Goal: Task Accomplishment & Management: Use online tool/utility

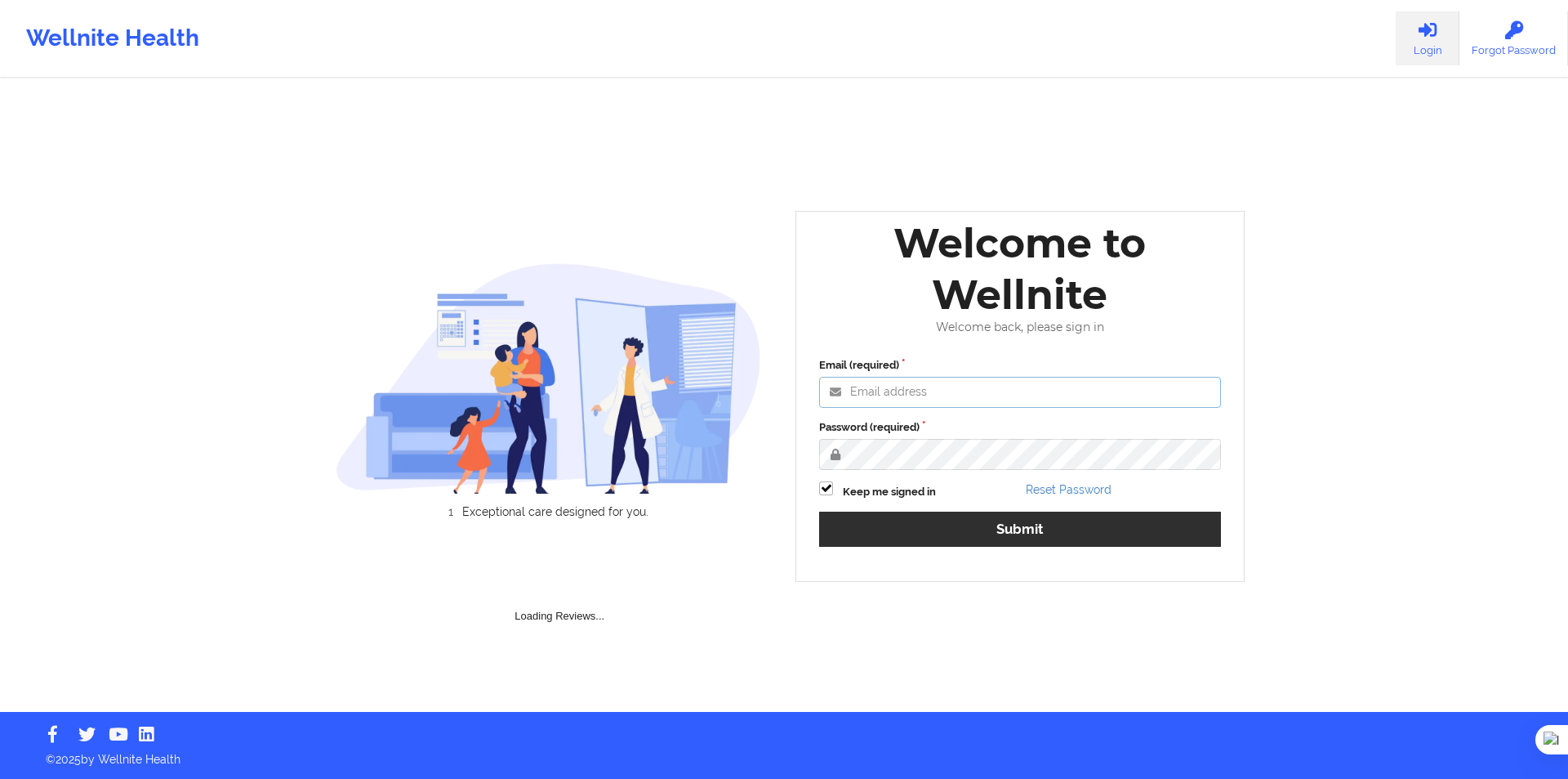
type input "miguel@wellnite.com"
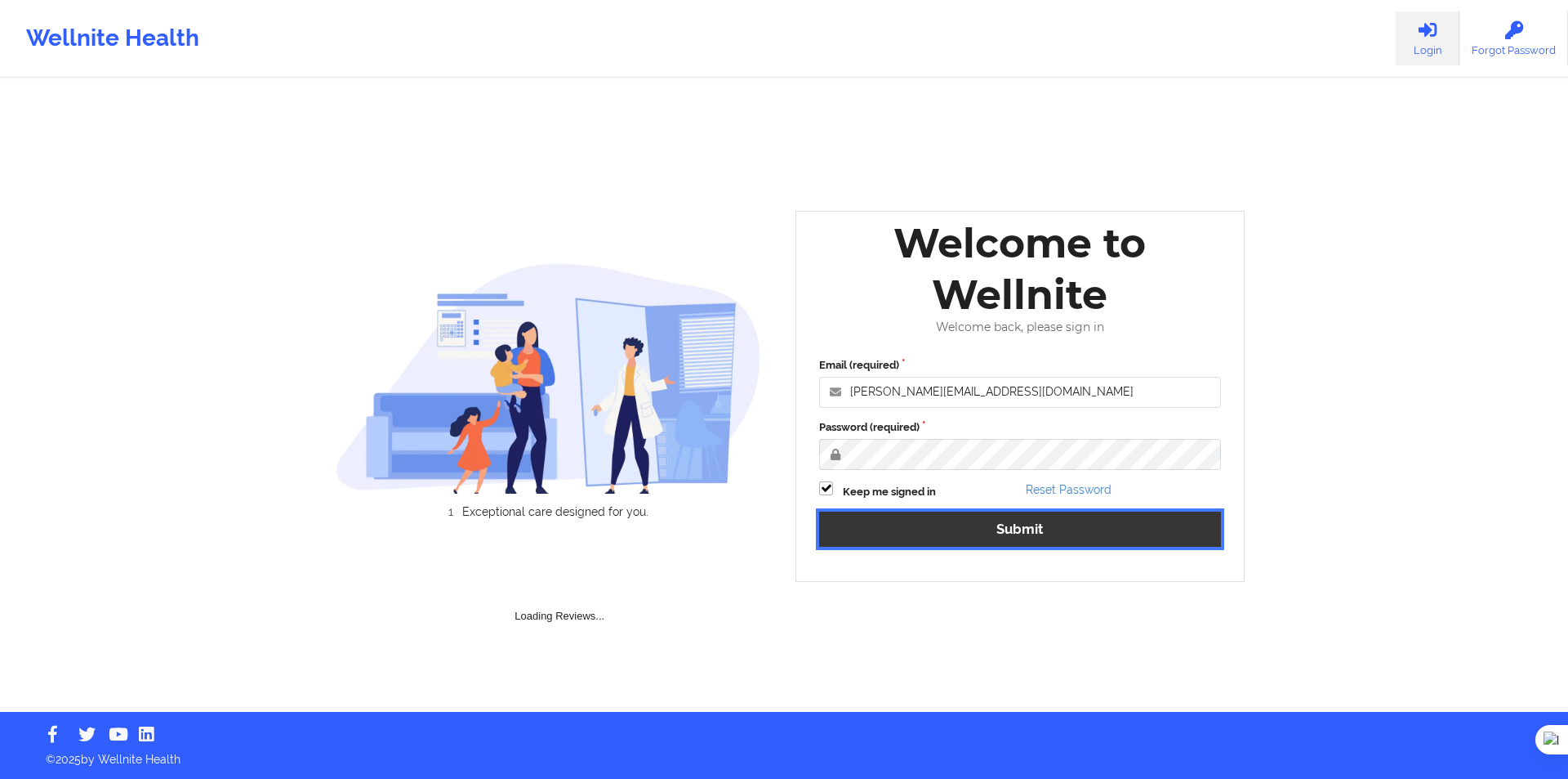
click at [970, 531] on button "Submit" at bounding box center [1020, 529] width 402 height 35
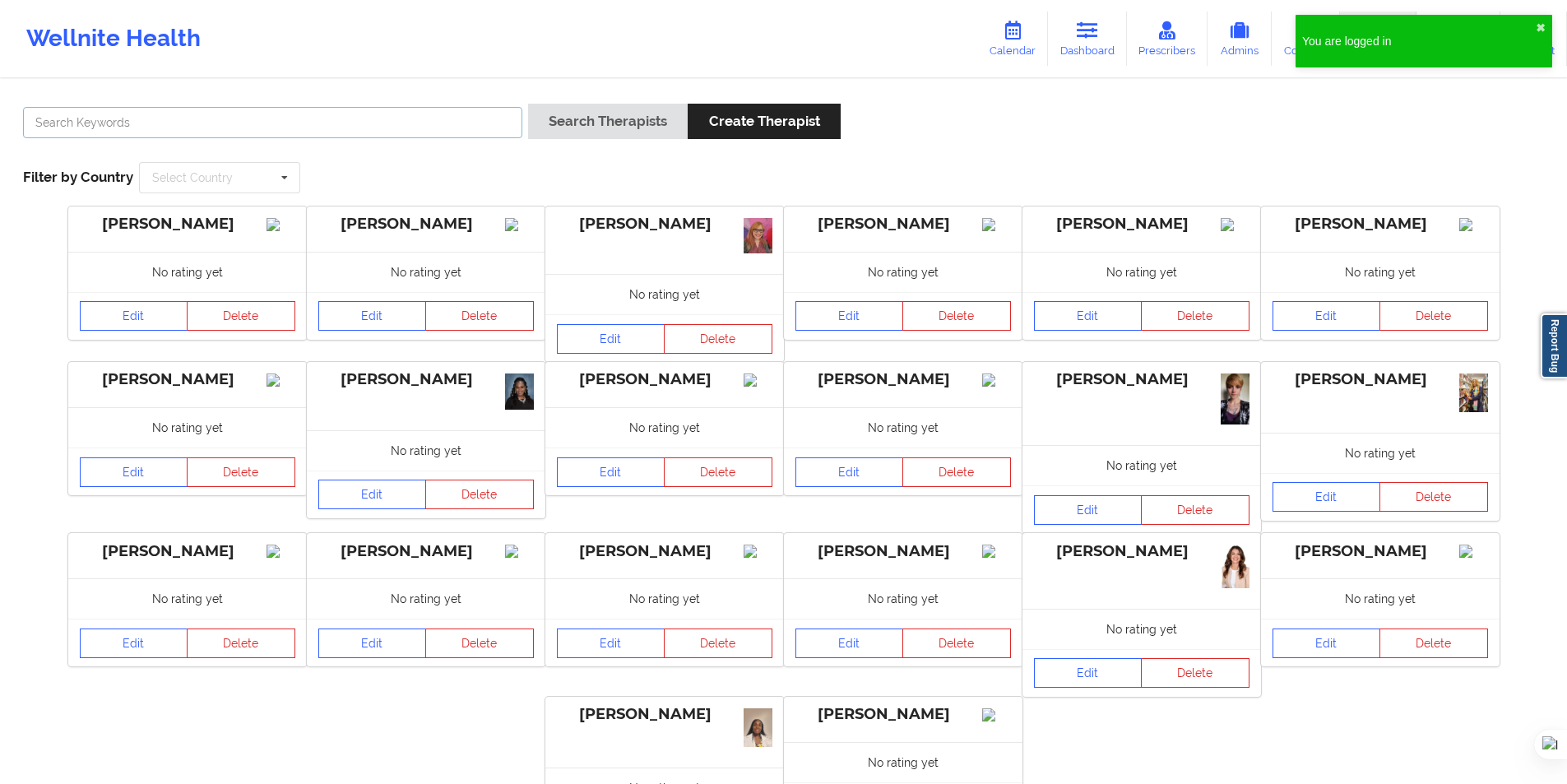
click at [463, 123] on input "text" at bounding box center [273, 122] width 499 height 31
paste input "Satori Vélez"
type input "Satori Vélez"
click at [609, 126] on button "Search Therapists" at bounding box center [608, 121] width 160 height 35
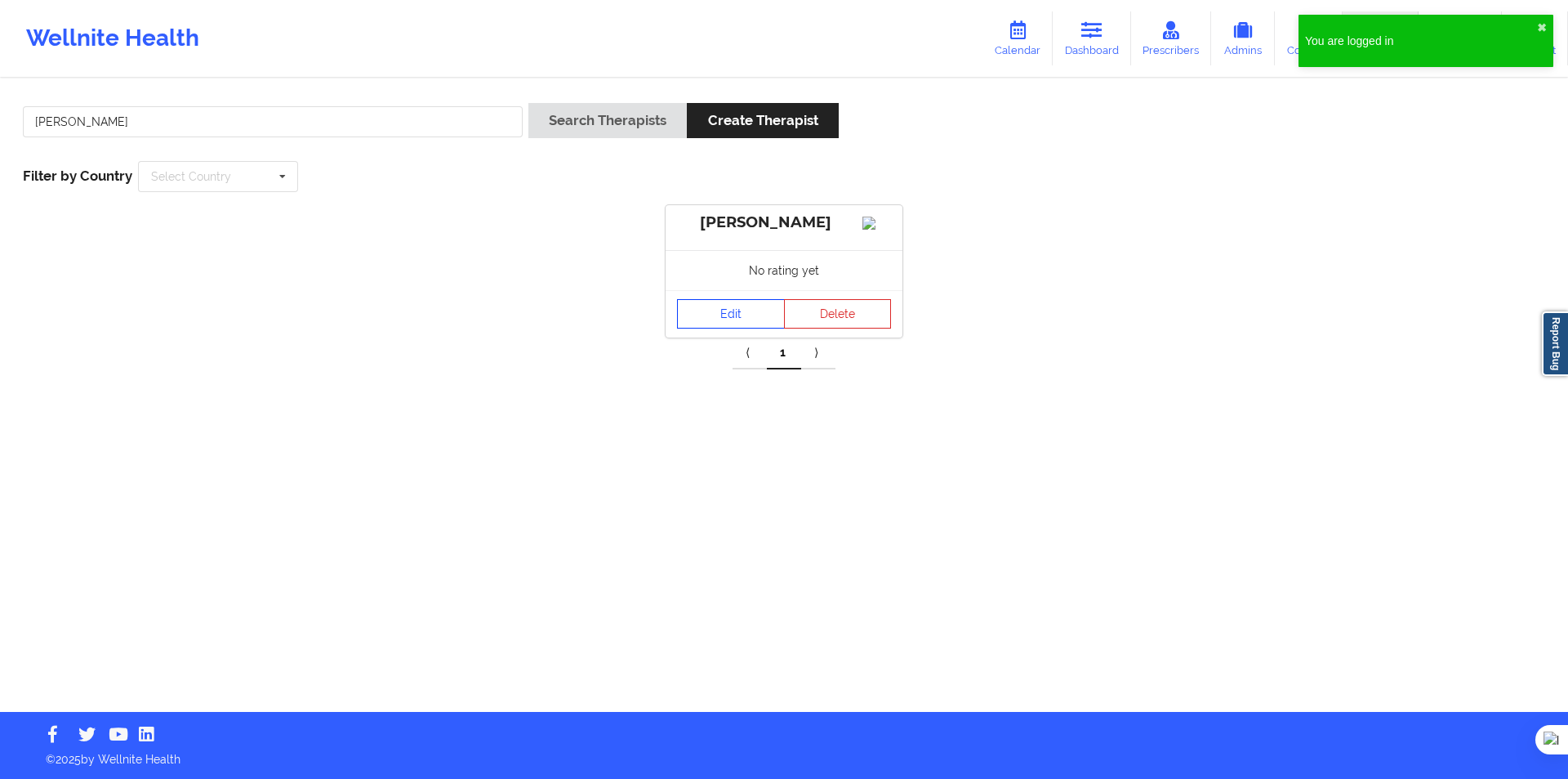
click at [721, 329] on link "Edit" at bounding box center [731, 314] width 108 height 29
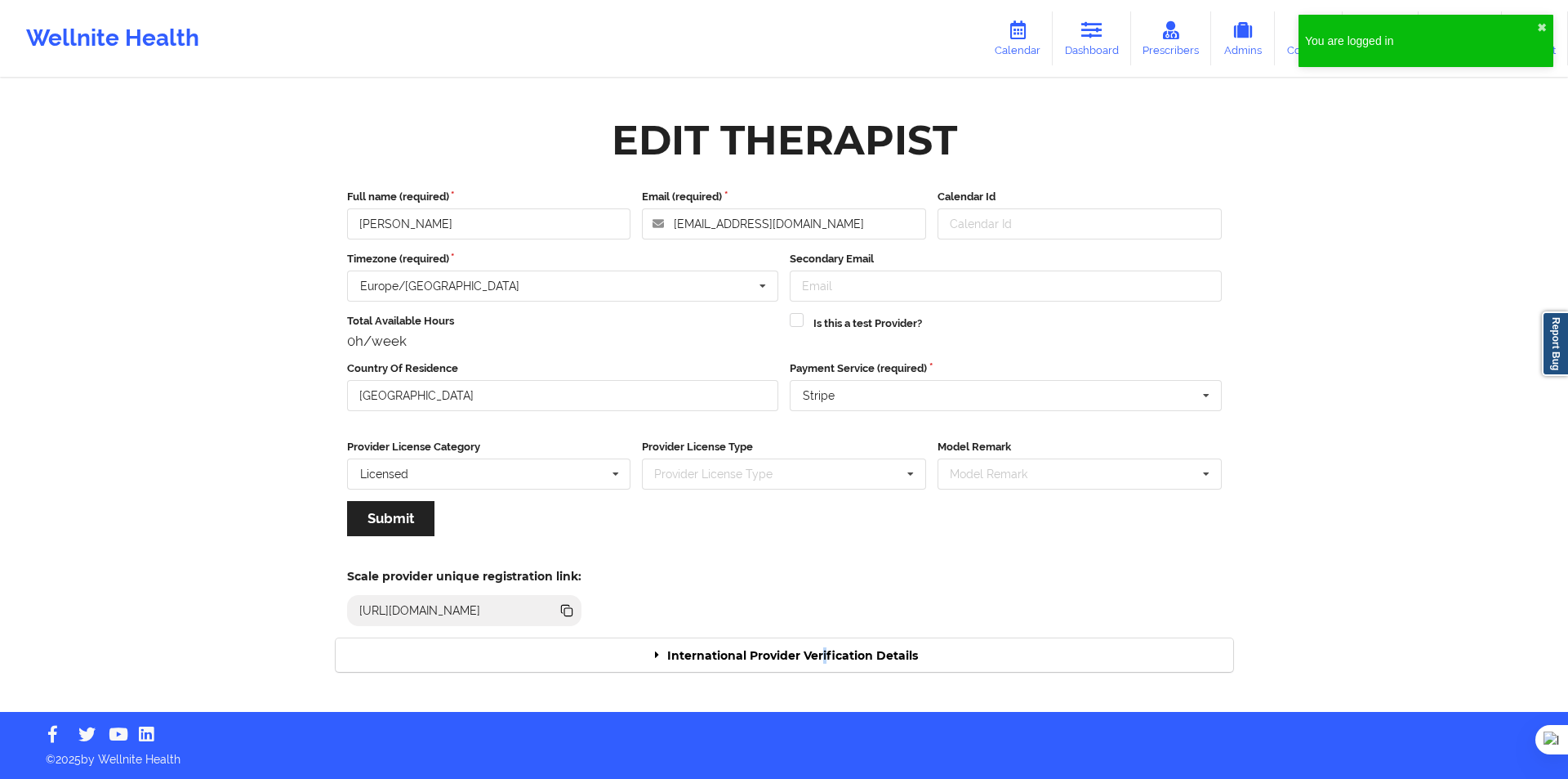
click at [824, 669] on div "International Provider Verification Details" at bounding box center [785, 655] width 898 height 34
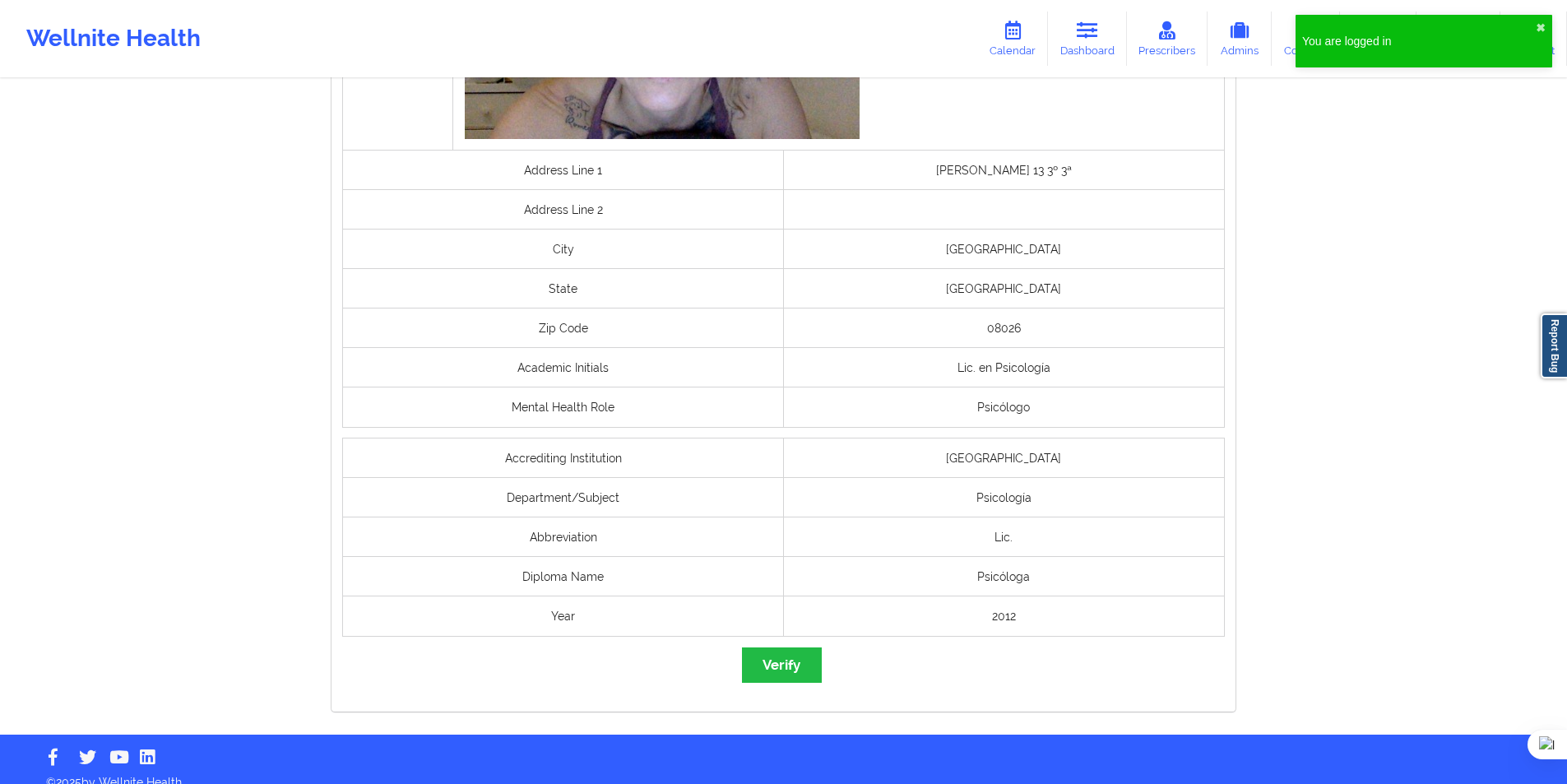
scroll to position [1079, 0]
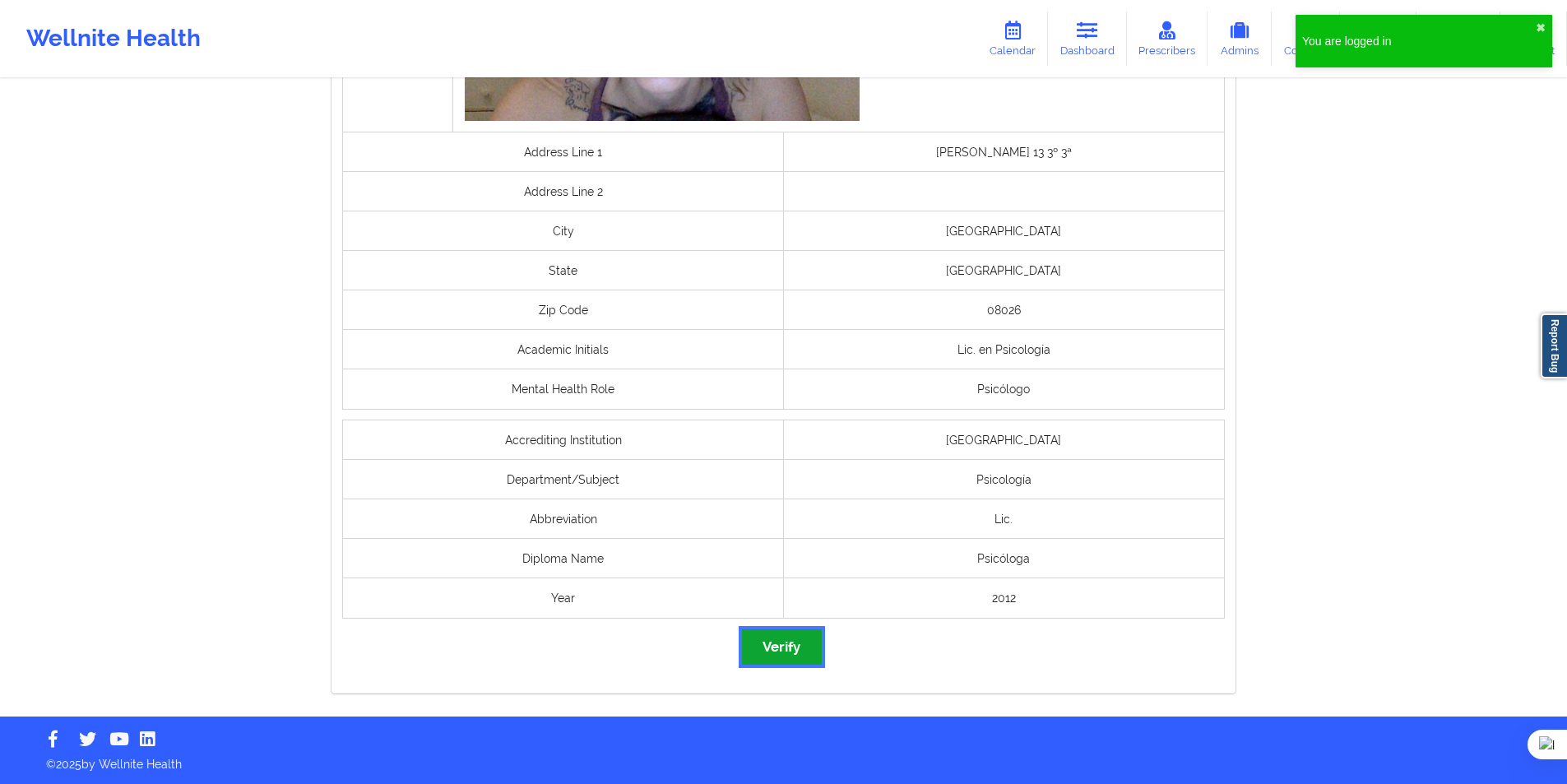
click at [786, 658] on button "Verify" at bounding box center [782, 646] width 79 height 35
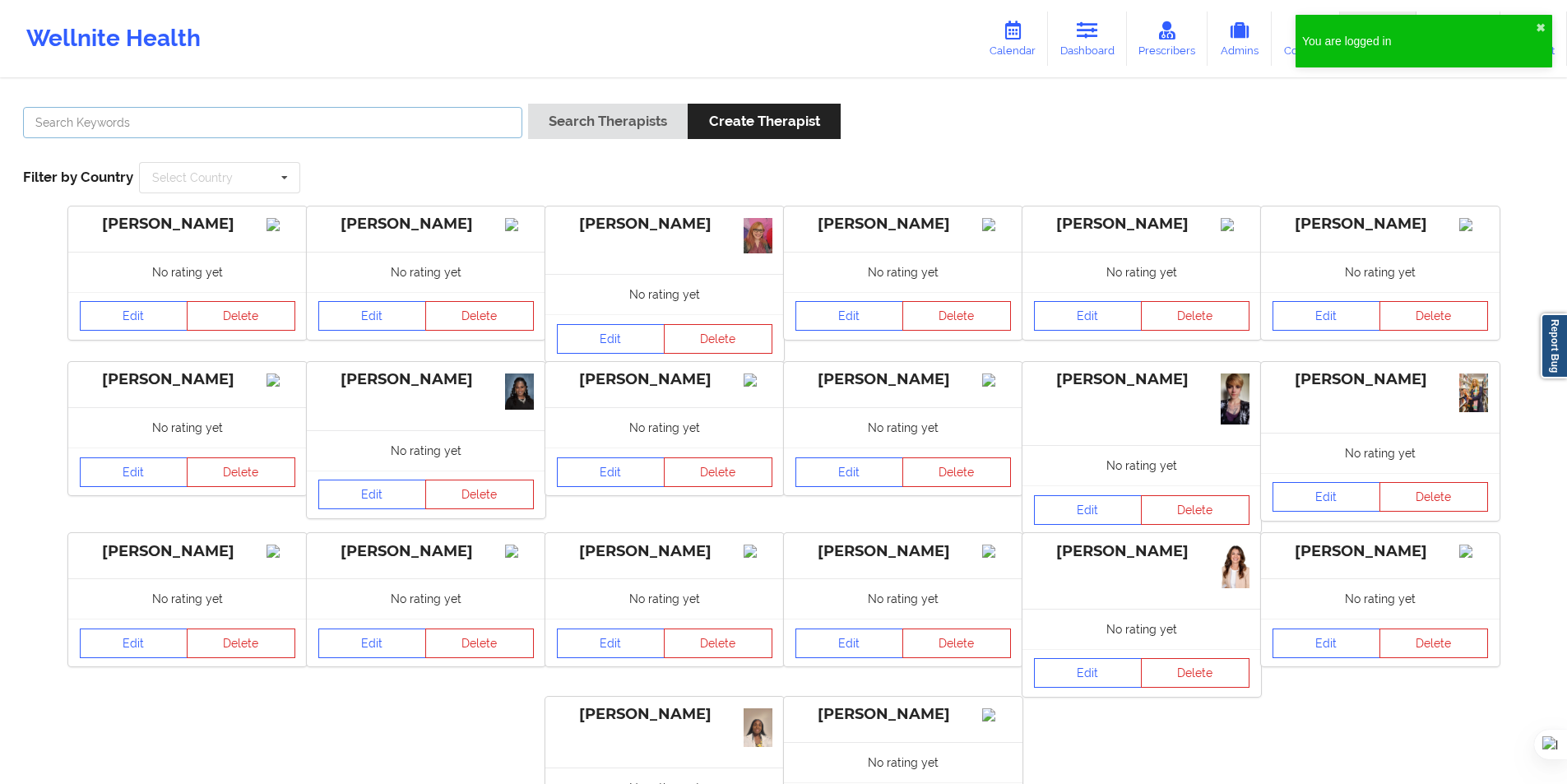
drag, startPoint x: 404, startPoint y: 128, endPoint x: 427, endPoint y: 128, distance: 23.0
click at [404, 128] on input "text" at bounding box center [273, 122] width 499 height 31
paste input "Aroa Carbonell Martín-Gil"
type input "Aroa Carbonell Martín-Gil"
click at [560, 123] on button "Search Therapists" at bounding box center [608, 121] width 160 height 35
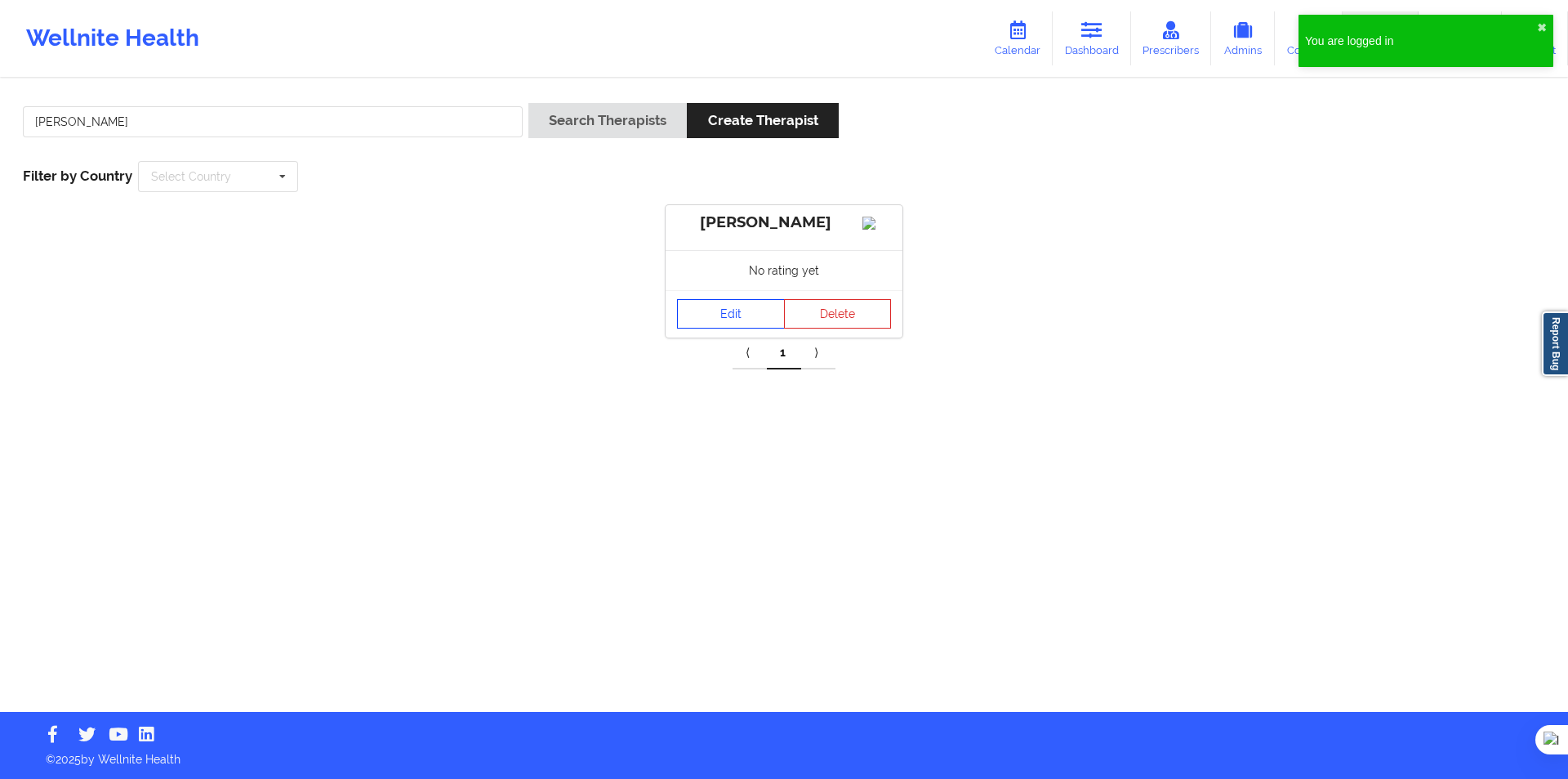
click at [738, 329] on link "Edit" at bounding box center [731, 314] width 108 height 29
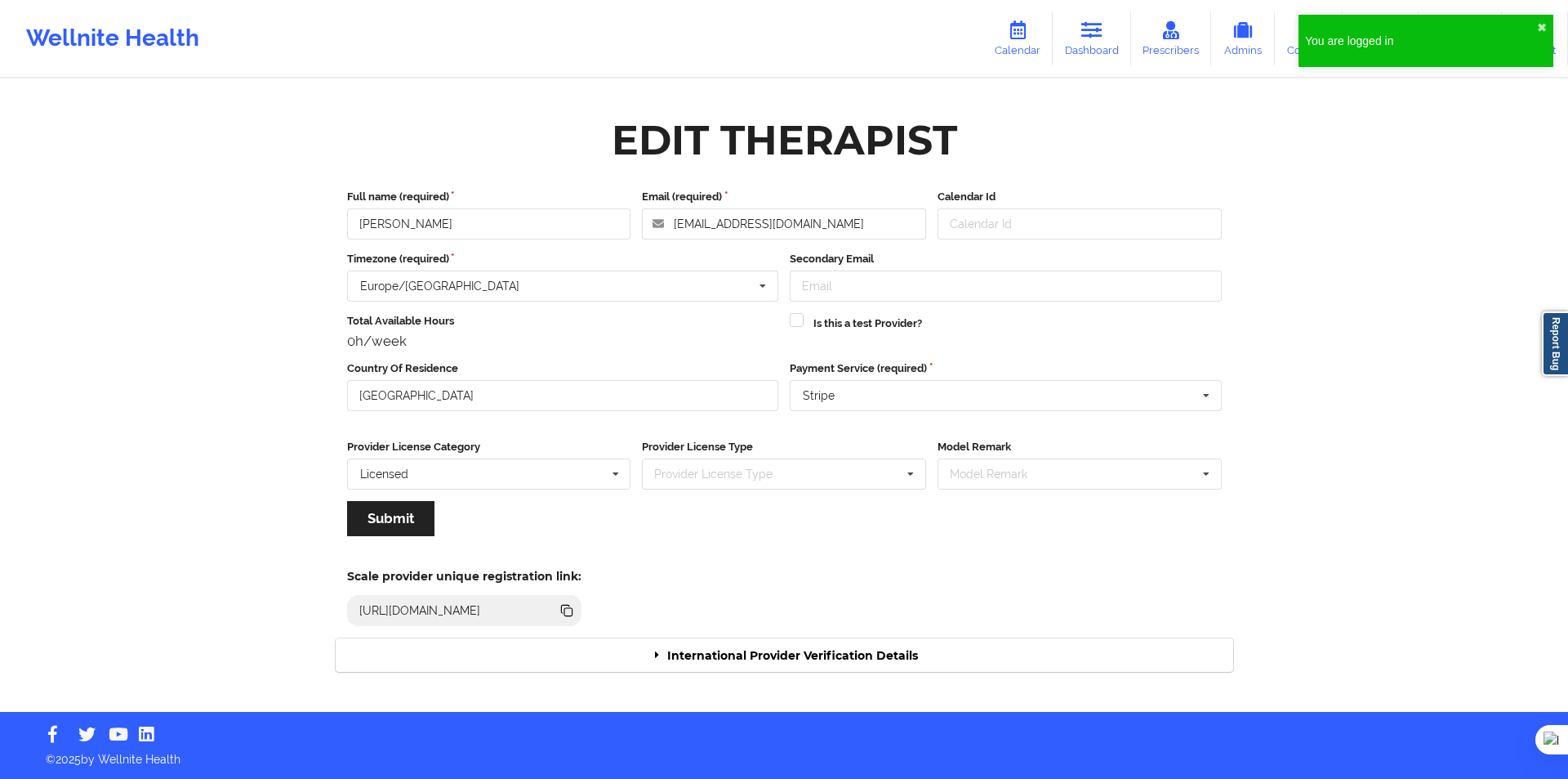
click at [814, 662] on div "International Provider Verification Details" at bounding box center [785, 655] width 898 height 34
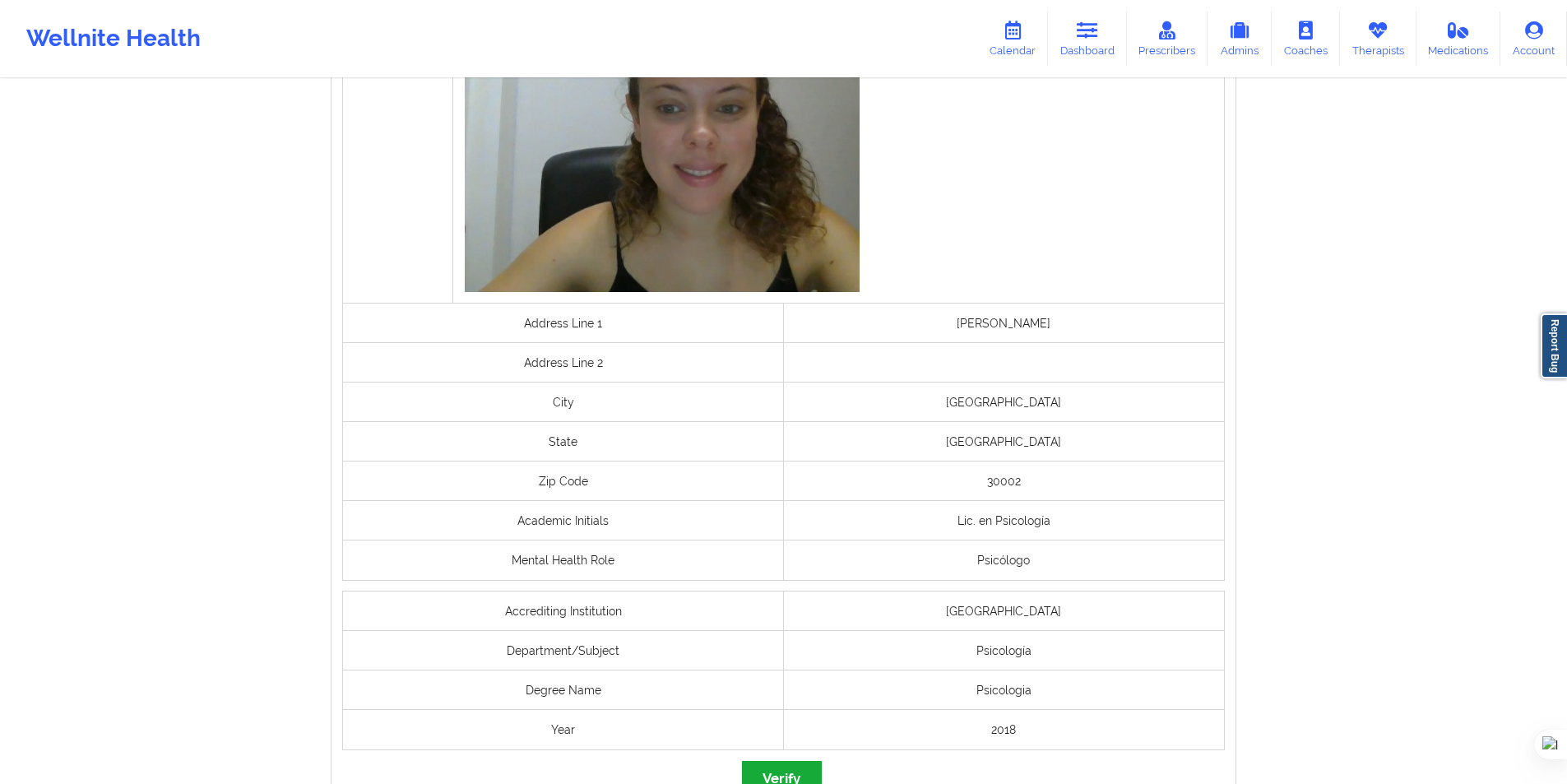
scroll to position [1142, 0]
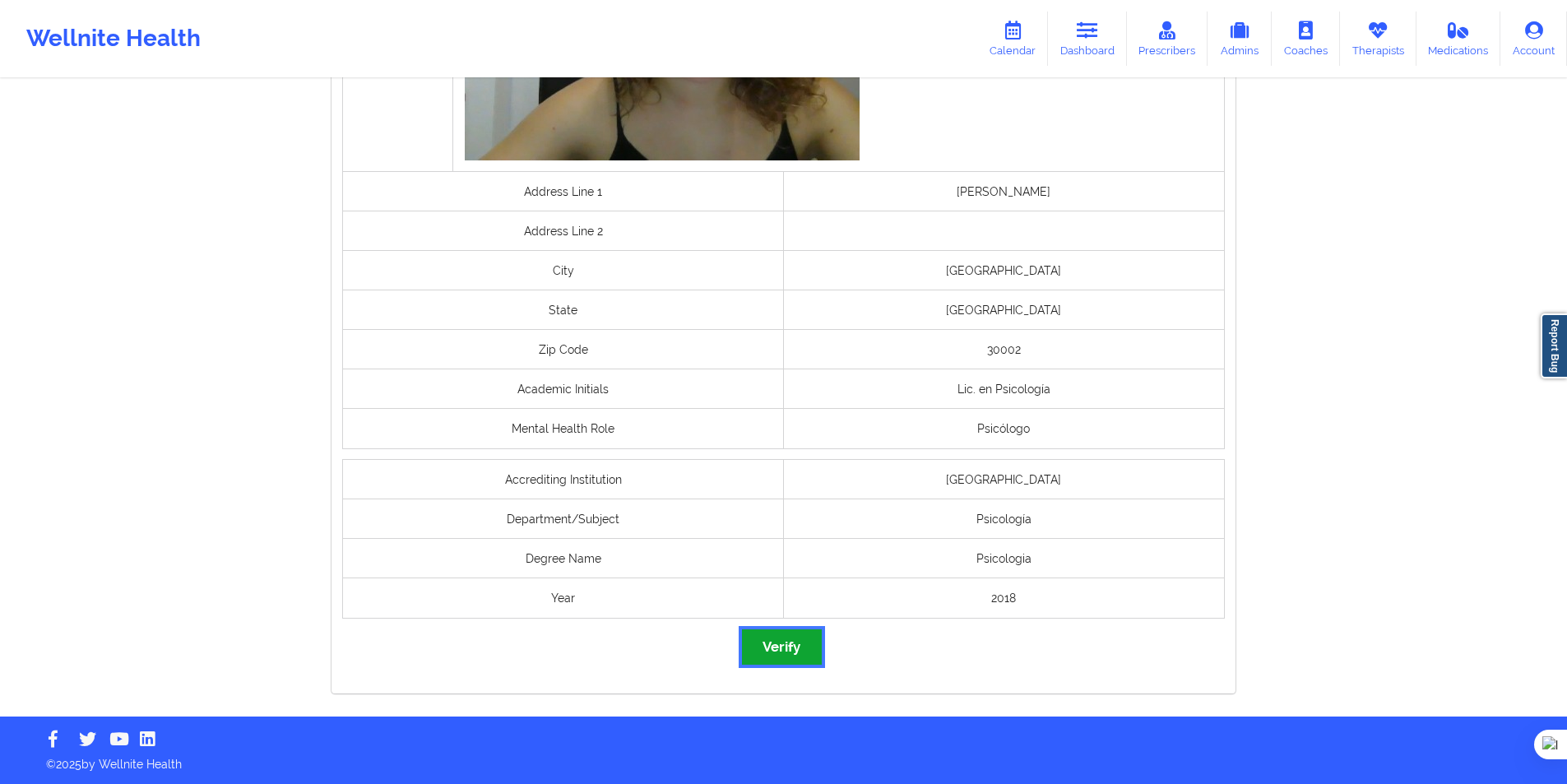
click at [799, 643] on button "Verify" at bounding box center [782, 646] width 79 height 35
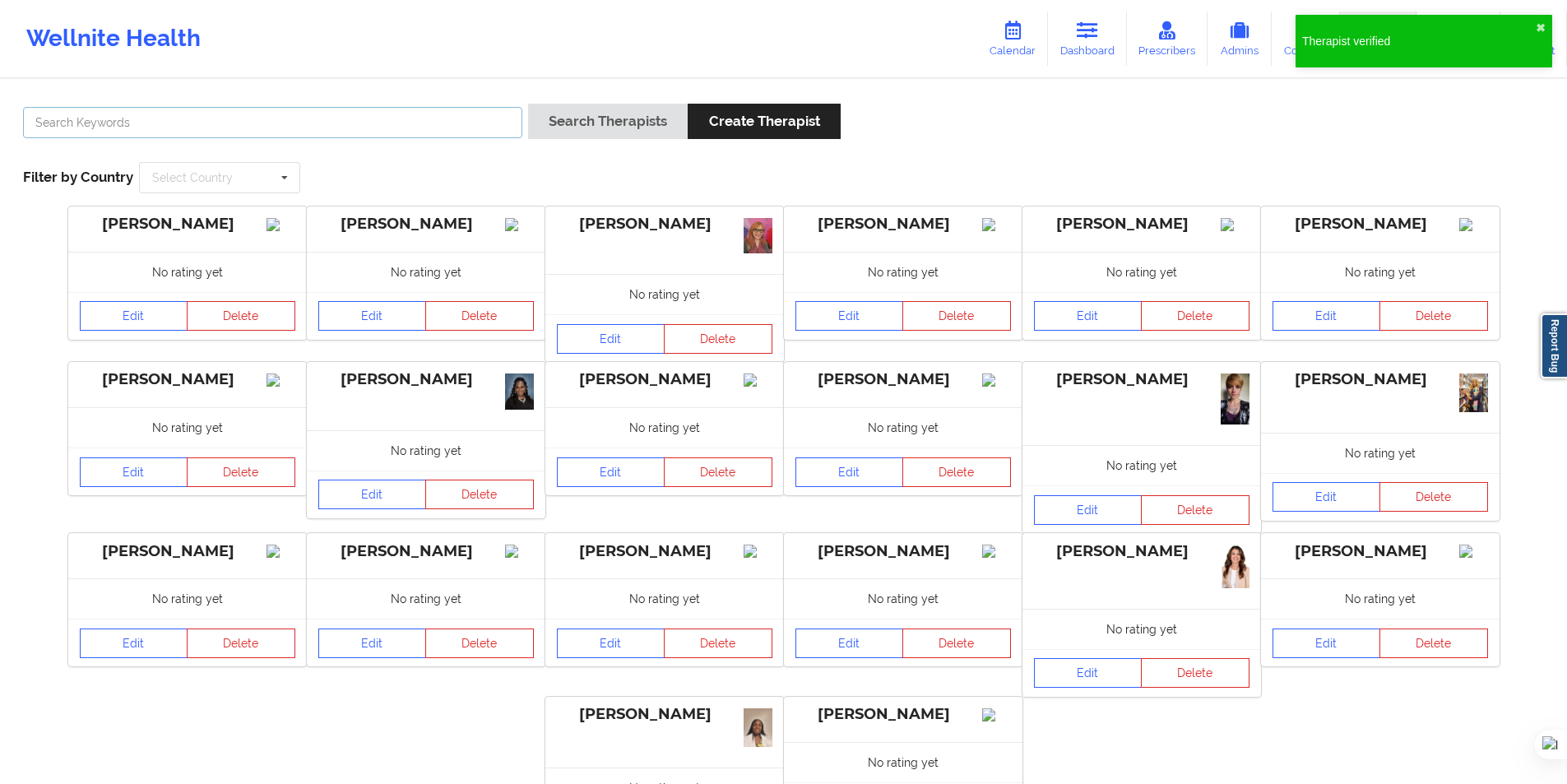
click at [349, 116] on input "text" at bounding box center [273, 122] width 499 height 31
paste input "Sandra Patricia Trujillo"
type input "Sandra Patricia Trujillo"
drag, startPoint x: 578, startPoint y: 136, endPoint x: 566, endPoint y: 123, distance: 17.7
click at [578, 136] on button "Search Therapists" at bounding box center [608, 121] width 160 height 35
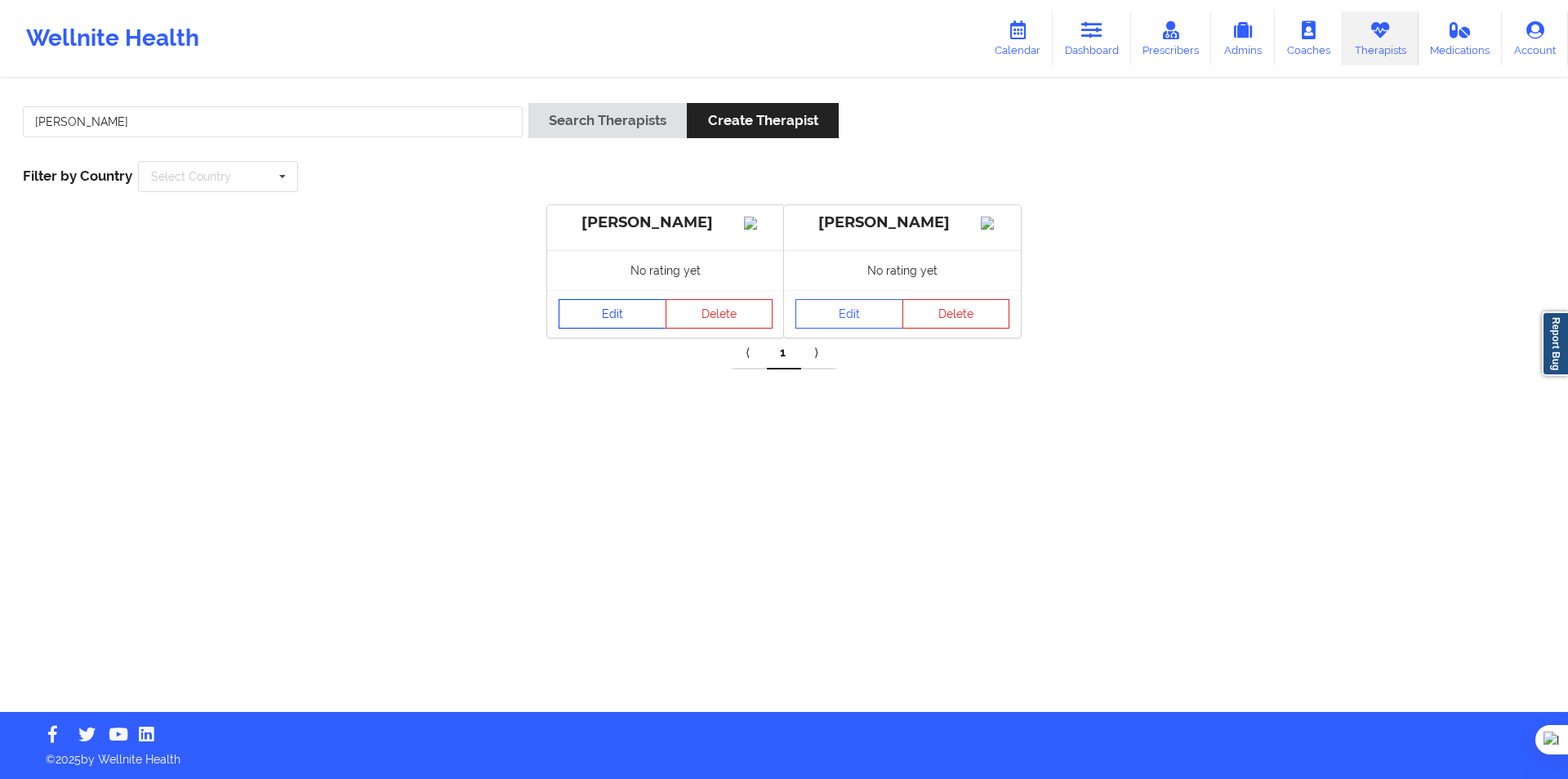
click at [624, 329] on link "Edit" at bounding box center [612, 314] width 108 height 29
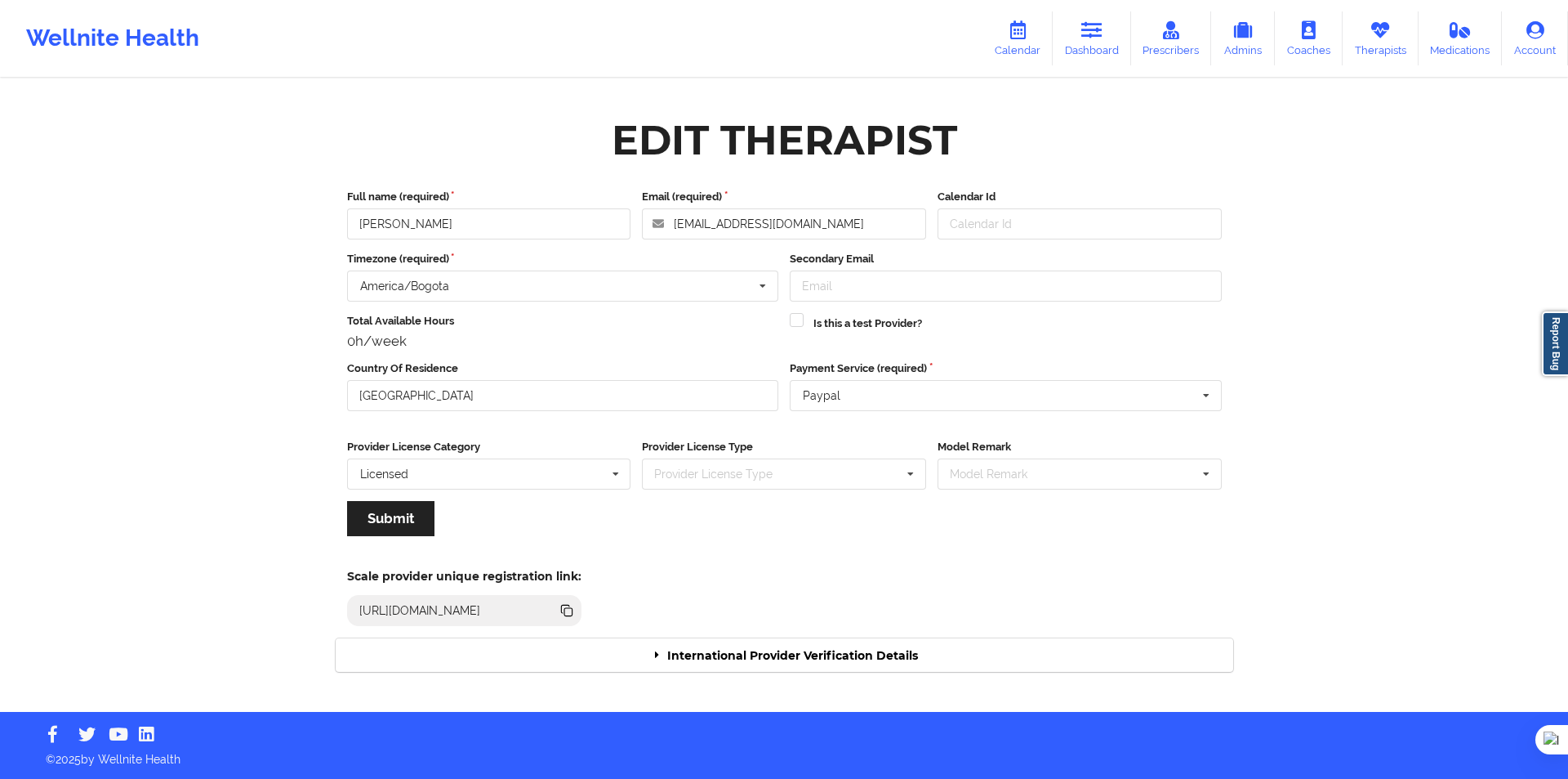
click at [813, 665] on div "International Provider Verification Details" at bounding box center [785, 655] width 898 height 34
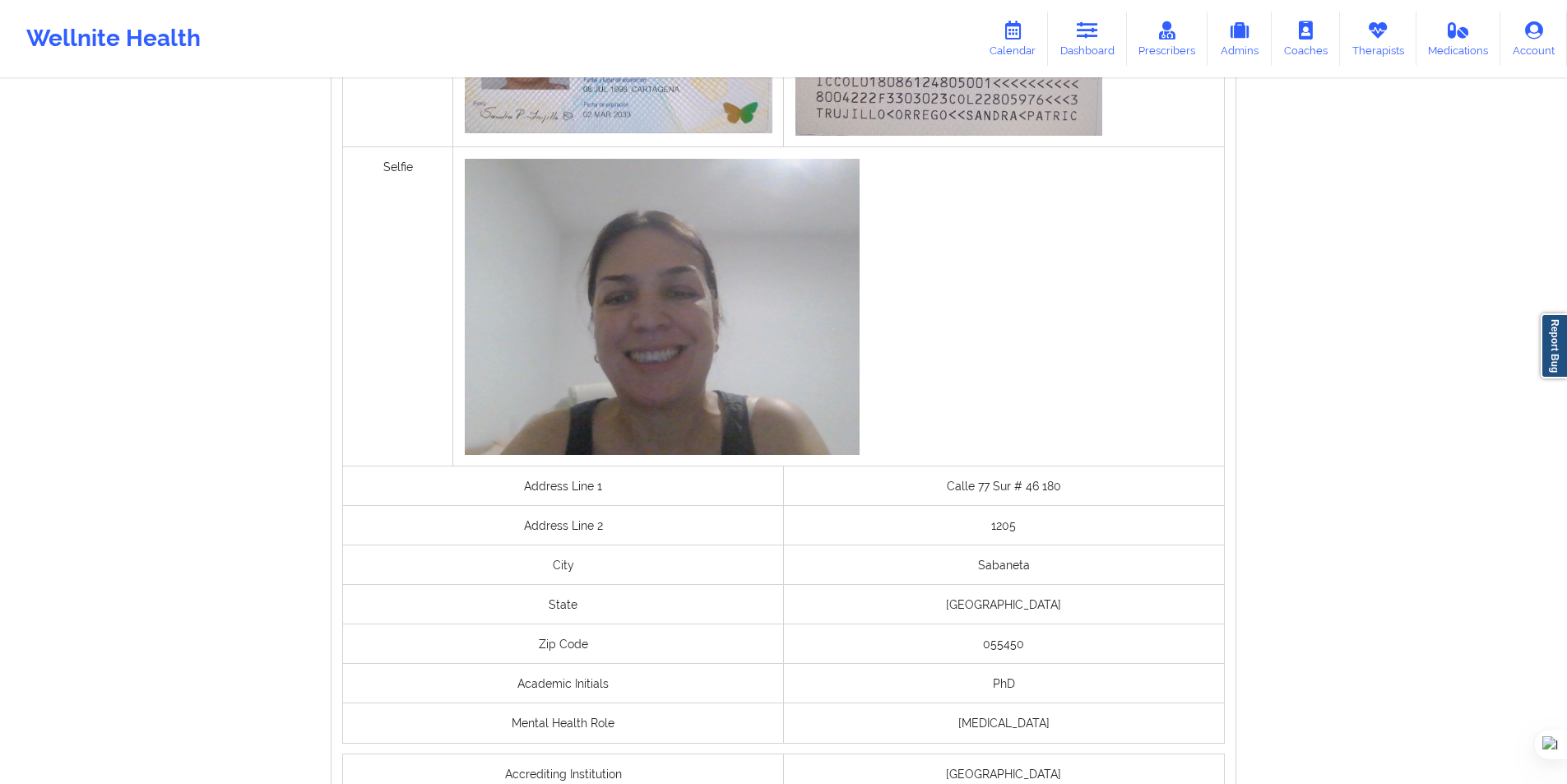
scroll to position [1045, 0]
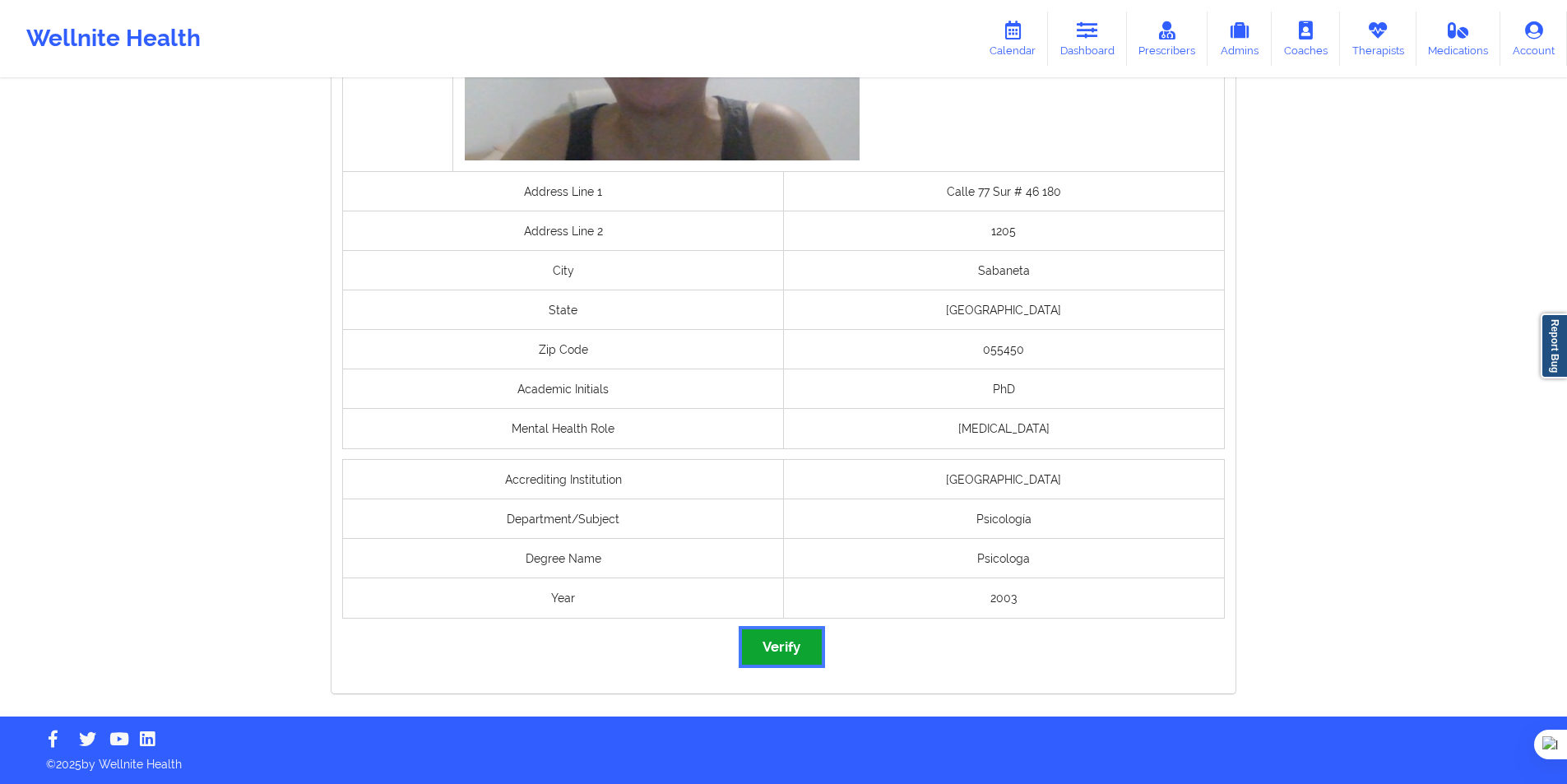
click at [785, 651] on button "Verify" at bounding box center [782, 646] width 79 height 35
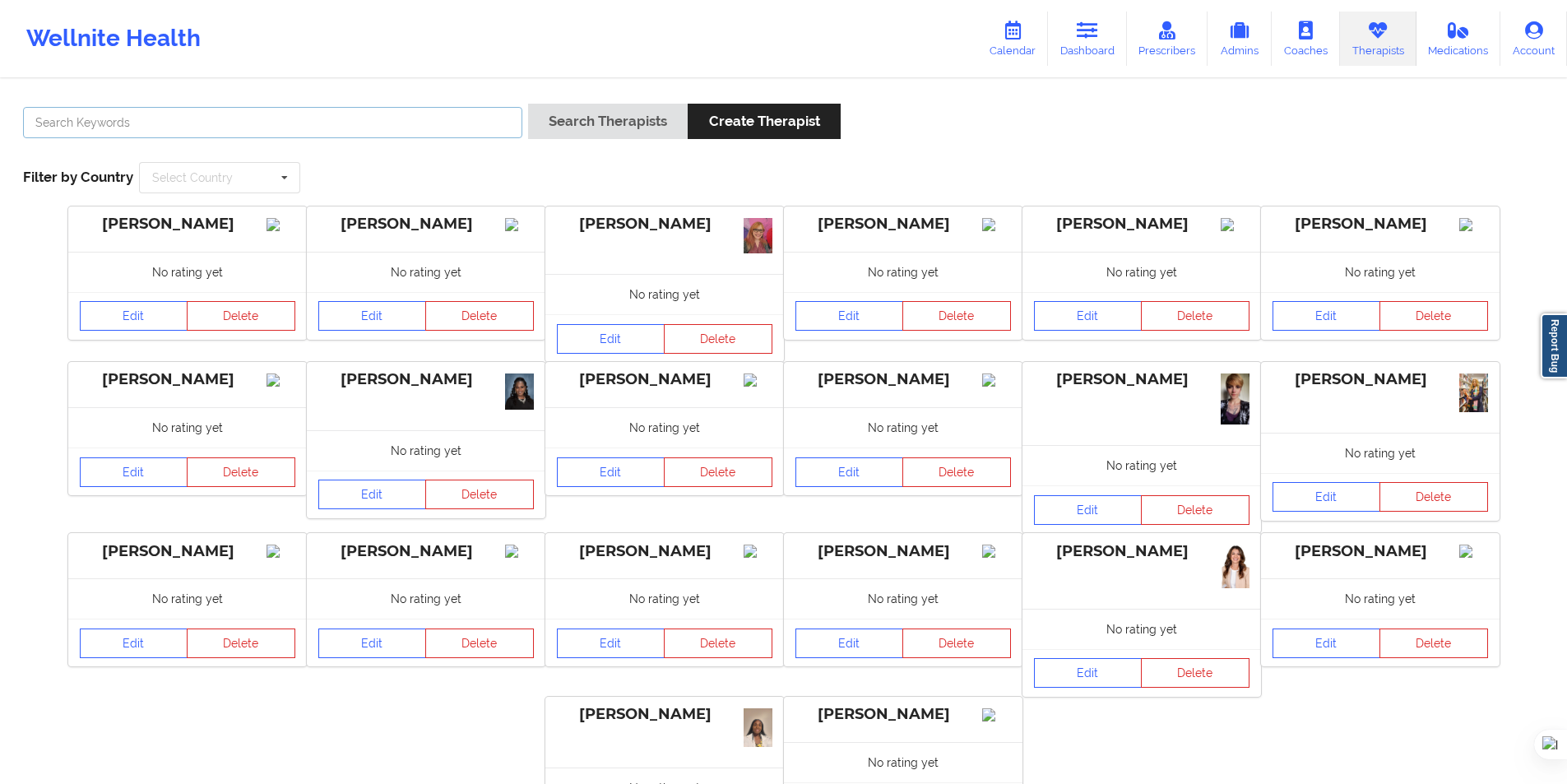
click at [467, 121] on input "text" at bounding box center [273, 122] width 499 height 31
paste input "CARLOS ARTURO PALOMINO MARTINEZ"
type input "CARLOS ARTURO PALOMINO MARTINEZ"
click at [614, 124] on button "Search Therapists" at bounding box center [608, 121] width 160 height 35
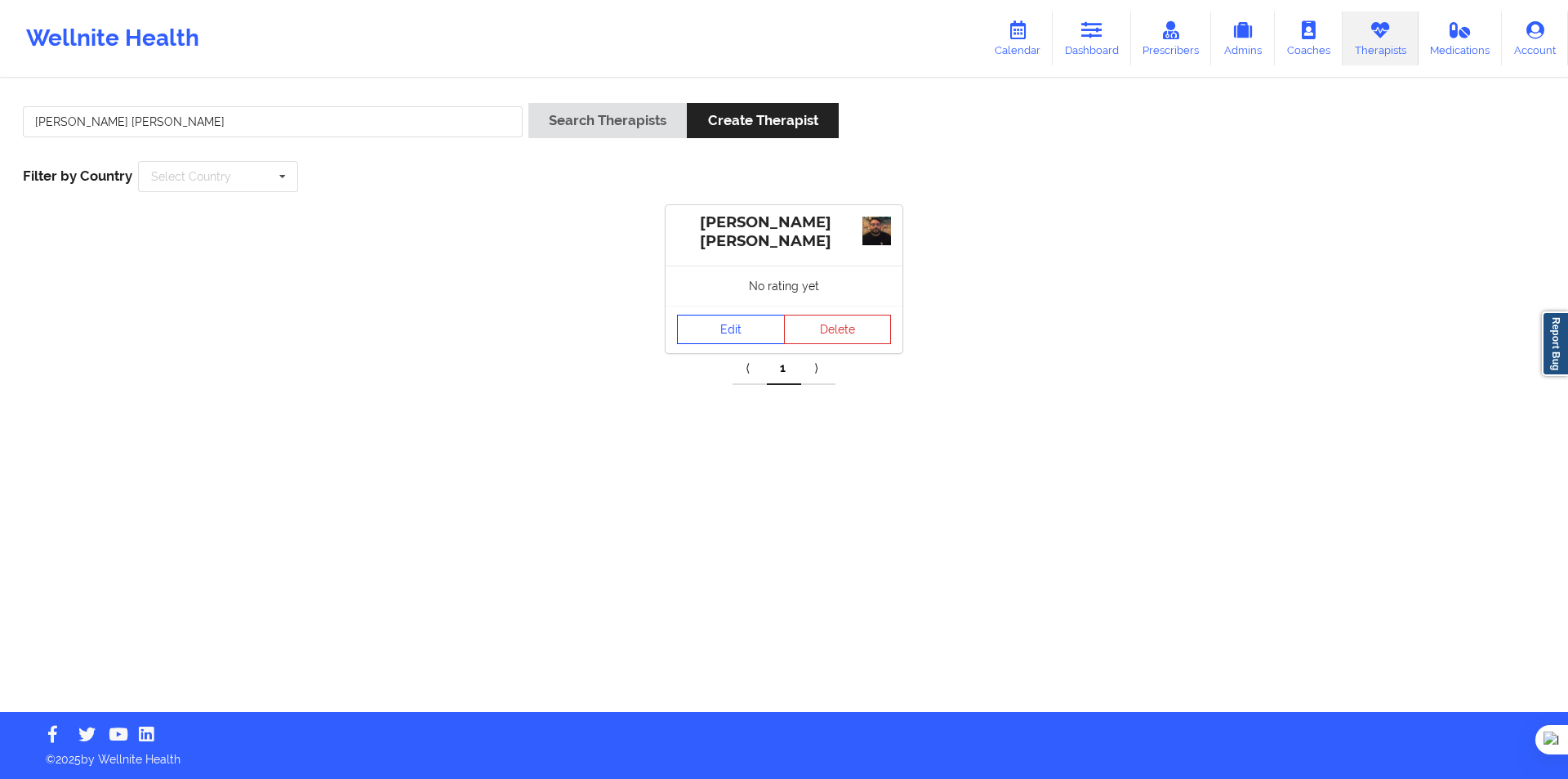
click at [707, 332] on link "Edit" at bounding box center [731, 329] width 108 height 29
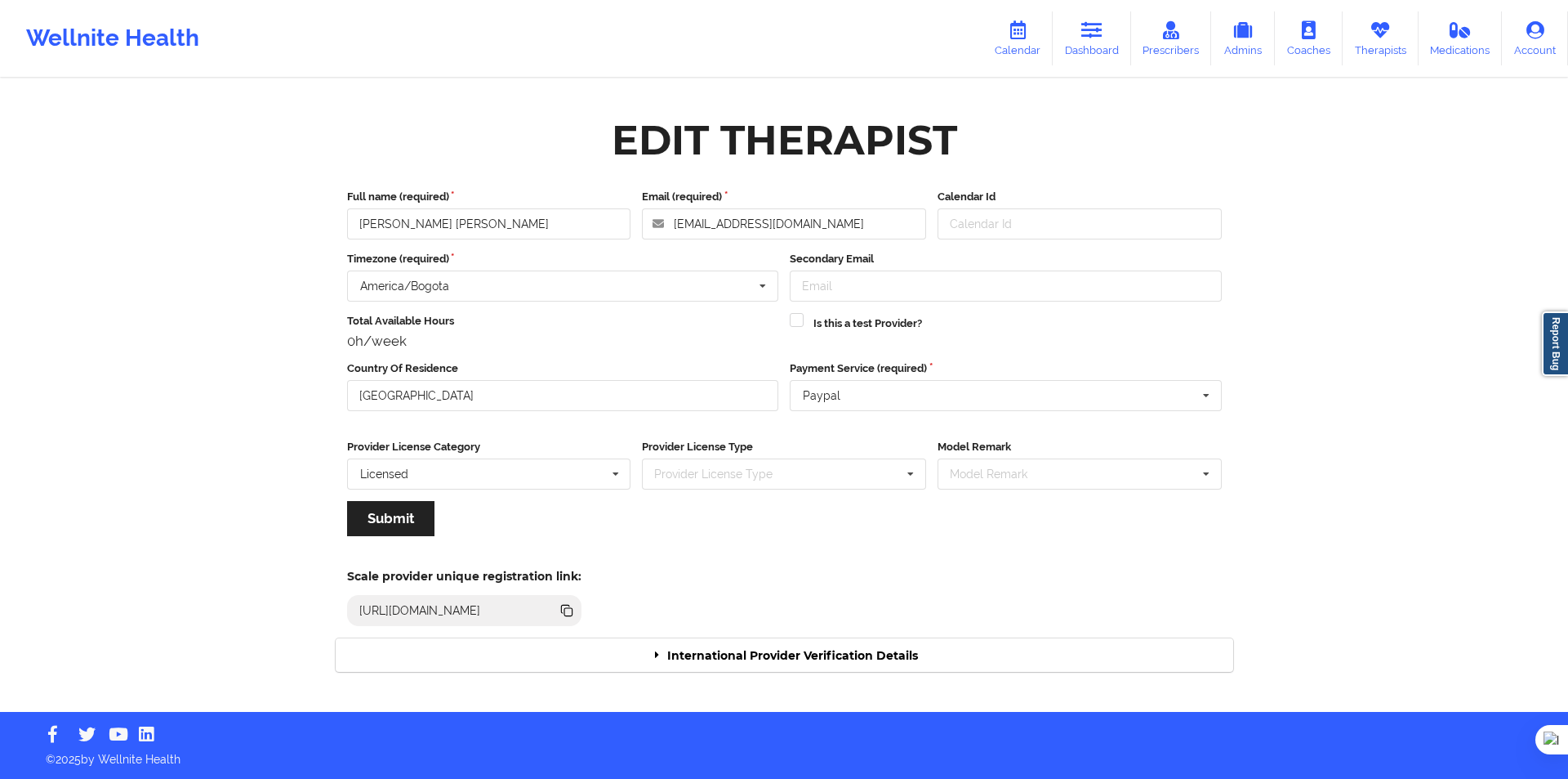
click at [780, 652] on div "International Provider Verification Details" at bounding box center [785, 655] width 898 height 34
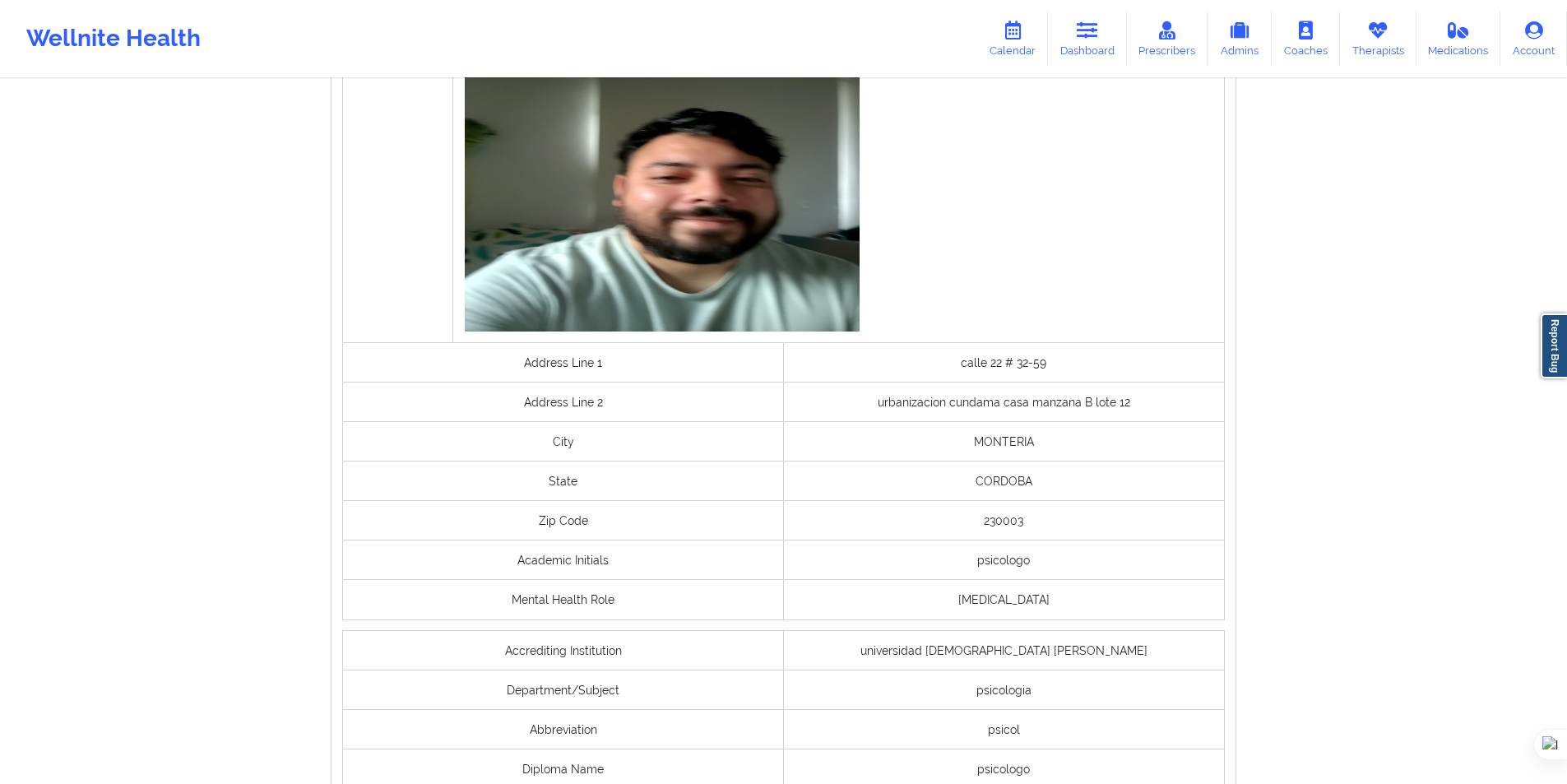
scroll to position [1082, 0]
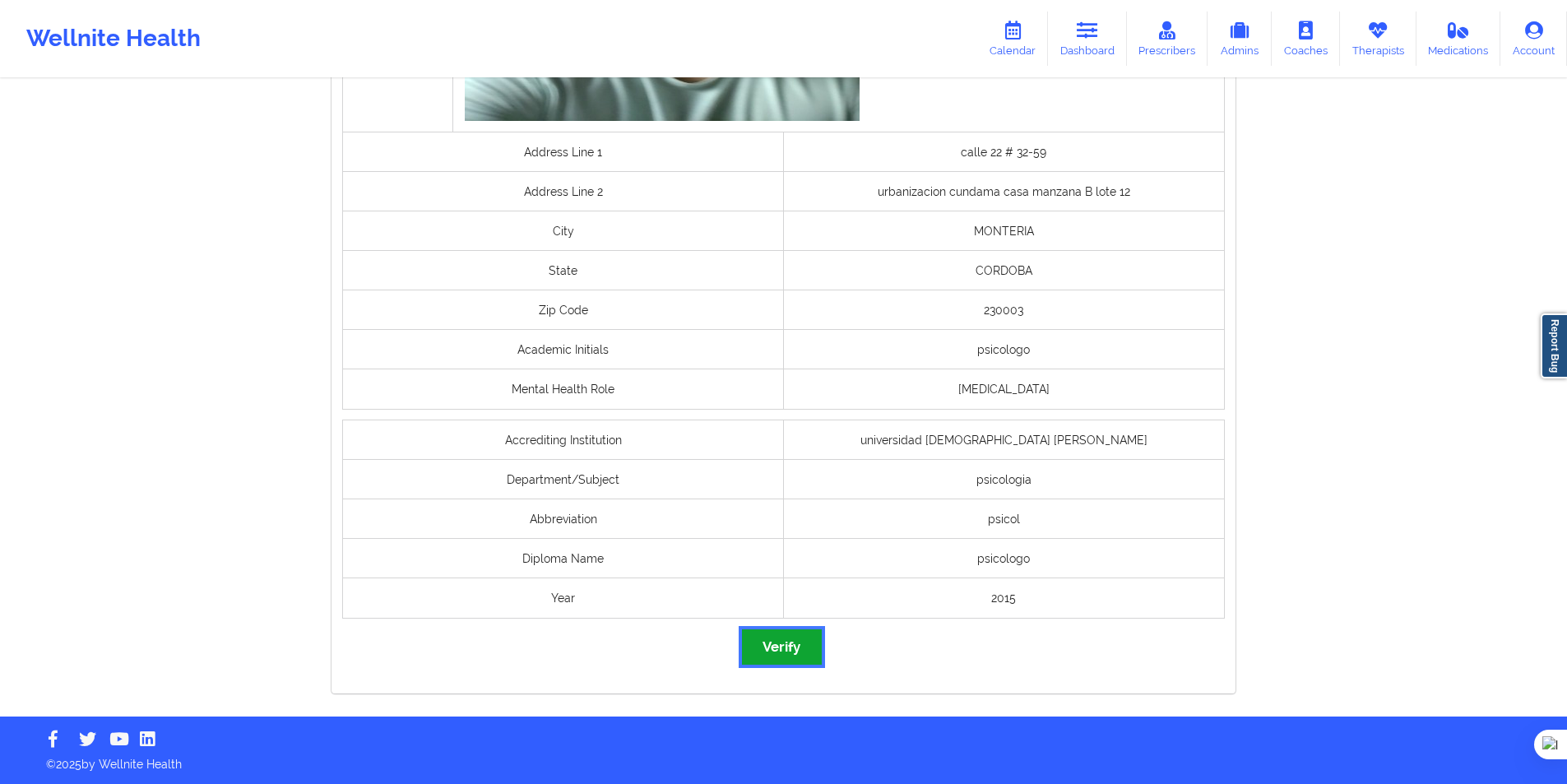
drag, startPoint x: 789, startPoint y: 642, endPoint x: 788, endPoint y: 629, distance: 13.0
click at [789, 642] on button "Verify" at bounding box center [782, 646] width 79 height 35
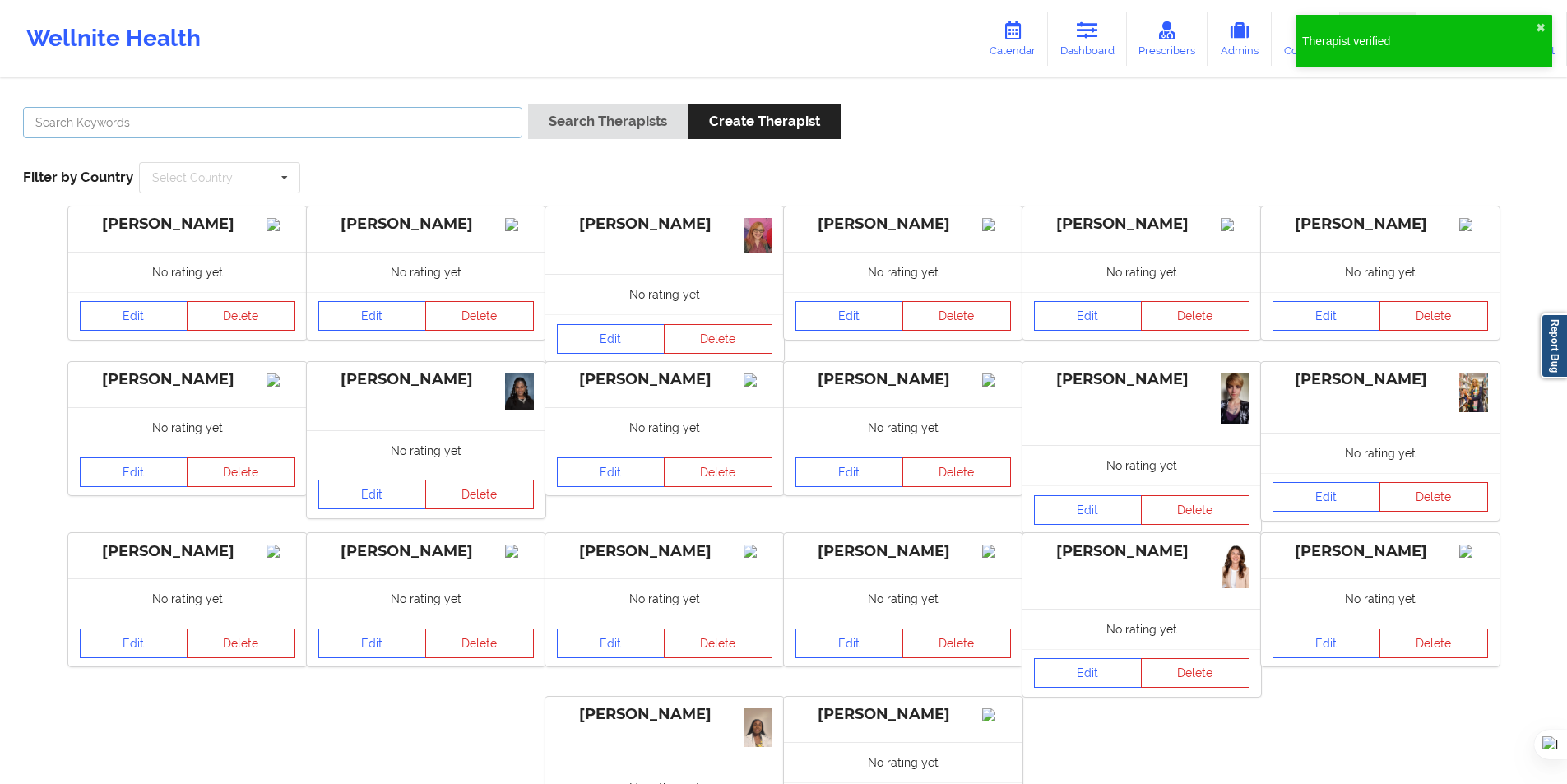
click at [452, 127] on input "text" at bounding box center [273, 122] width 499 height 31
paste input "https://www.psicologos.com.co/centros/laura-estefani-murillo-rubiano"
type input "https://www.psicologos.com.co/centros/laura-estefani-murillo-rubiano"
drag, startPoint x: 570, startPoint y: 130, endPoint x: 579, endPoint y: 141, distance: 14.2
click at [571, 130] on button "Search Therapists" at bounding box center [608, 121] width 160 height 35
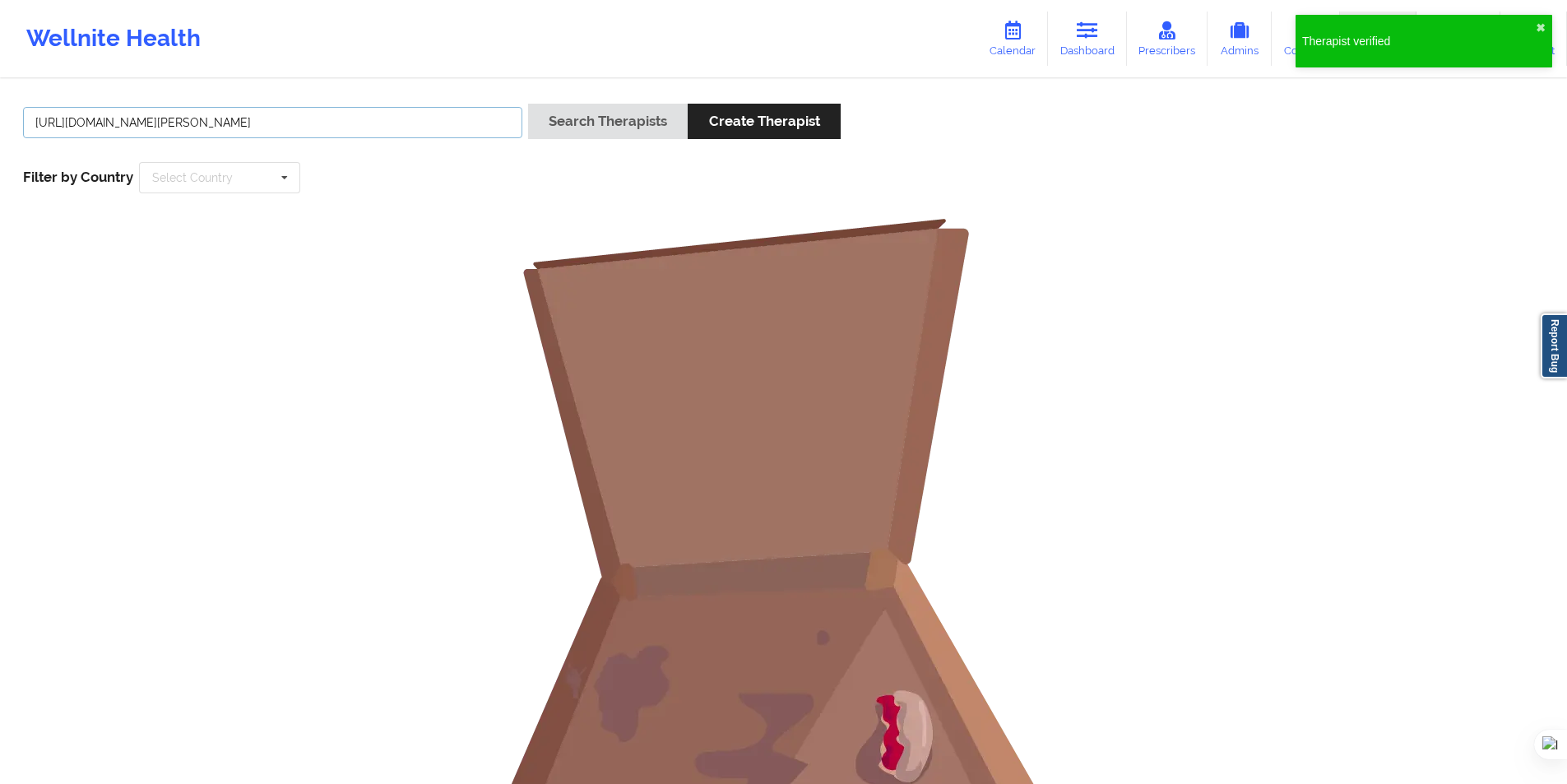
drag, startPoint x: 475, startPoint y: 122, endPoint x: -28, endPoint y: 124, distance: 503.0
click at [0, 124] on html "Therapist verified ✖︎ Wellnite Health Calendar Dashboard Prescribers Admins Coa…" at bounding box center [784, 392] width 1567 height 784
paste input "Laura Estefani Murillo R"
type input "Laura Estefani Murillo Rubiano"
click at [632, 120] on button "Search Therapists" at bounding box center [608, 121] width 160 height 35
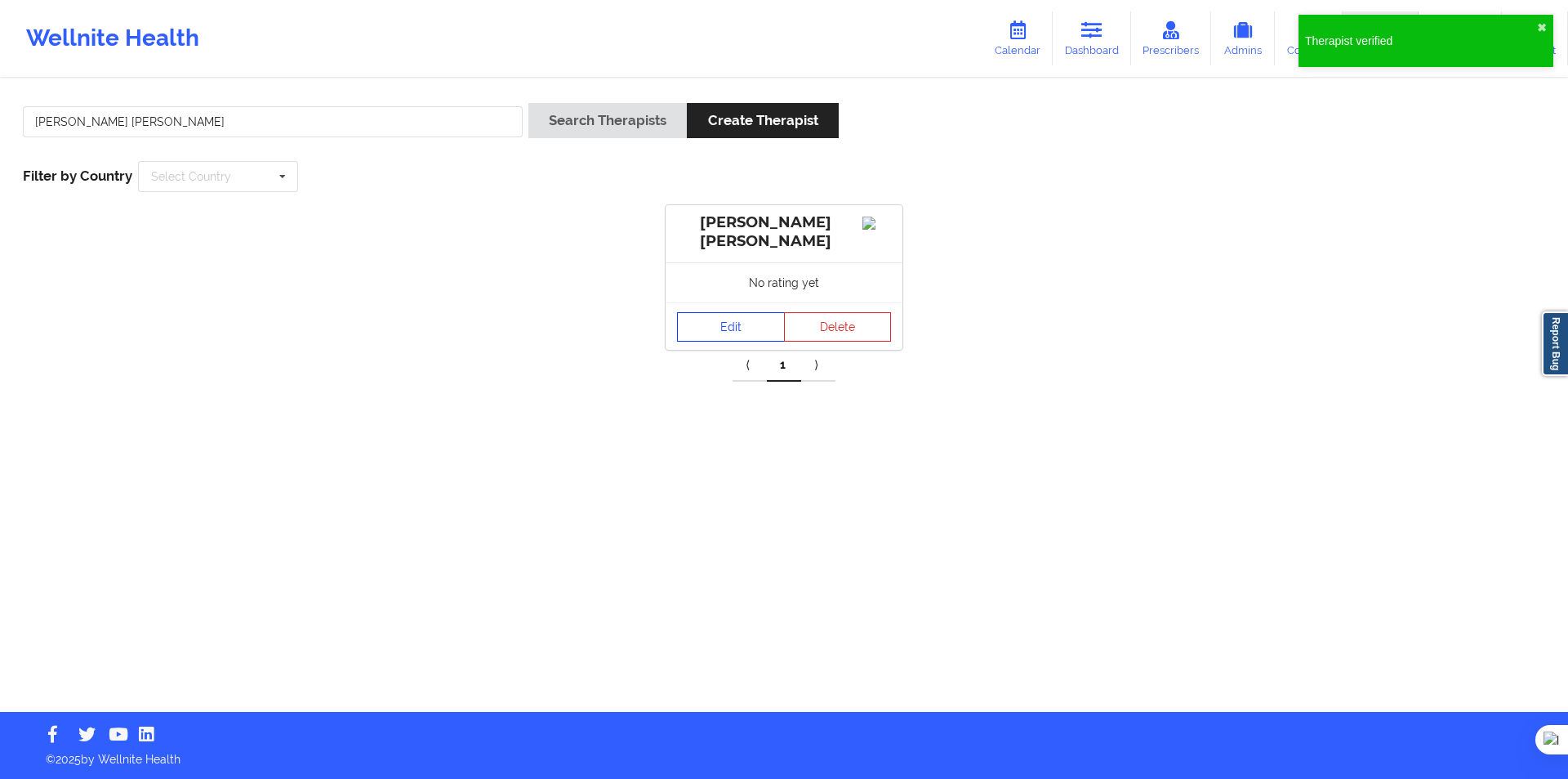
click at [733, 330] on link "Edit" at bounding box center [731, 326] width 108 height 29
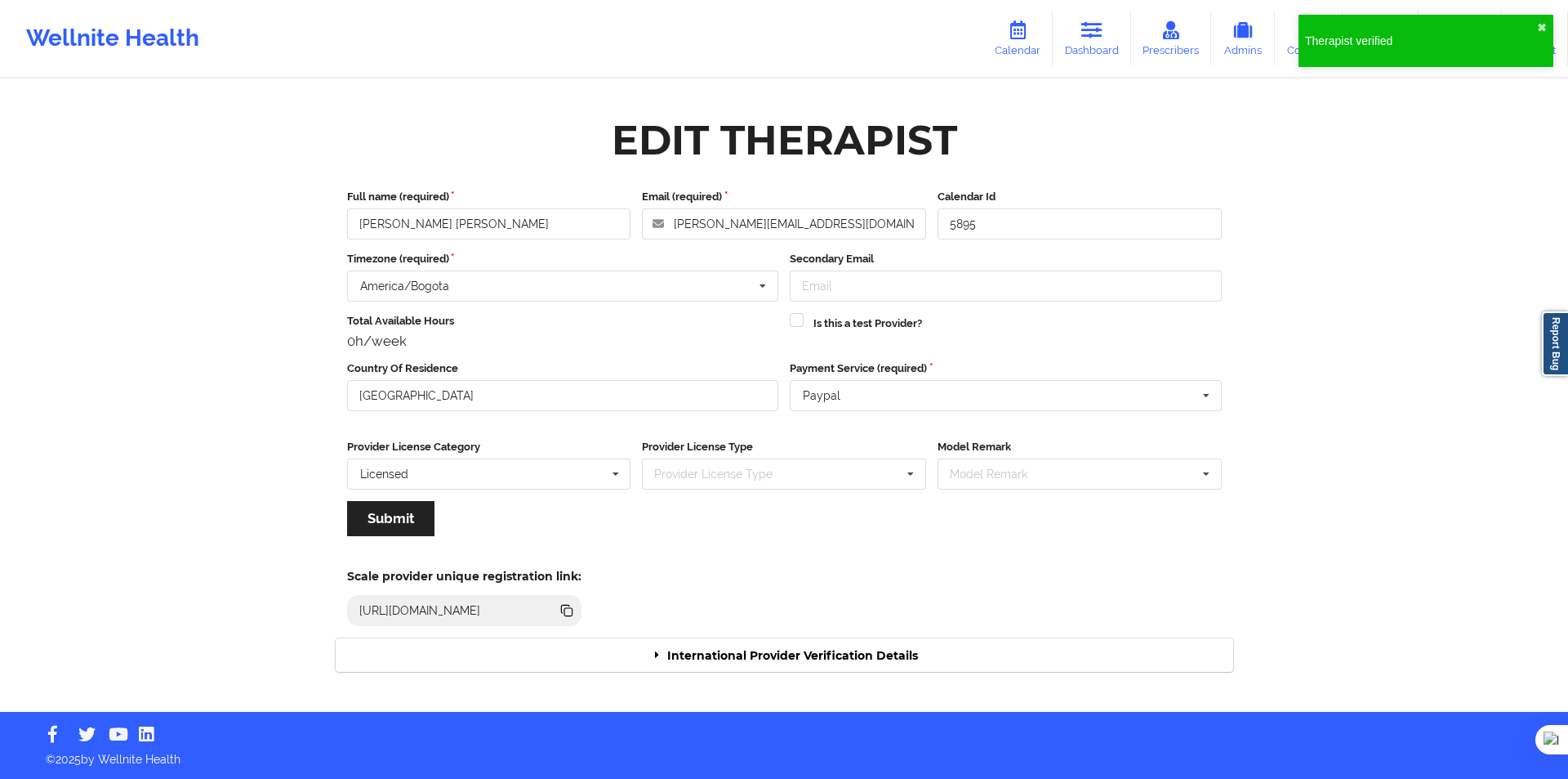
drag, startPoint x: 765, startPoint y: 672, endPoint x: 764, endPoint y: 653, distance: 19.0
click at [762, 660] on div "International Provider Verification Details" at bounding box center [785, 655] width 898 height 34
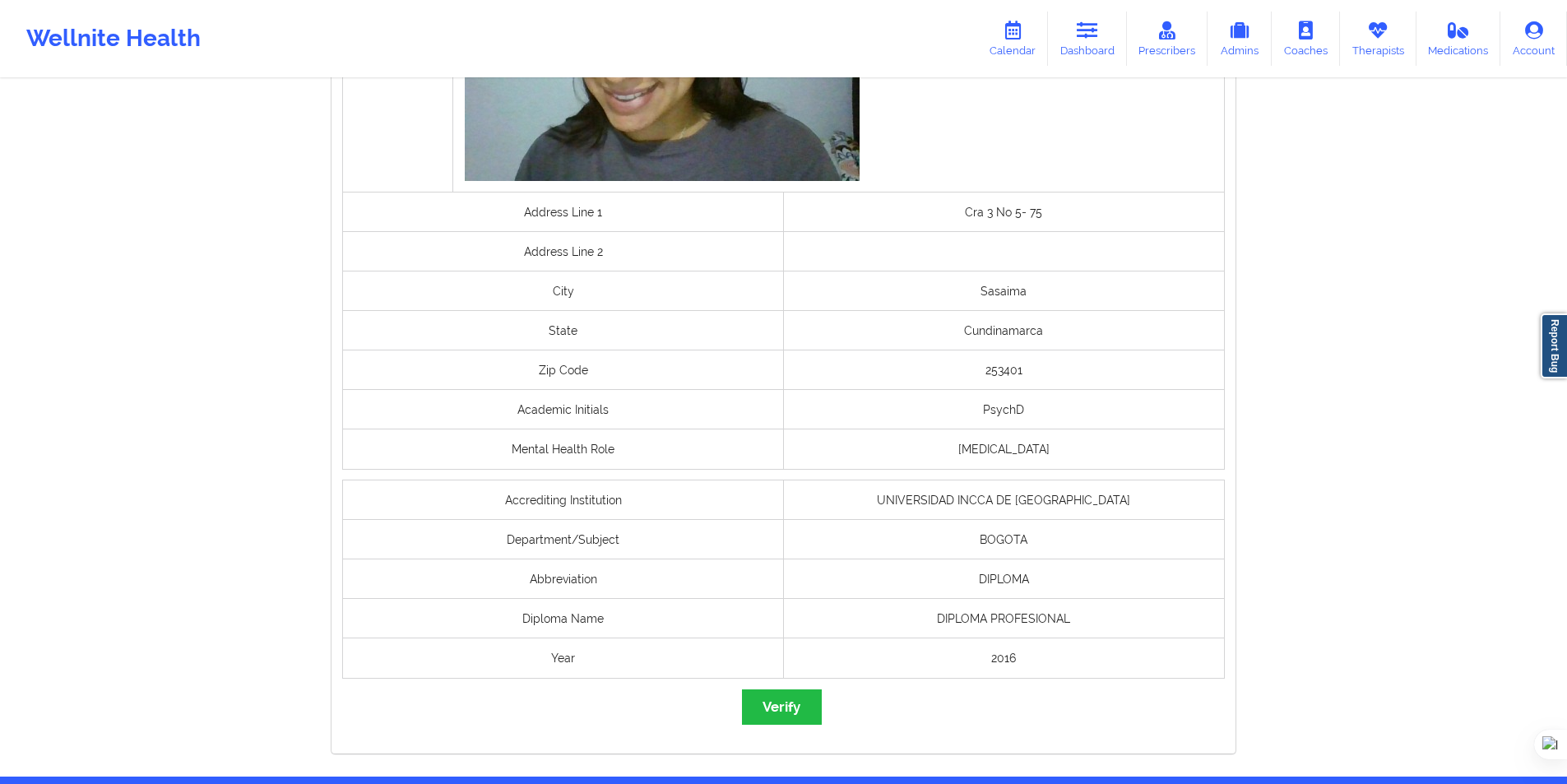
scroll to position [1084, 0]
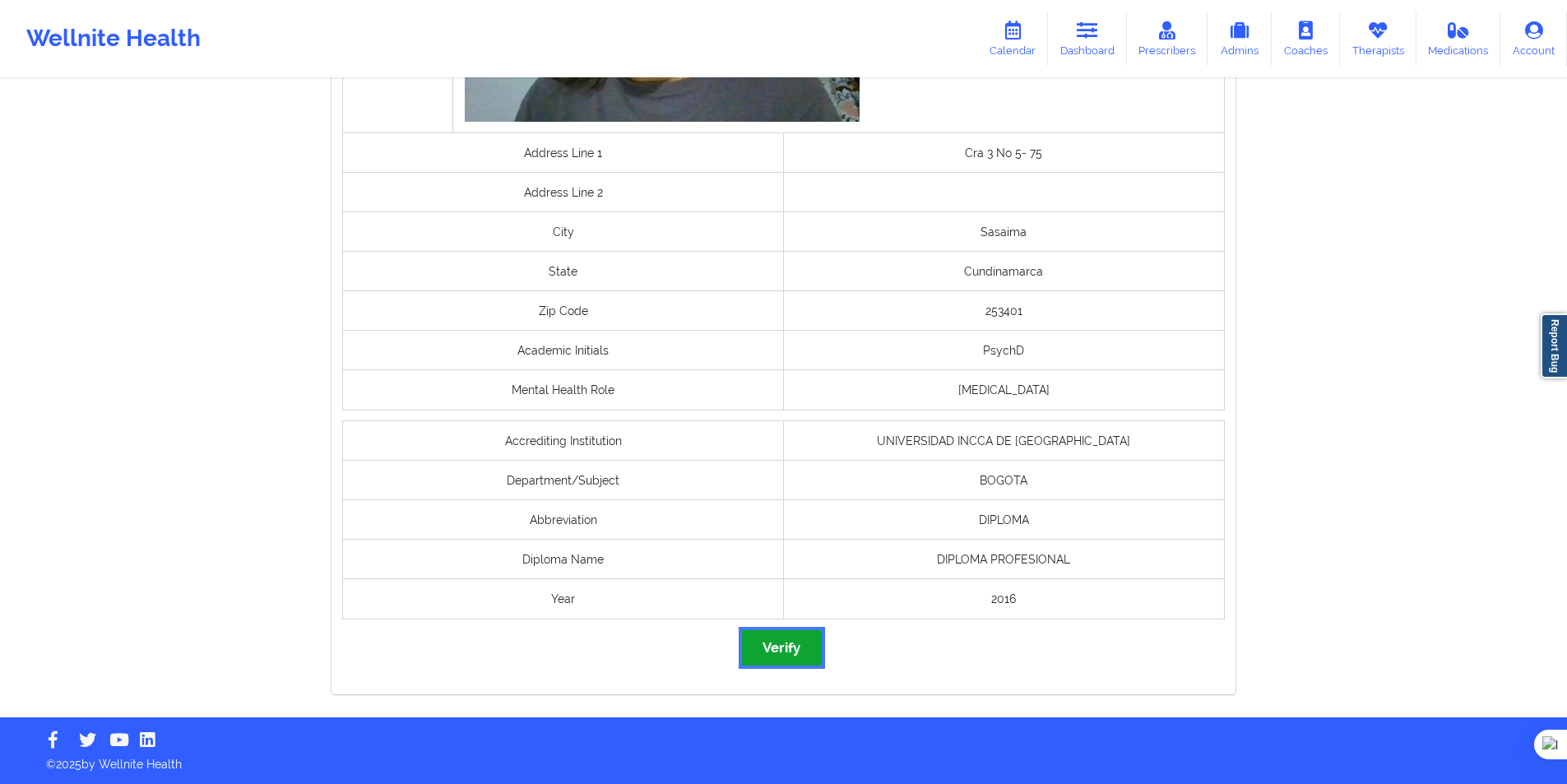
click at [776, 647] on button "Verify" at bounding box center [782, 647] width 79 height 35
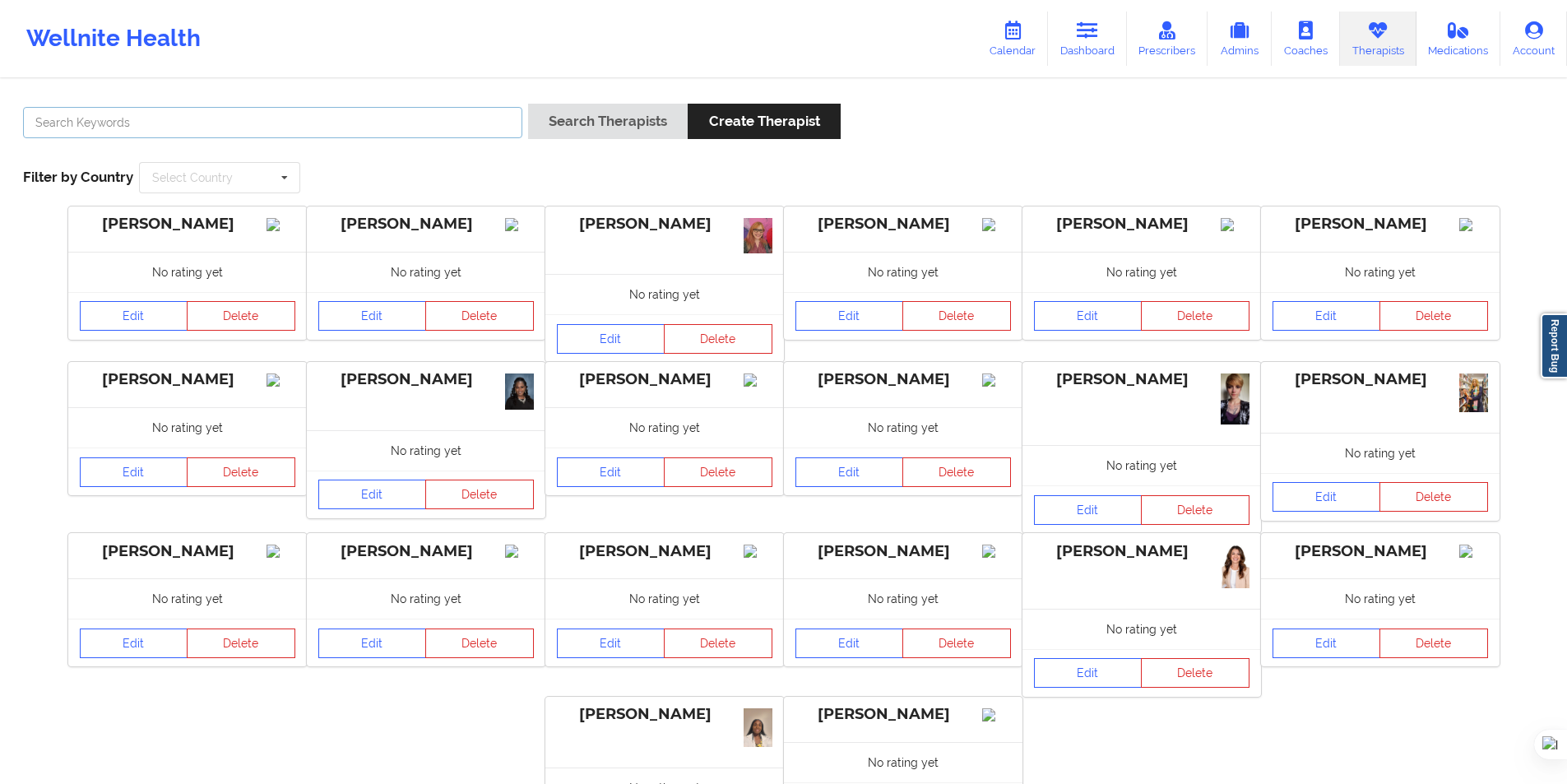
click at [460, 112] on input "text" at bounding box center [273, 122] width 499 height 31
paste input "JOHAN SEBASTIAN VARON GUZMAN"
type input "JOHAN SEBASTIAN VARON GUZMAN"
click at [572, 119] on button "Search Therapists" at bounding box center [608, 121] width 160 height 35
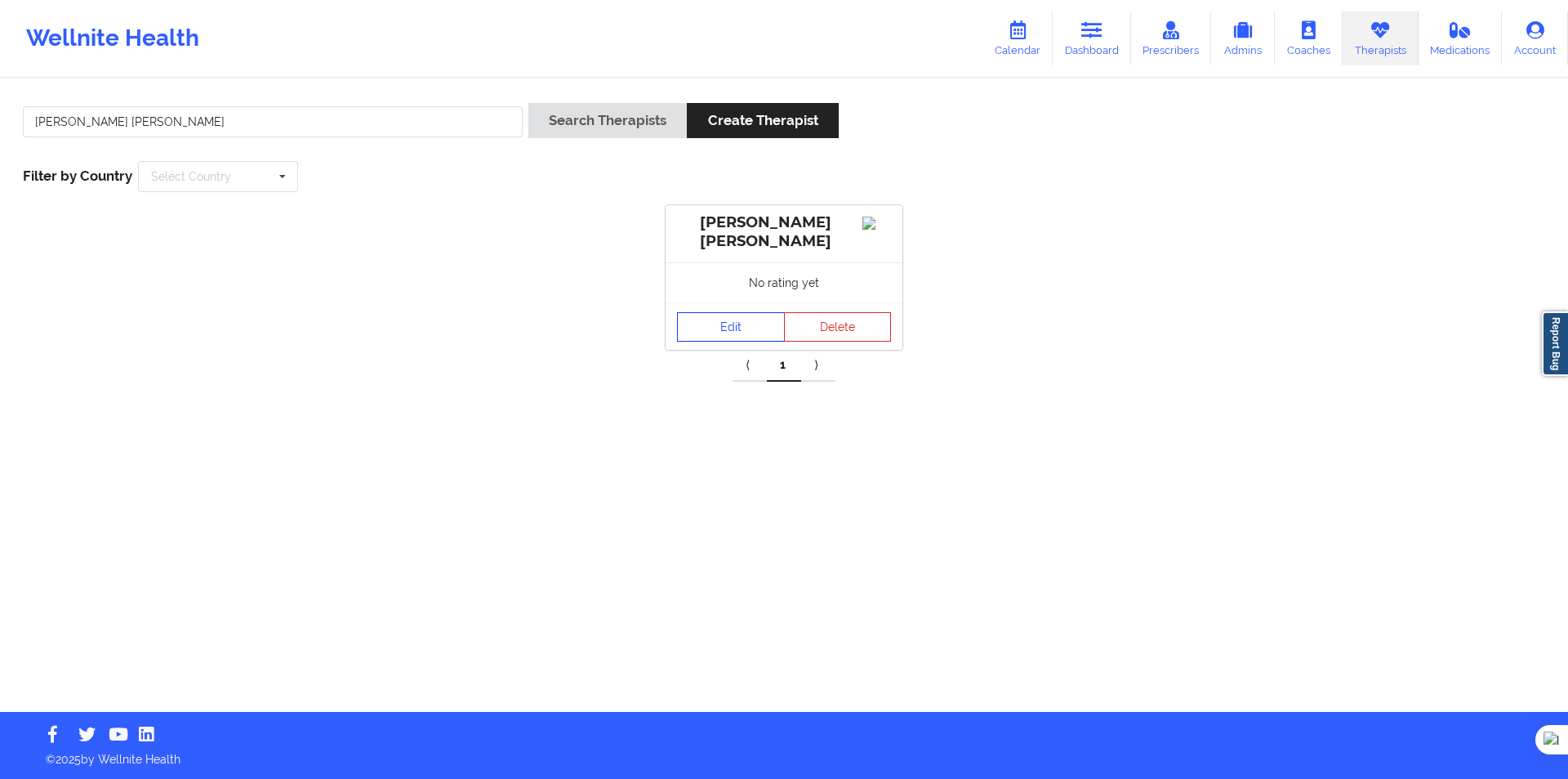
click at [734, 330] on link "Edit" at bounding box center [731, 326] width 108 height 29
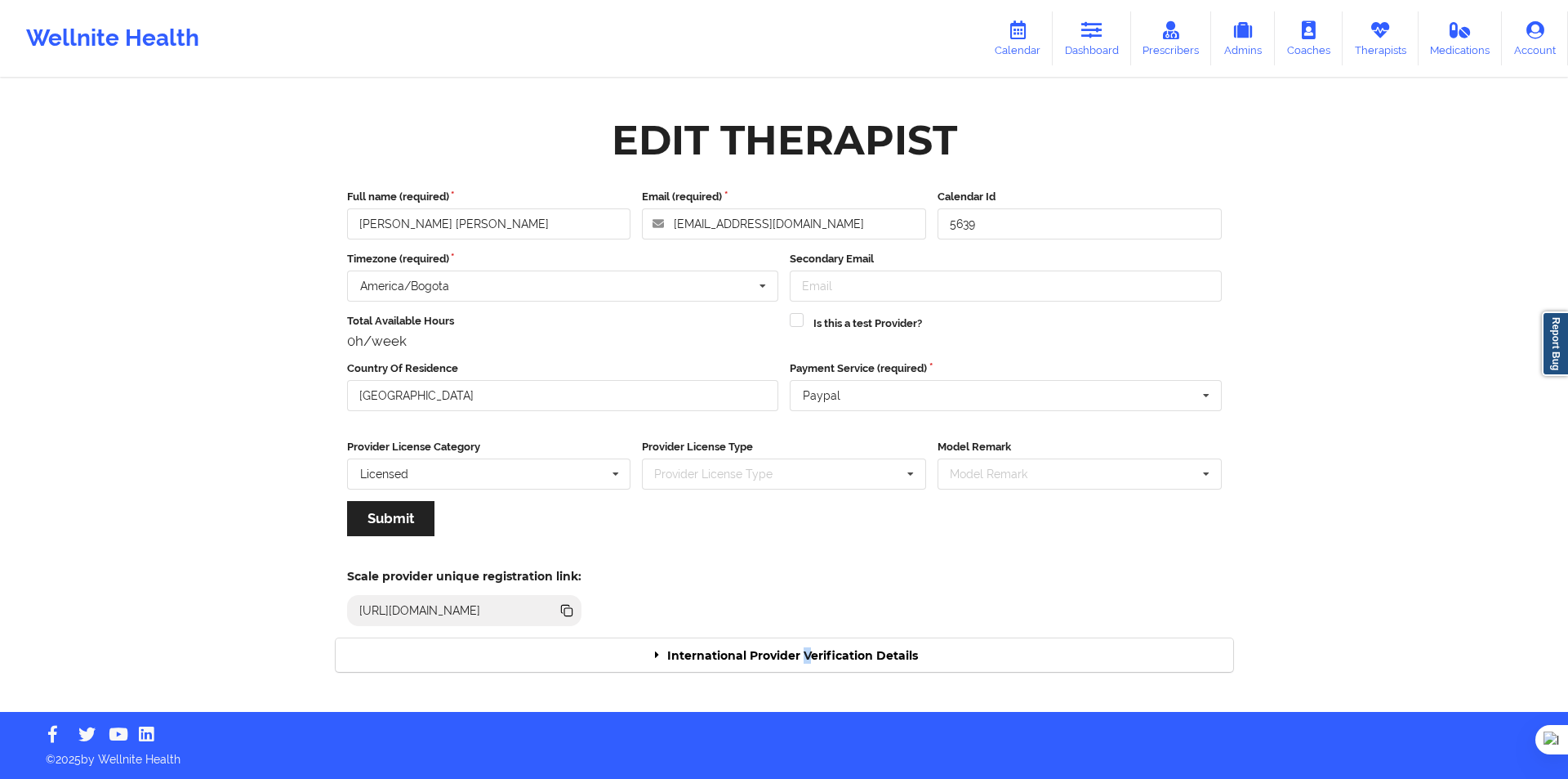
click at [807, 650] on div "International Provider Verification Details" at bounding box center [785, 655] width 898 height 34
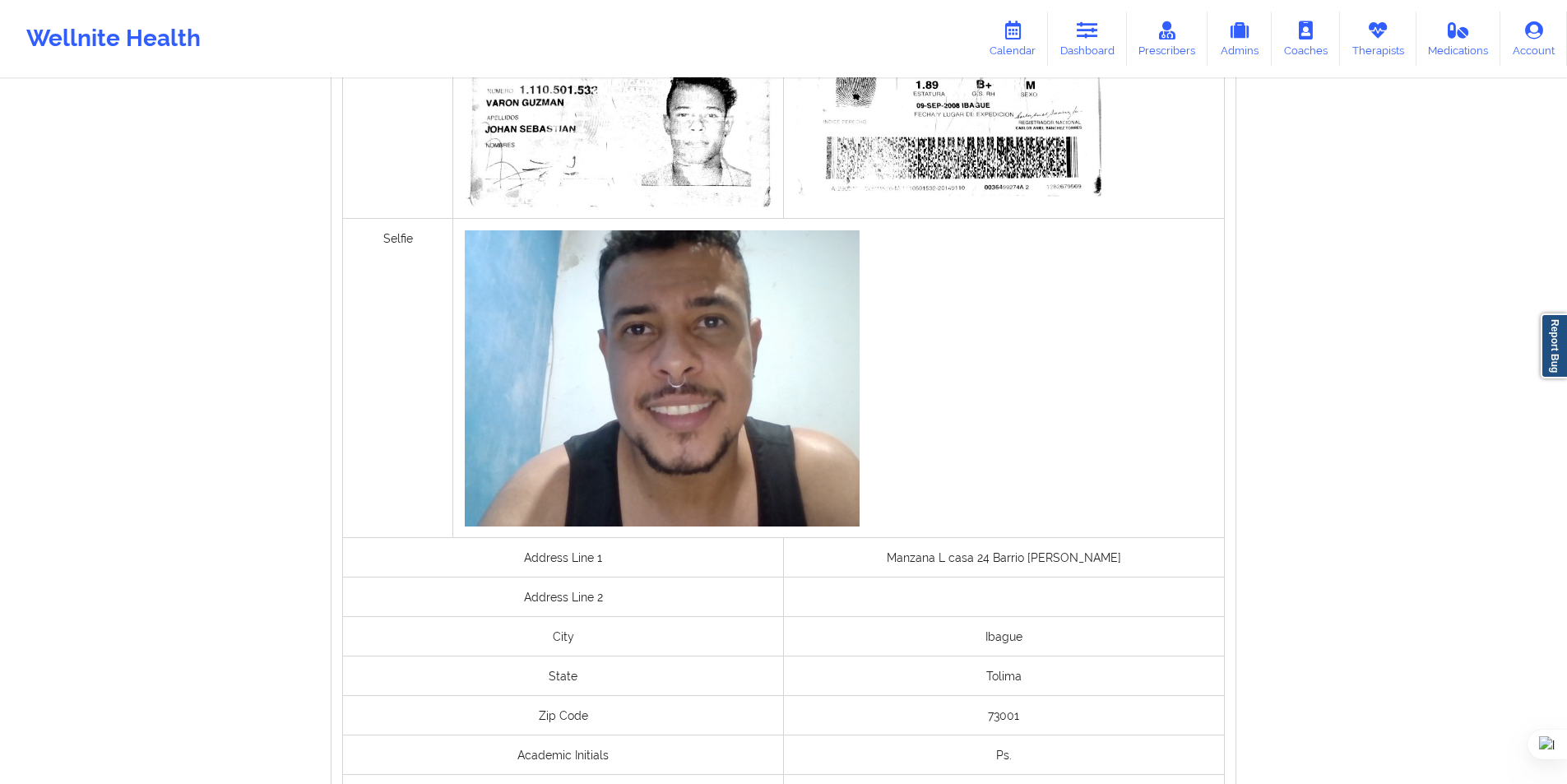
scroll to position [1063, 0]
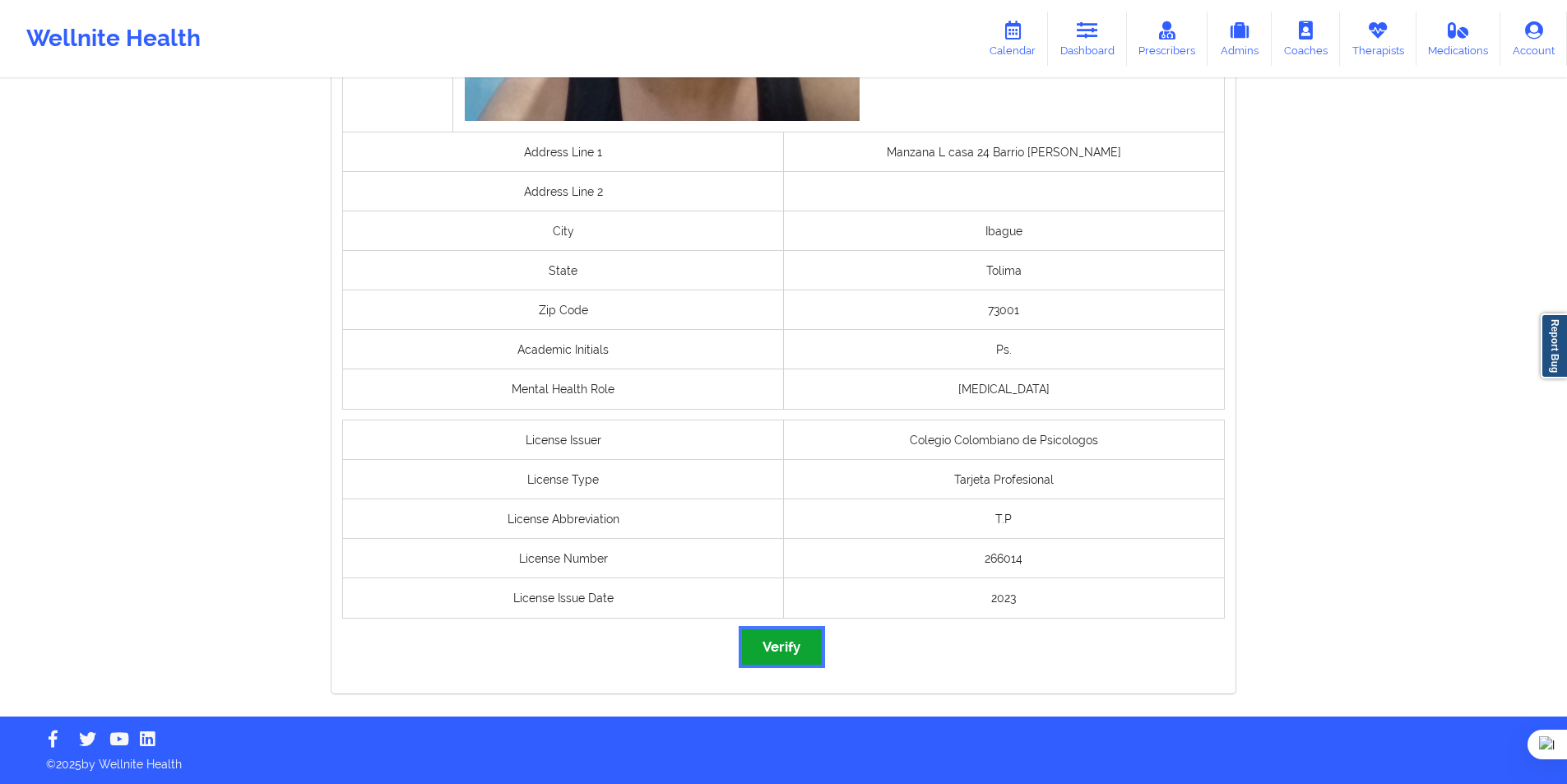
click at [786, 657] on button "Verify" at bounding box center [782, 646] width 79 height 35
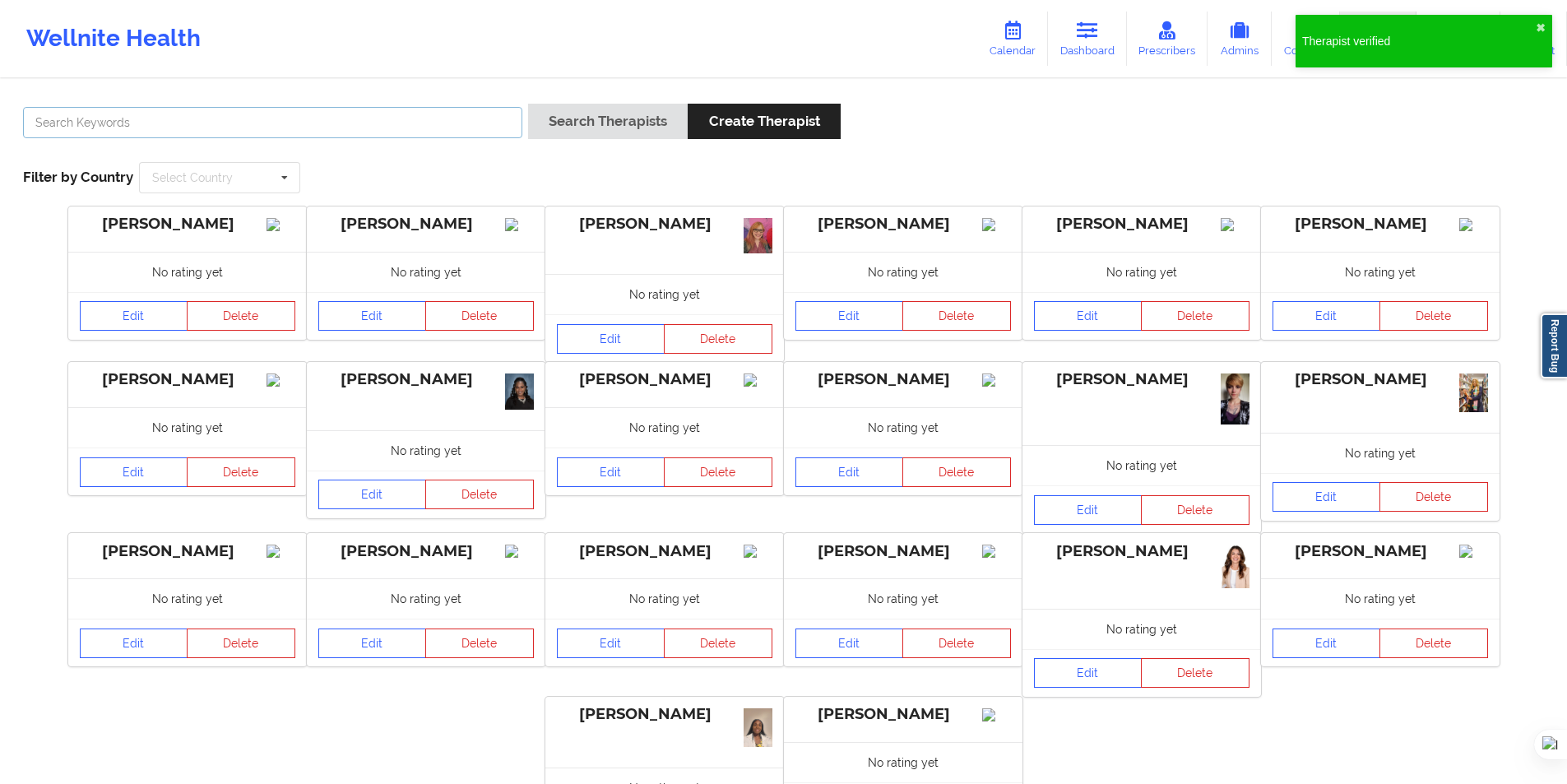
click at [338, 135] on input "text" at bounding box center [273, 122] width 499 height 31
paste input "Maria Jose Agudelo Jamis"
type input "Maria Jose Agudelo Jamis"
click at [540, 117] on button "Search Therapists" at bounding box center [608, 121] width 160 height 35
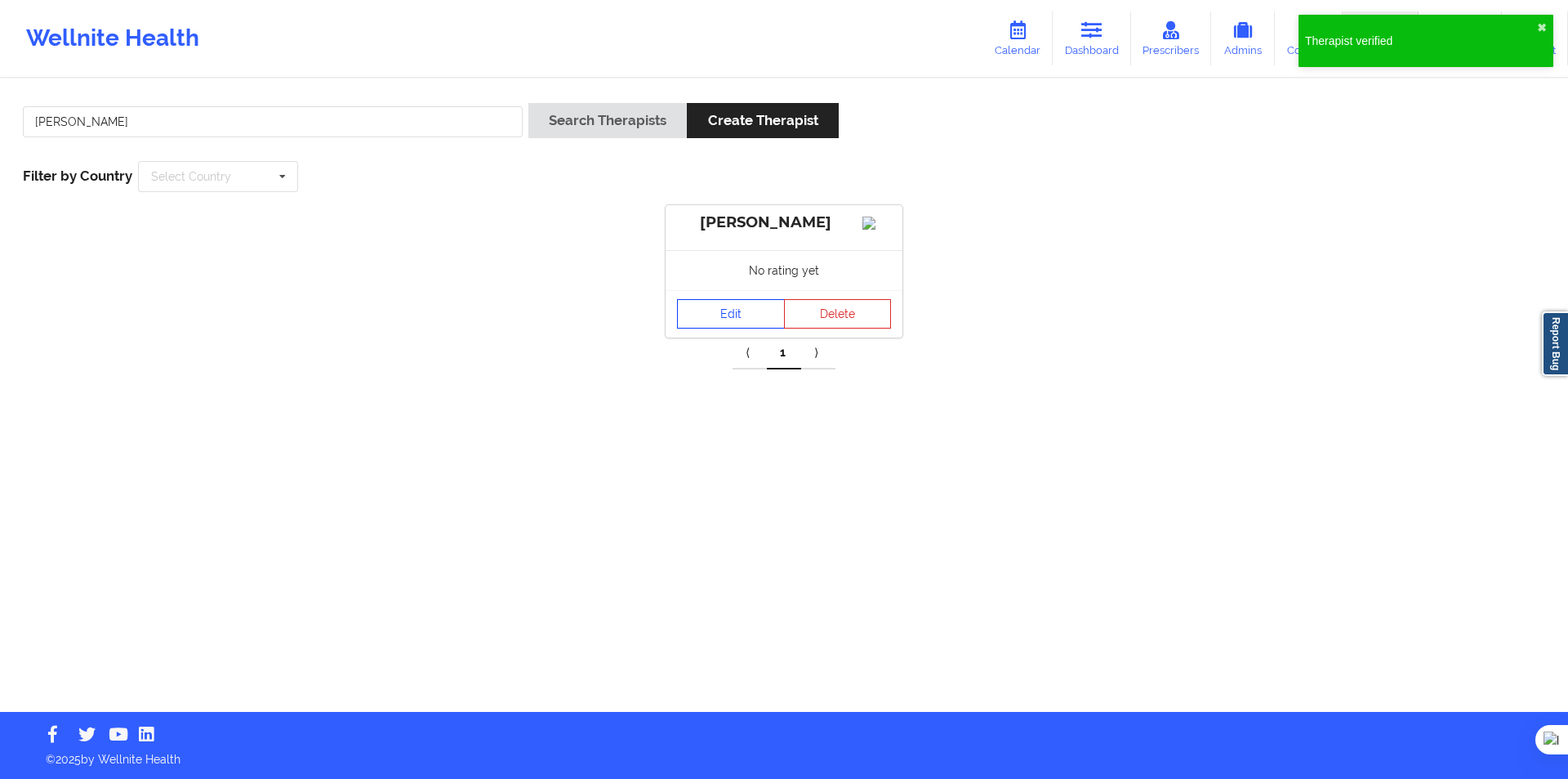
click at [734, 329] on link "Edit" at bounding box center [731, 314] width 108 height 29
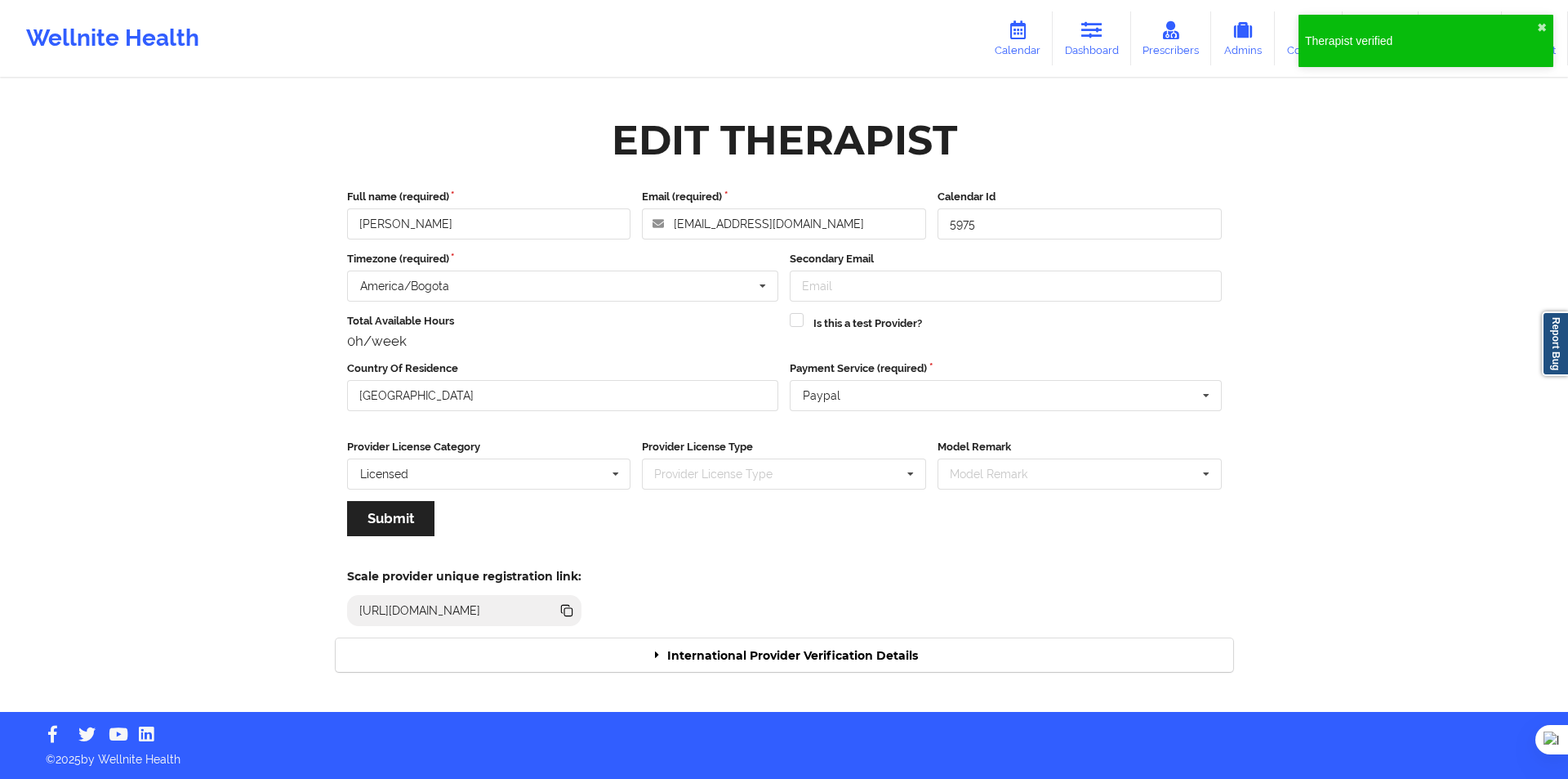
click at [820, 660] on div "International Provider Verification Details" at bounding box center [785, 655] width 898 height 34
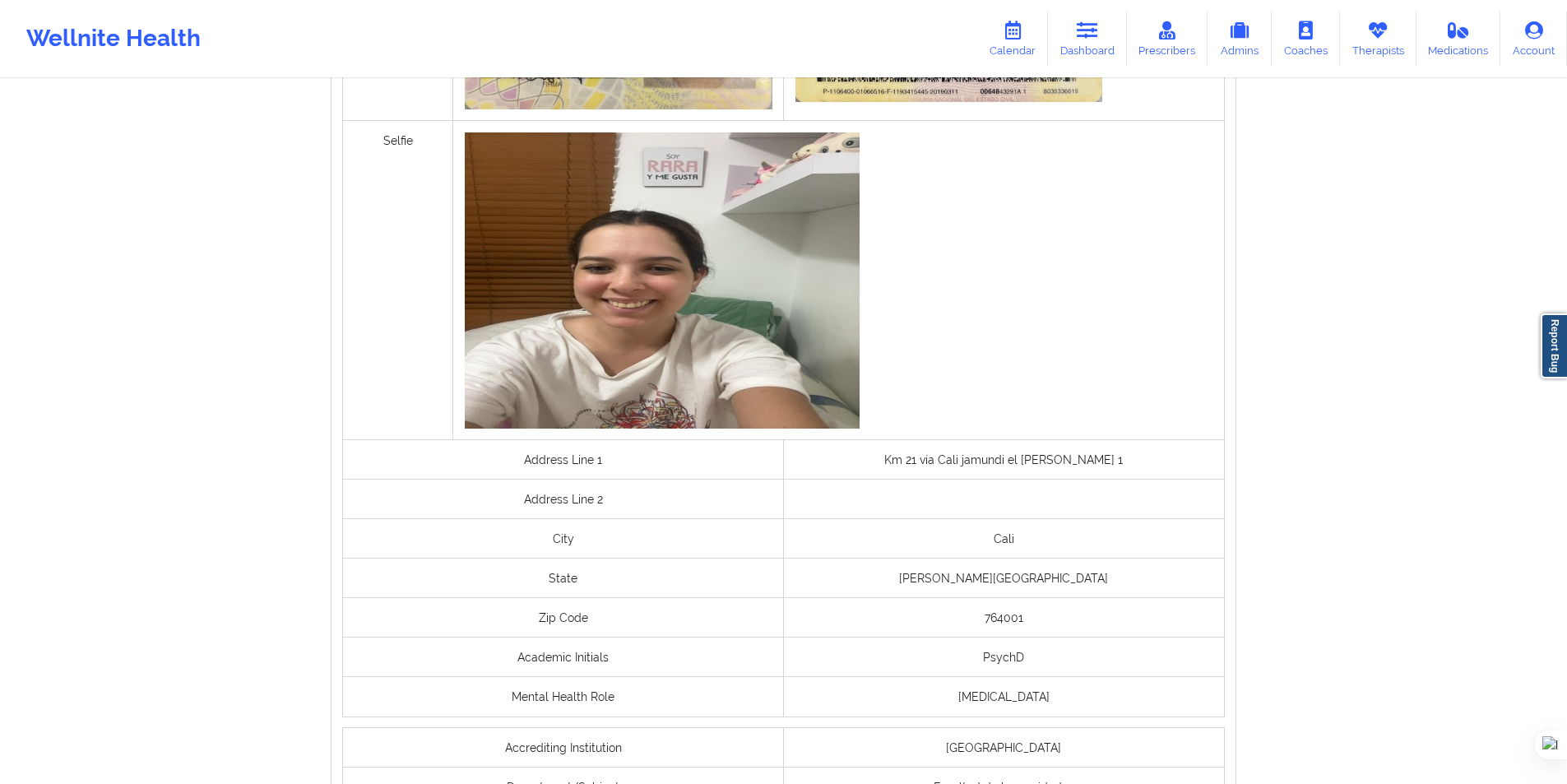
scroll to position [1069, 0]
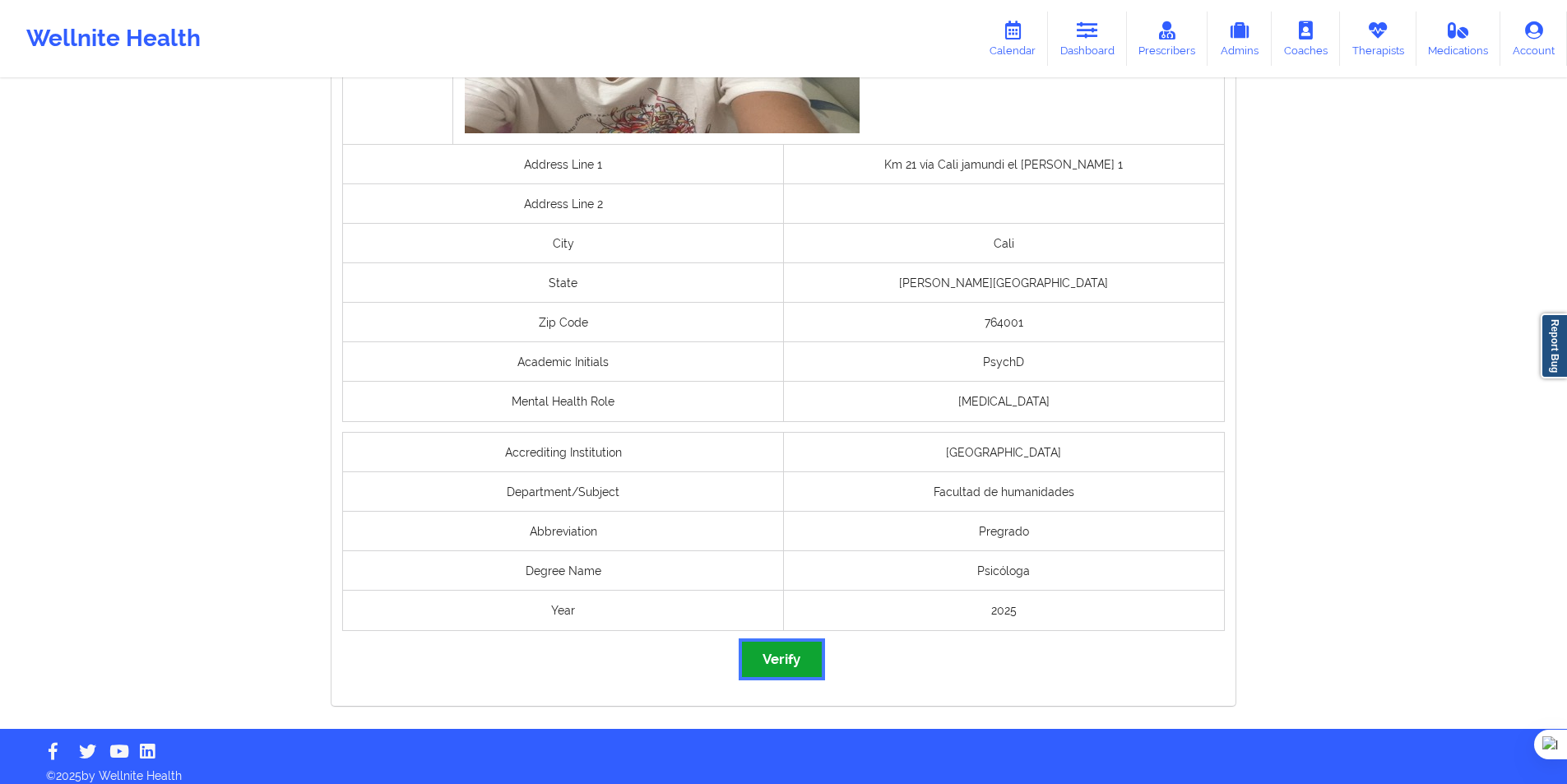
click at [779, 668] on button "Verify" at bounding box center [782, 658] width 79 height 35
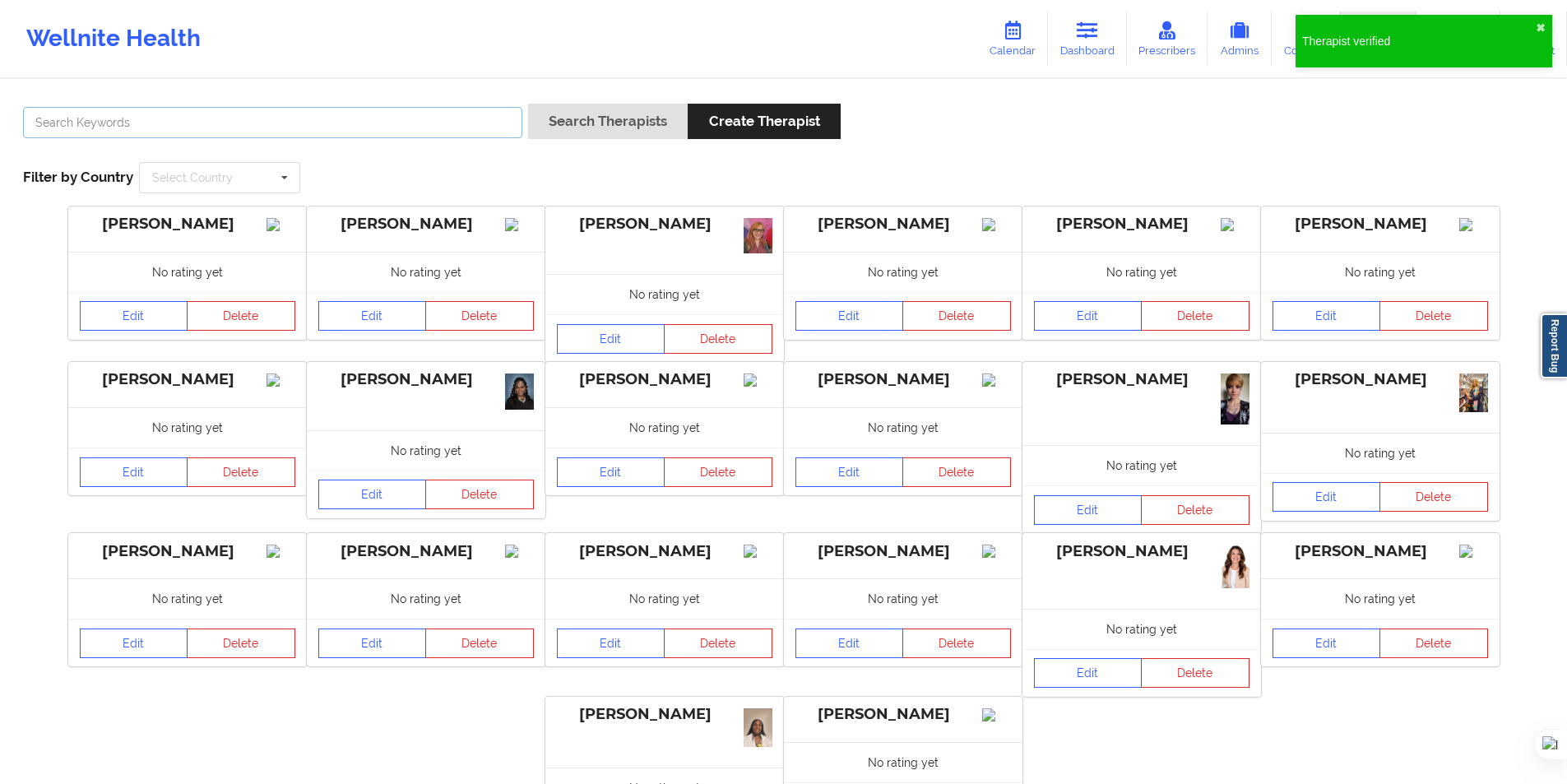
click at [350, 120] on input "text" at bounding box center [273, 122] width 499 height 31
paste input "Catalina Durango Ramírez"
type input "Catalina Durango Ramírez"
click at [617, 121] on button "Search Therapists" at bounding box center [608, 121] width 160 height 35
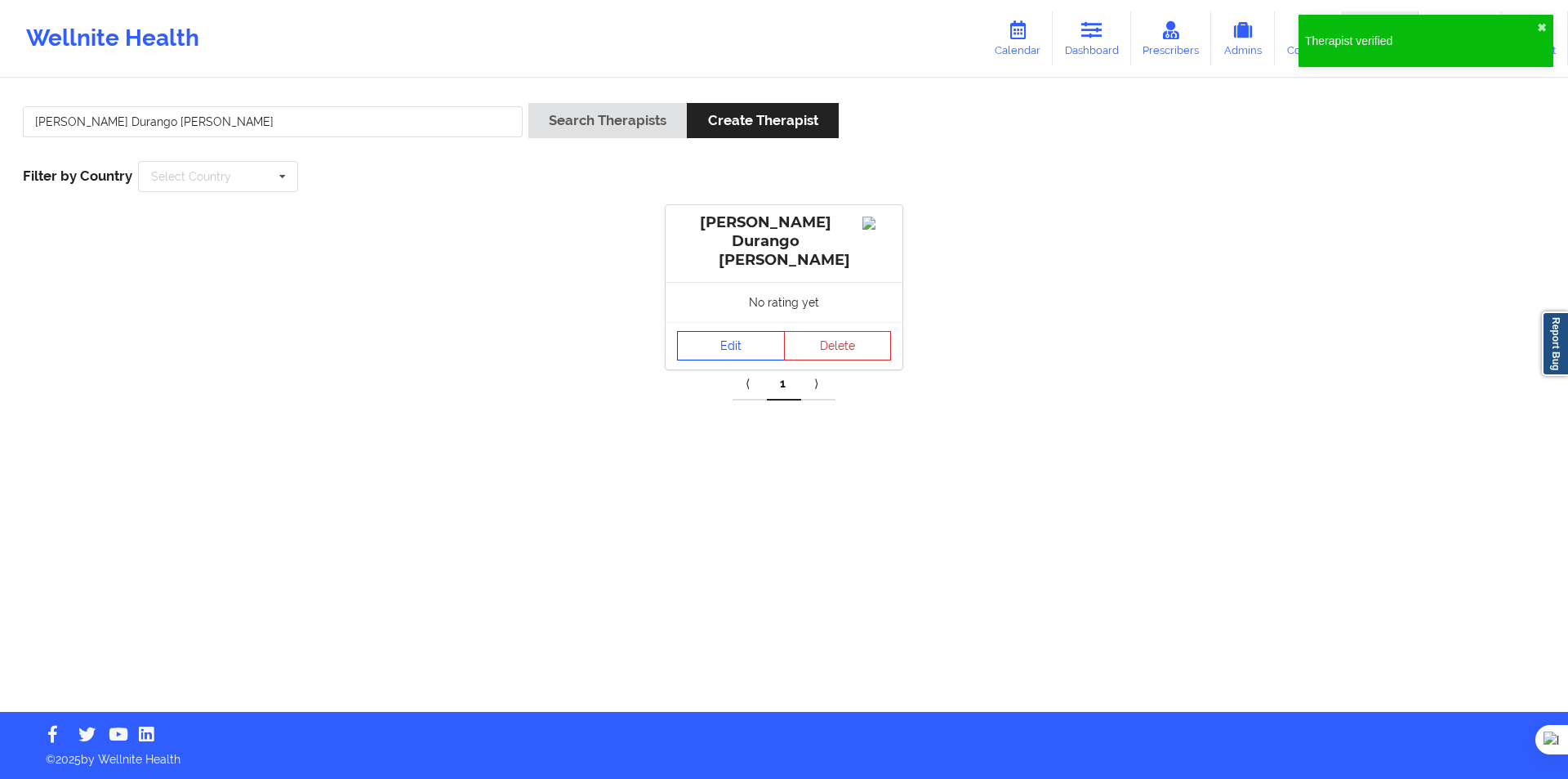
click at [729, 331] on link "Edit" at bounding box center [731, 345] width 108 height 29
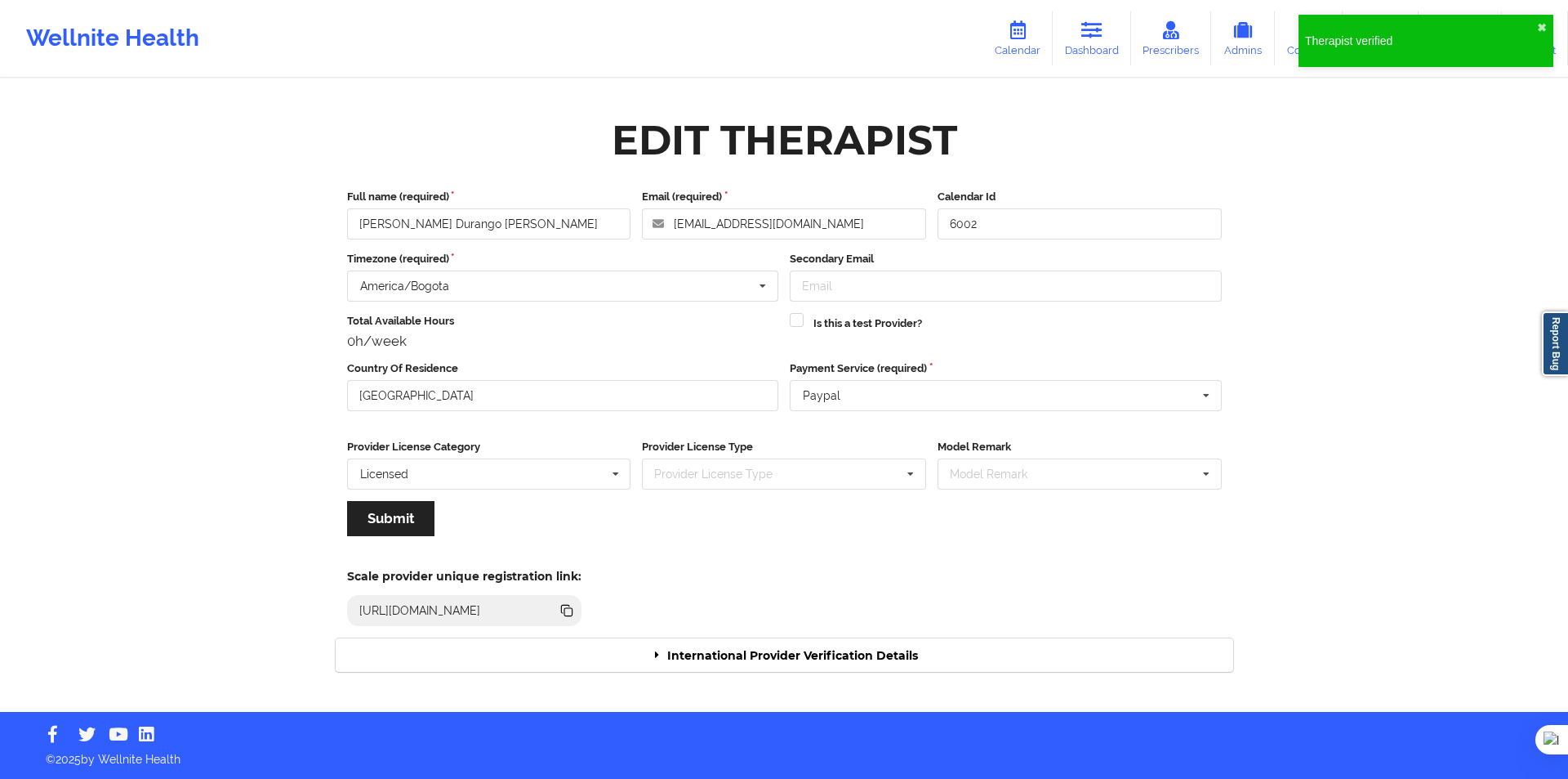
click at [827, 645] on div "International Provider Verification Details" at bounding box center [785, 655] width 898 height 34
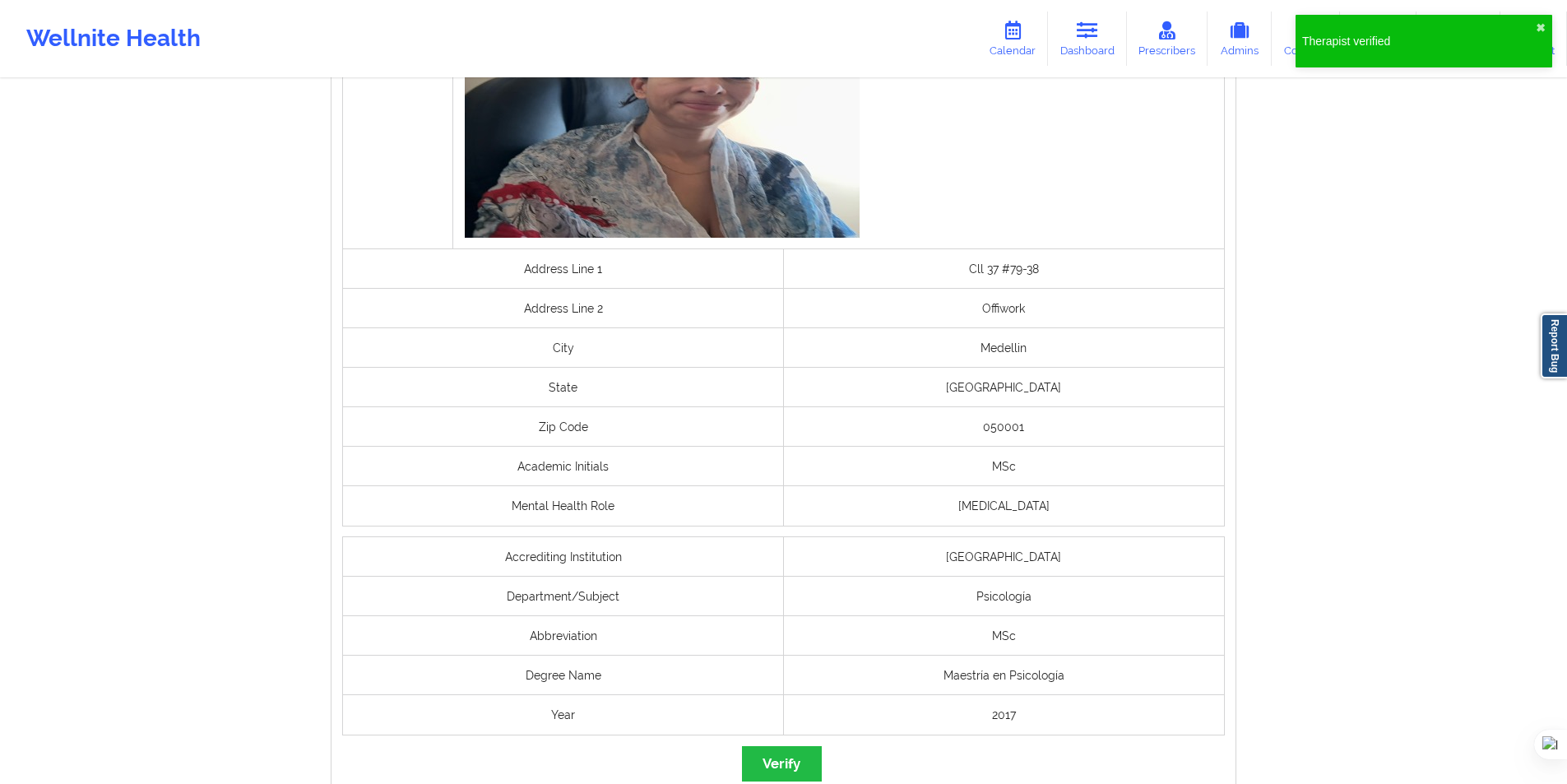
scroll to position [1069, 0]
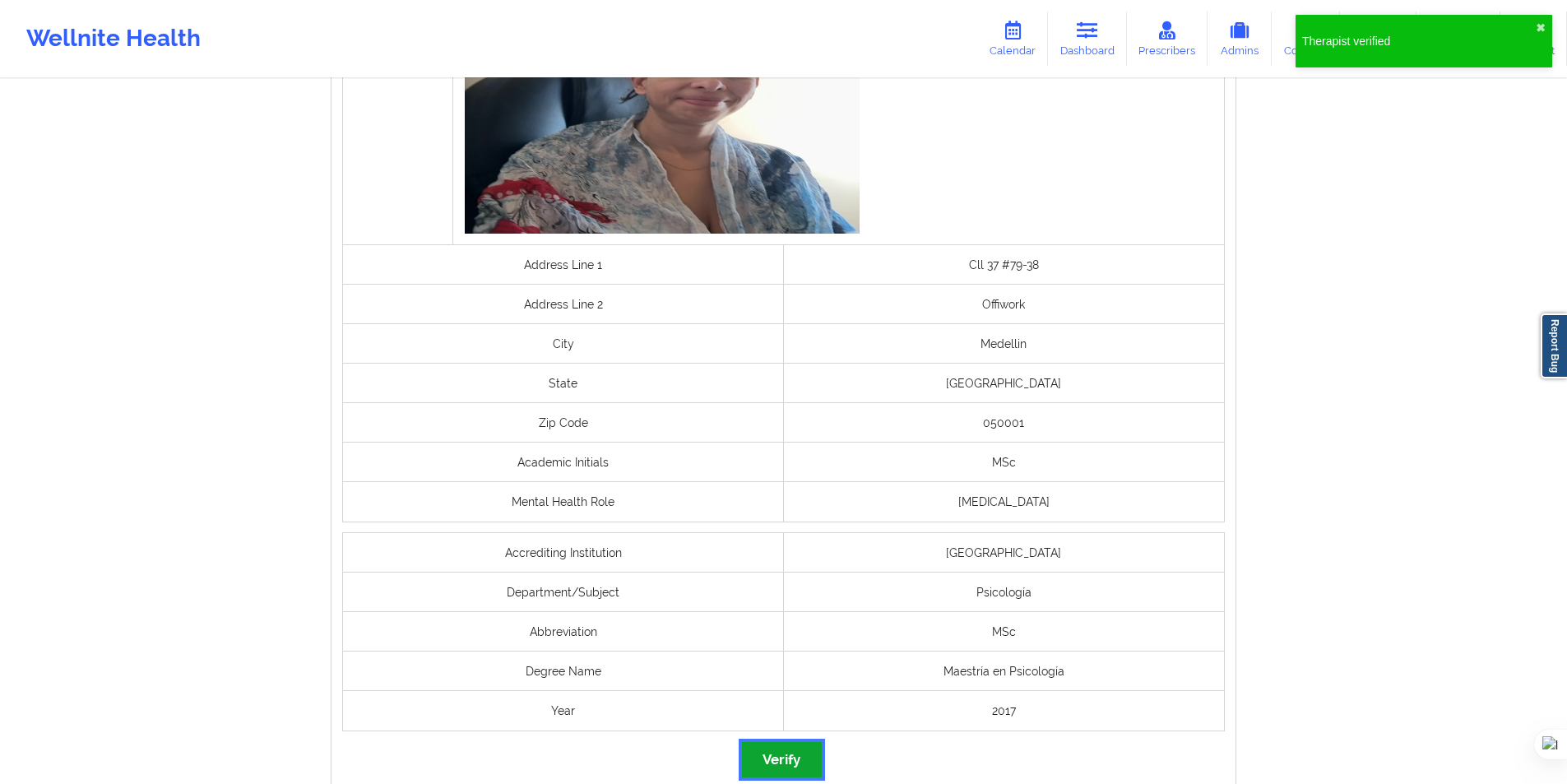
click at [793, 751] on button "Verify" at bounding box center [782, 759] width 79 height 35
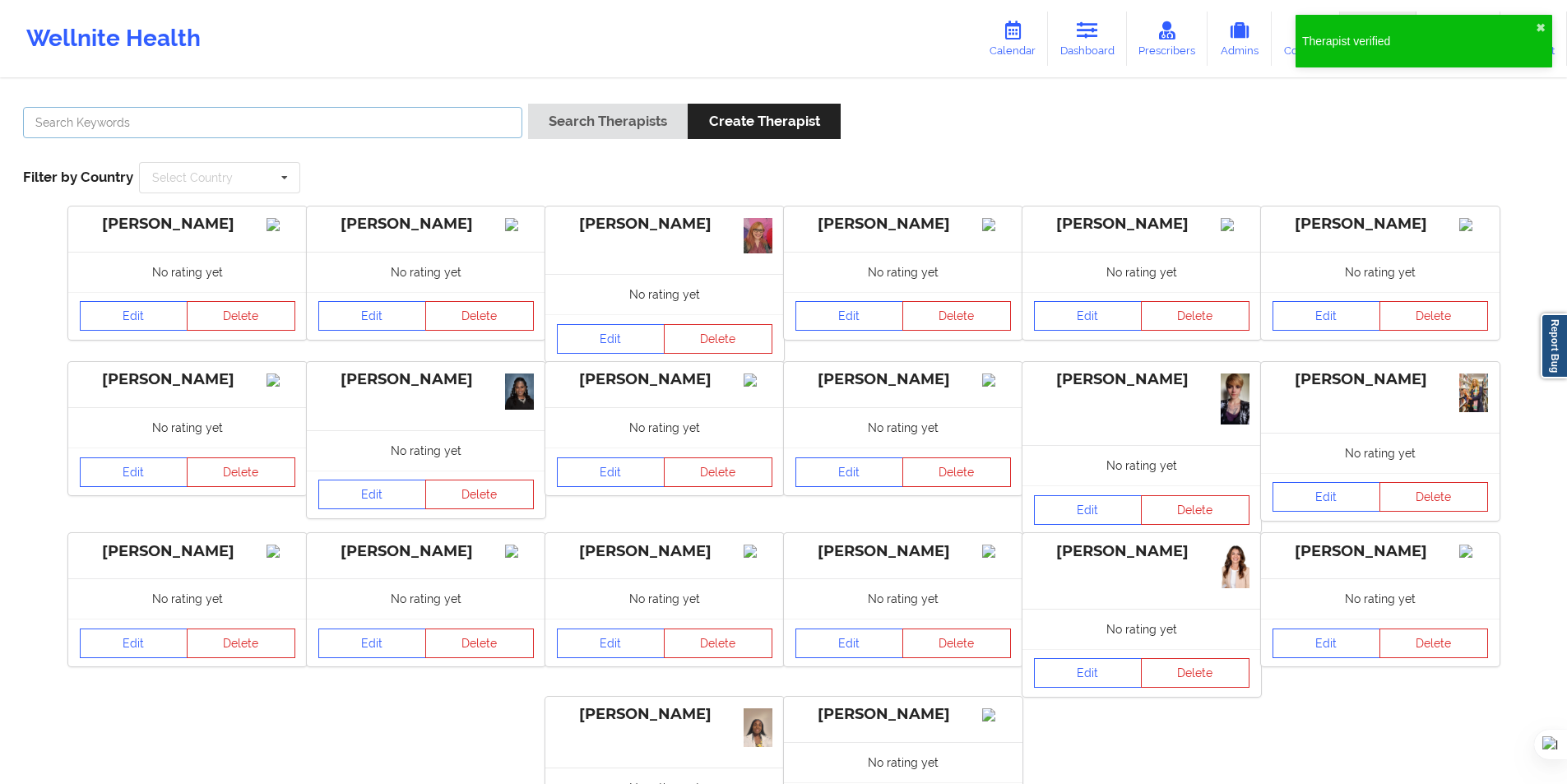
click at [415, 114] on input "text" at bounding box center [273, 122] width 499 height 31
paste input "Zulay Dayana Hernandez Preciado"
type input "Zulay Dayana Hernandez Preciado"
click at [563, 129] on button "Search Therapists" at bounding box center [608, 121] width 160 height 35
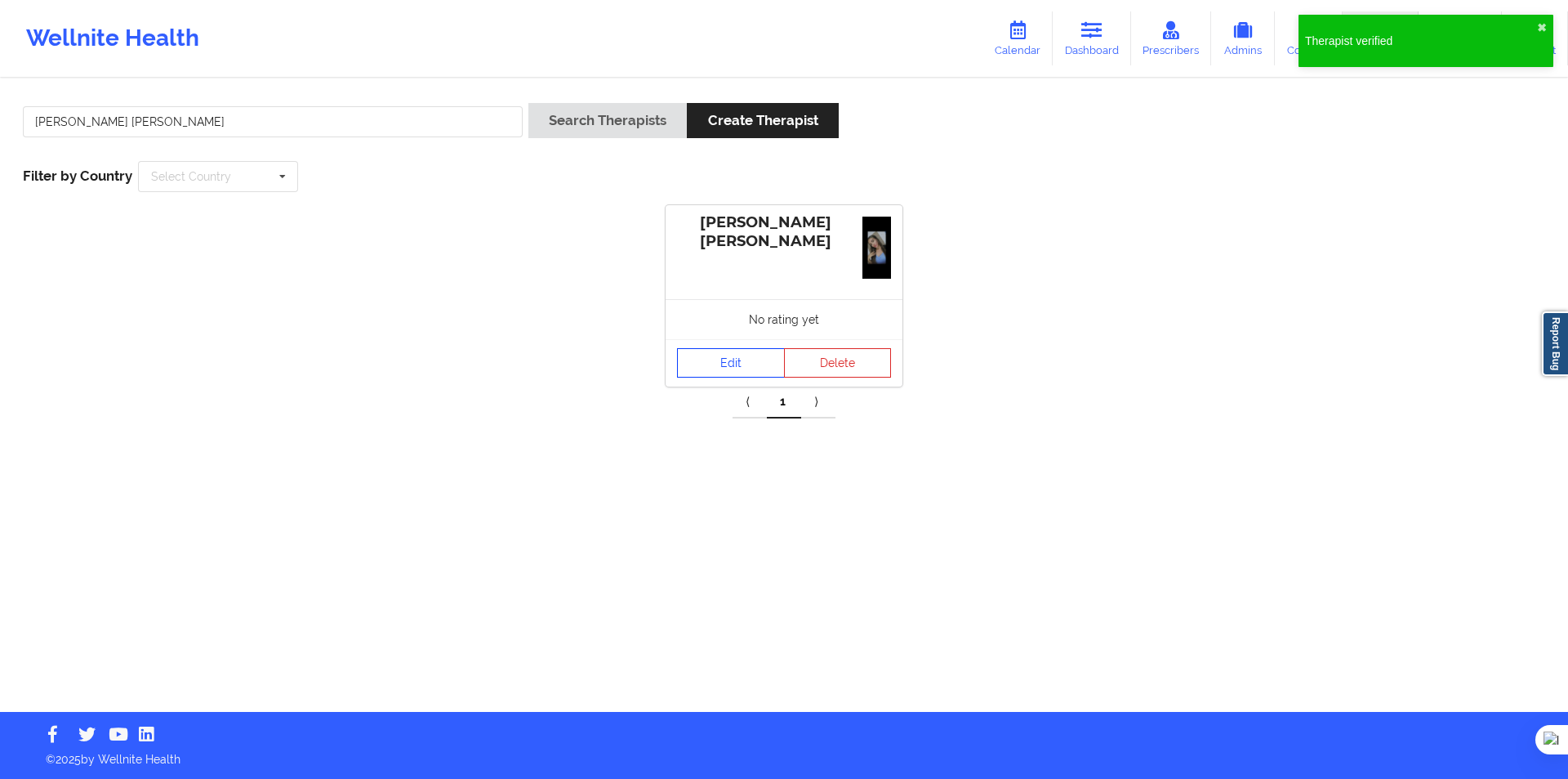
click at [737, 355] on link "Edit" at bounding box center [731, 363] width 108 height 29
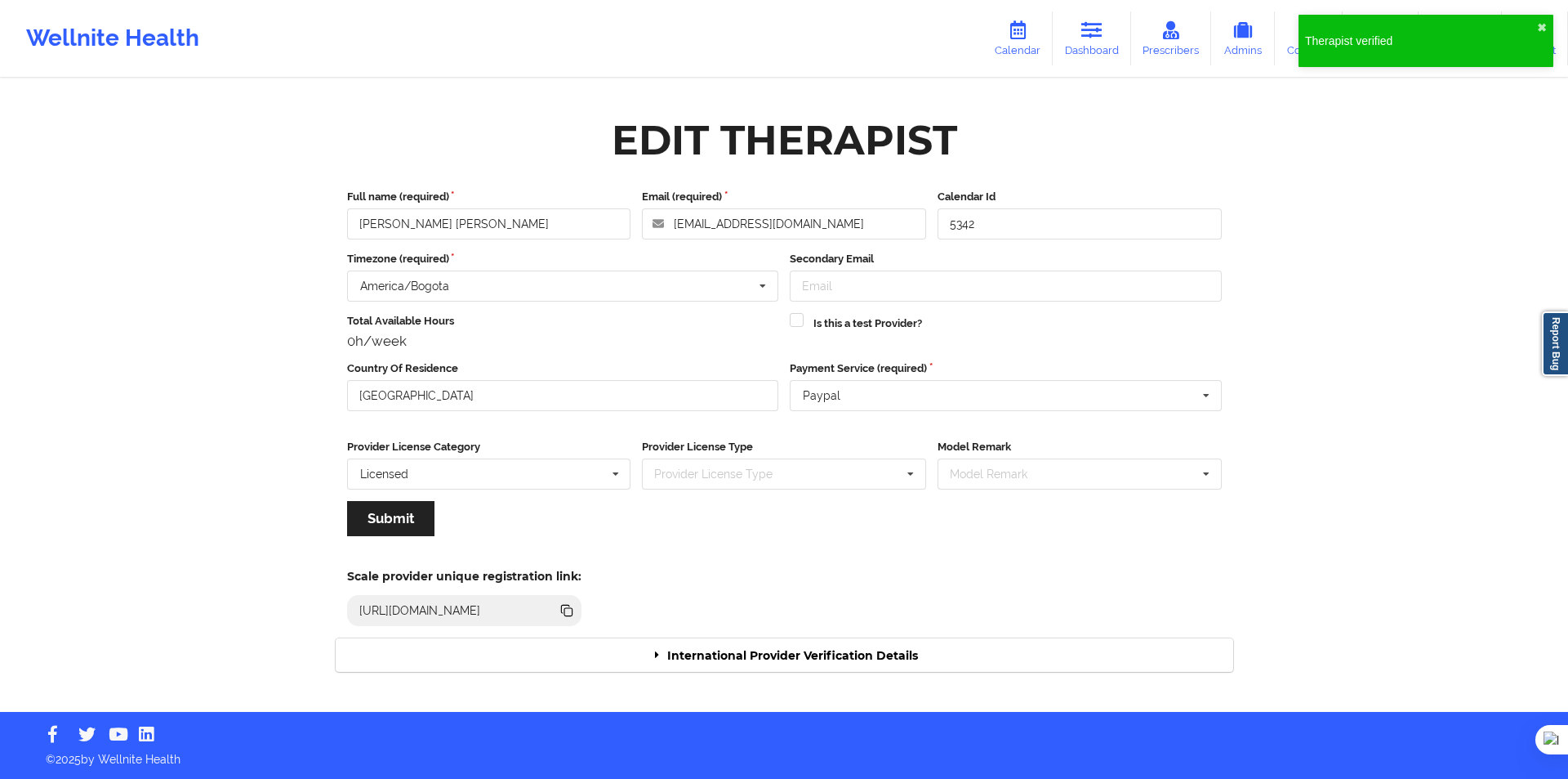
drag, startPoint x: 760, startPoint y: 650, endPoint x: 777, endPoint y: 638, distance: 20.8
click at [762, 652] on div "International Provider Verification Details" at bounding box center [785, 655] width 898 height 34
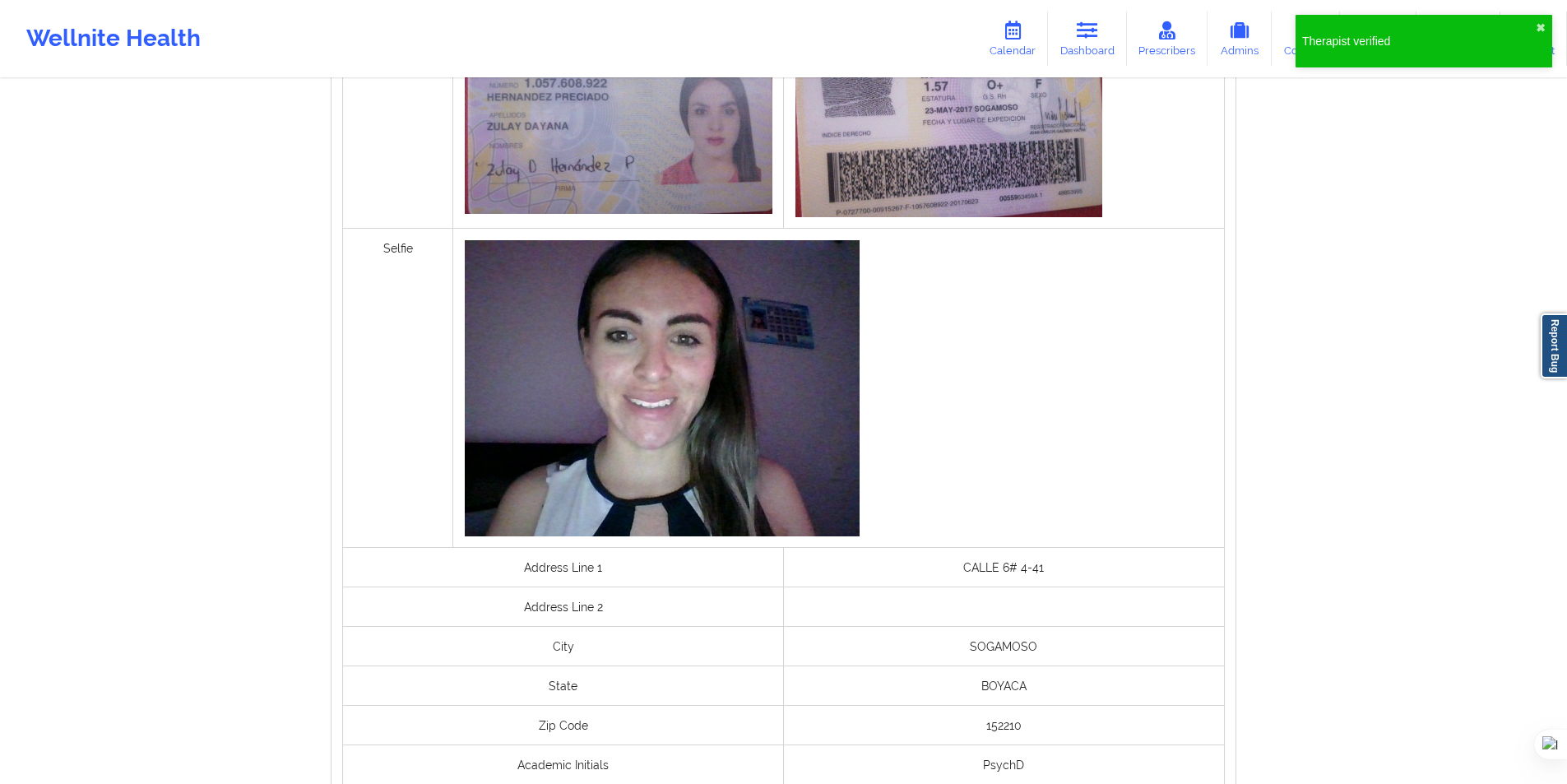
scroll to position [987, 0]
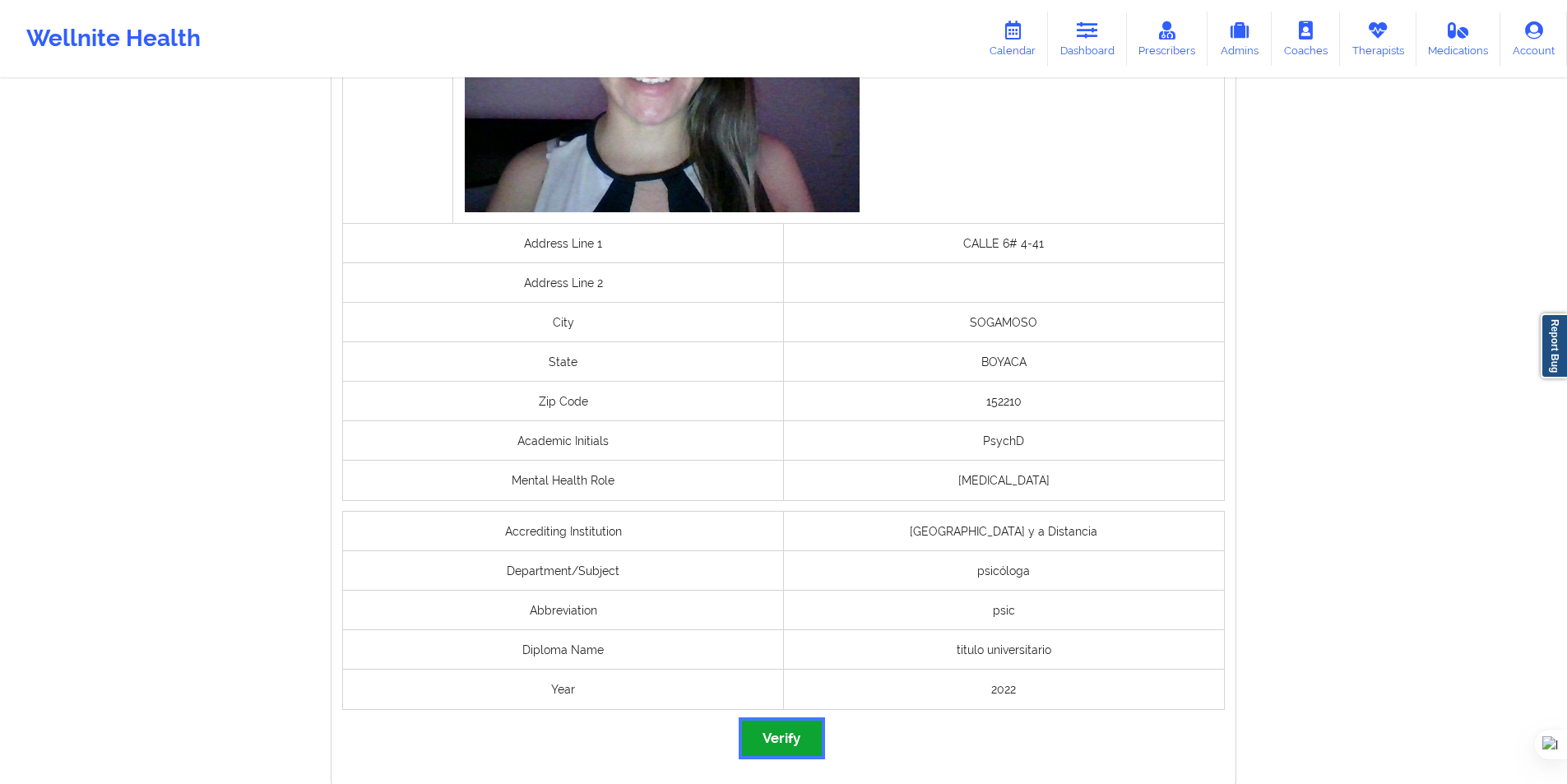
click at [786, 732] on button "Verify" at bounding box center [782, 737] width 79 height 35
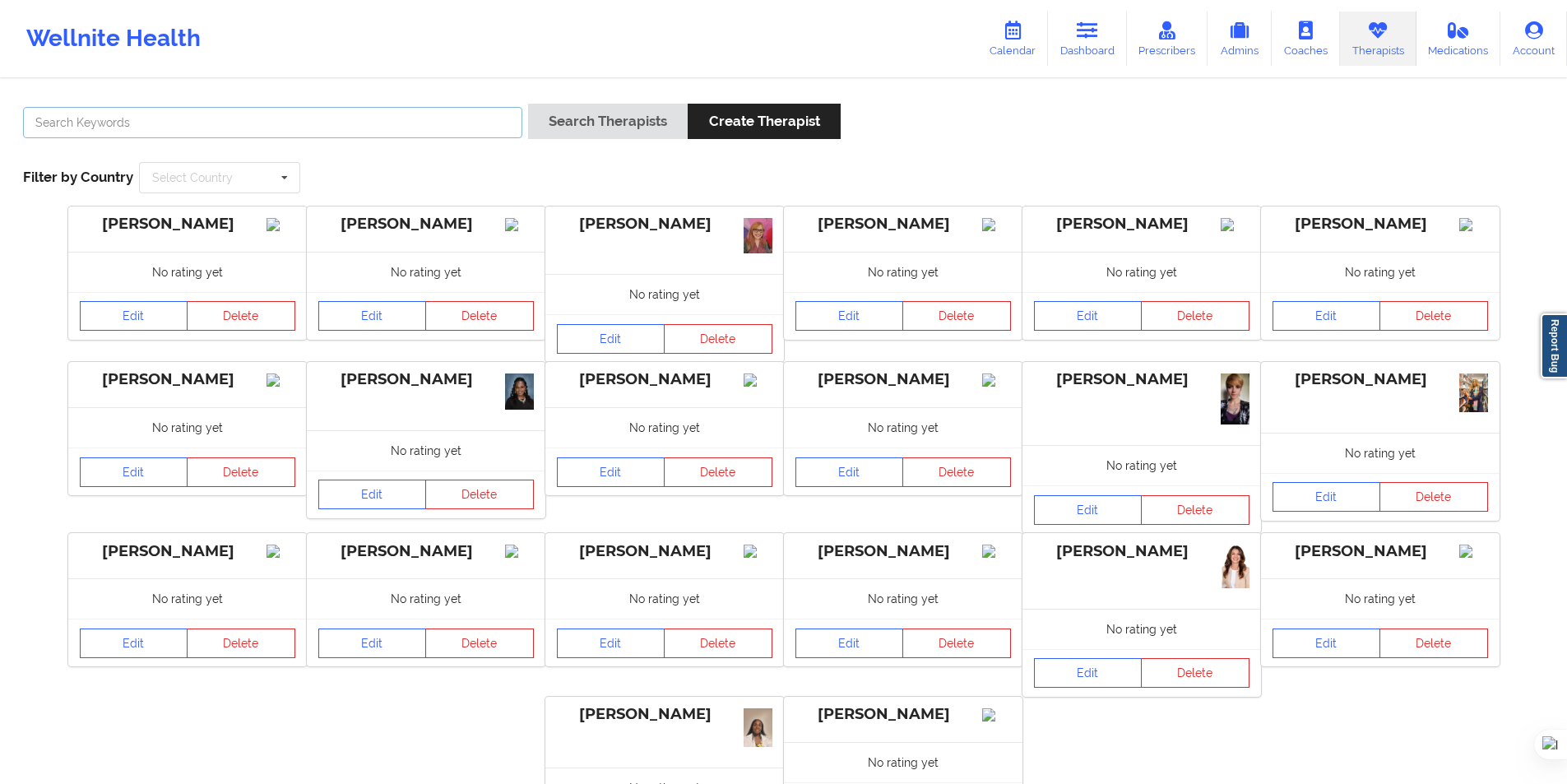
click at [468, 119] on input "text" at bounding box center [273, 122] width 499 height 31
paste input "Mariana Varela Jaramillo"
type input "Mariana Varela Jaramillo"
click at [602, 118] on button "Search Therapists" at bounding box center [608, 121] width 160 height 35
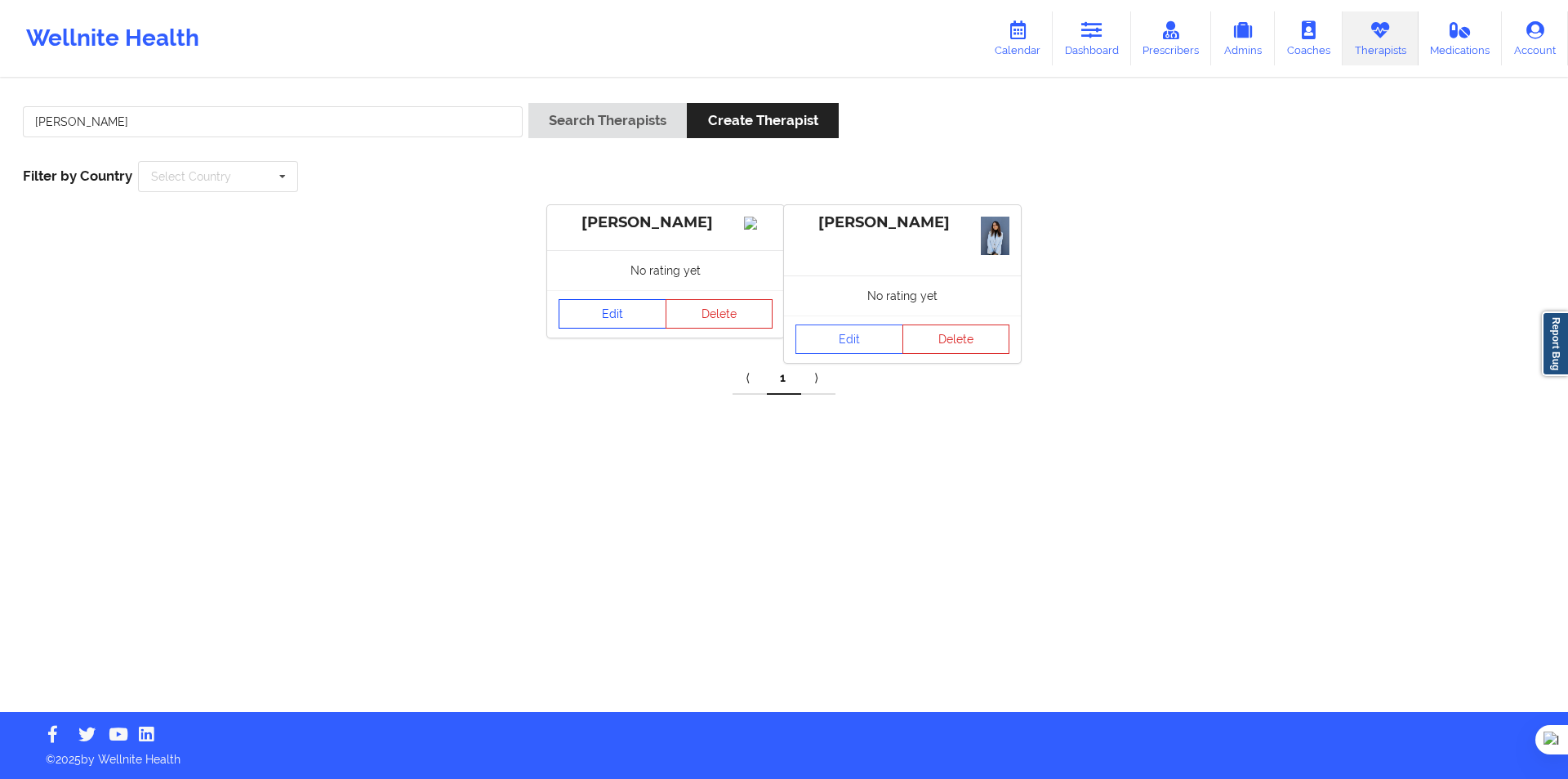
click at [622, 324] on link "Edit" at bounding box center [612, 314] width 108 height 29
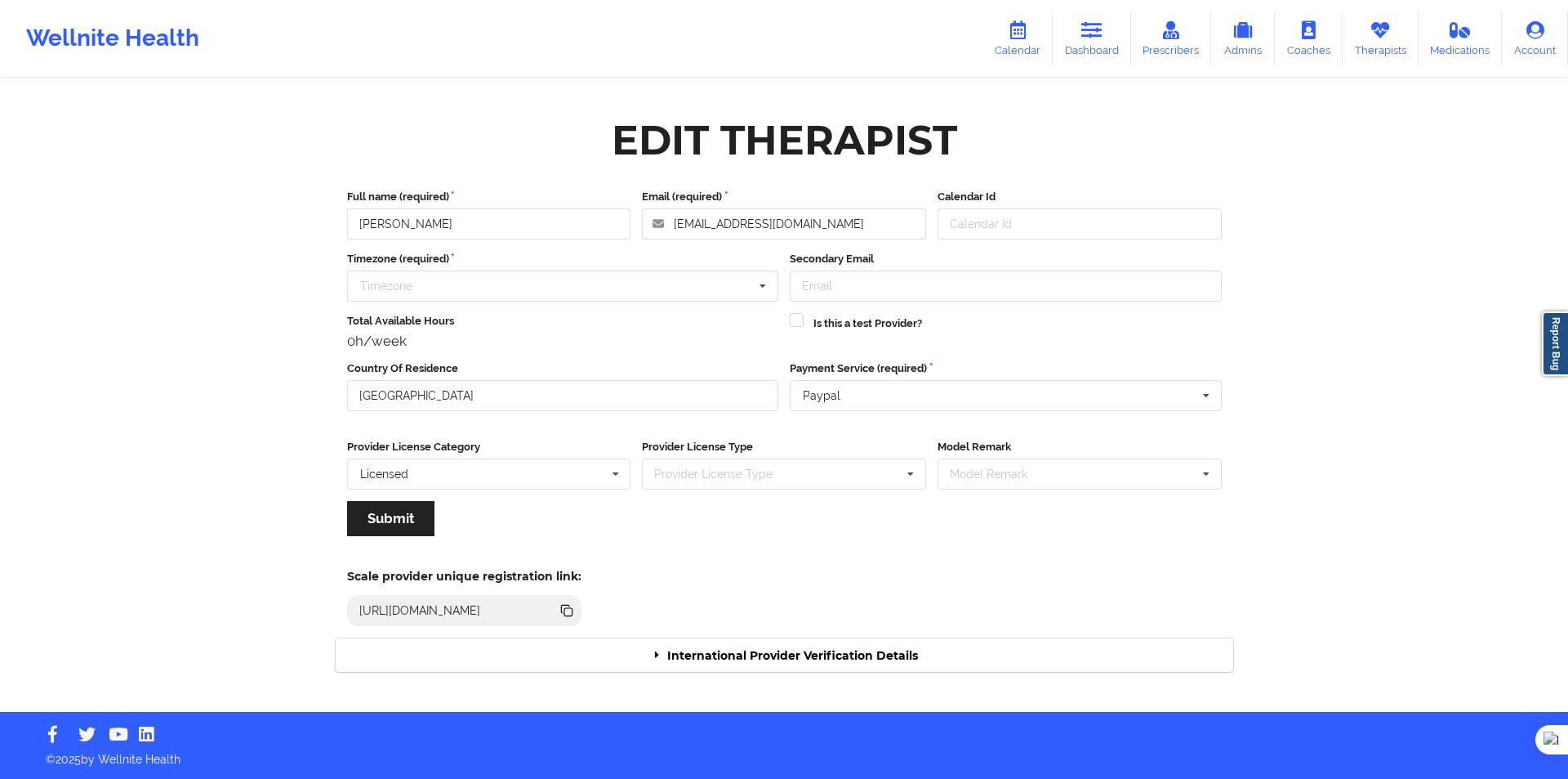
click at [771, 652] on div "International Provider Verification Details" at bounding box center [785, 655] width 898 height 34
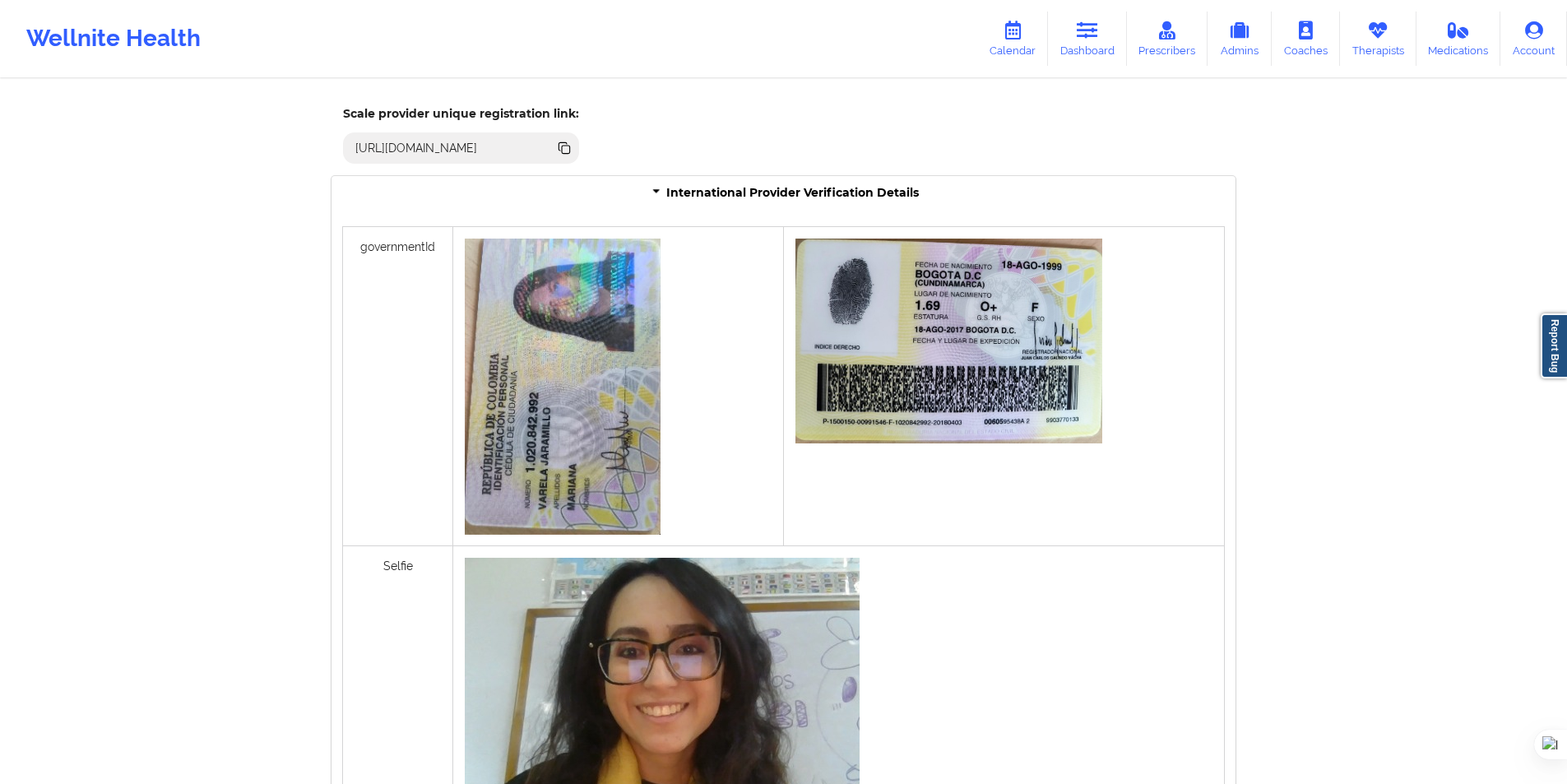
scroll to position [238, 0]
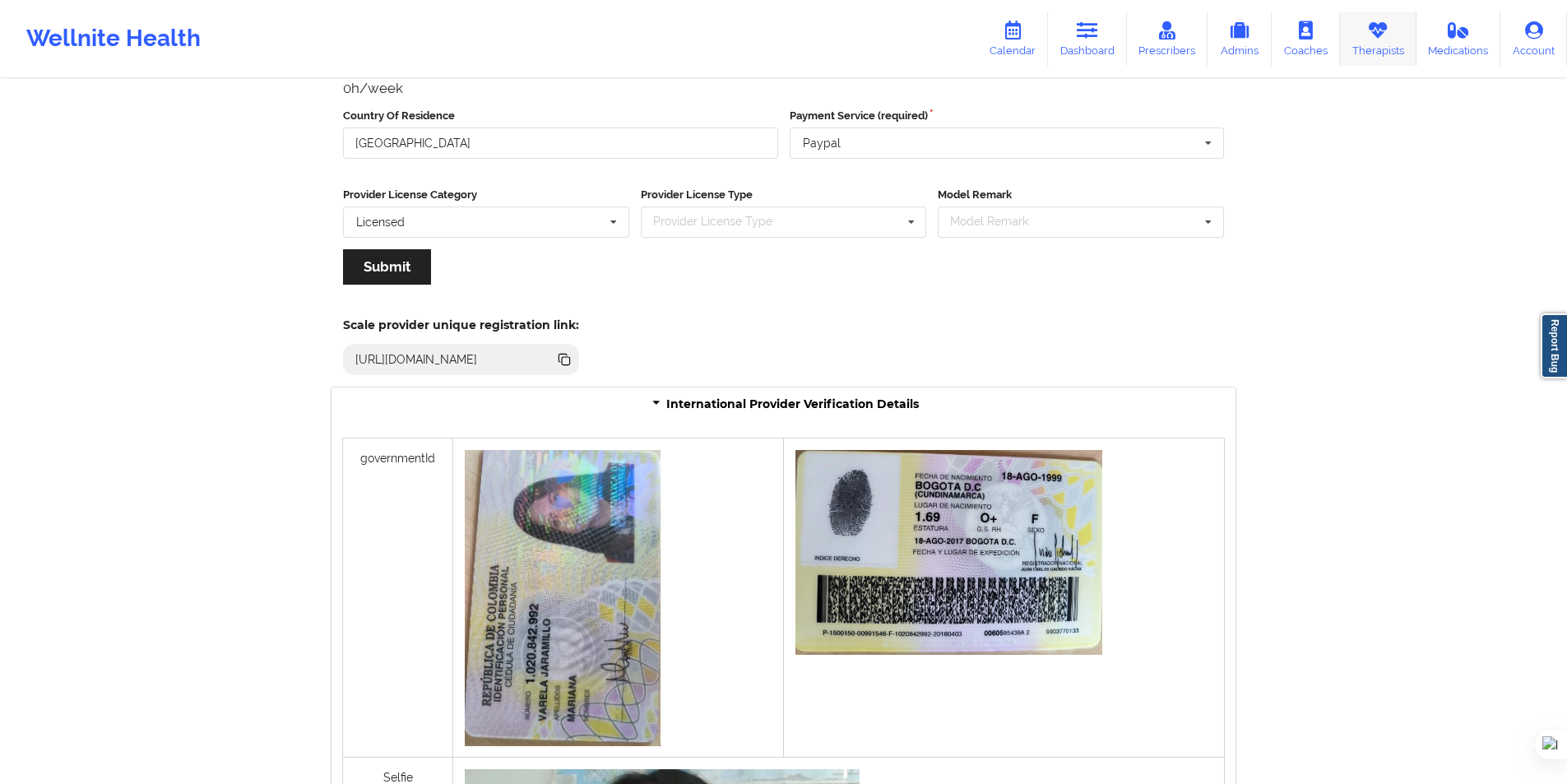
click at [1385, 45] on link "Therapists" at bounding box center [1378, 39] width 76 height 55
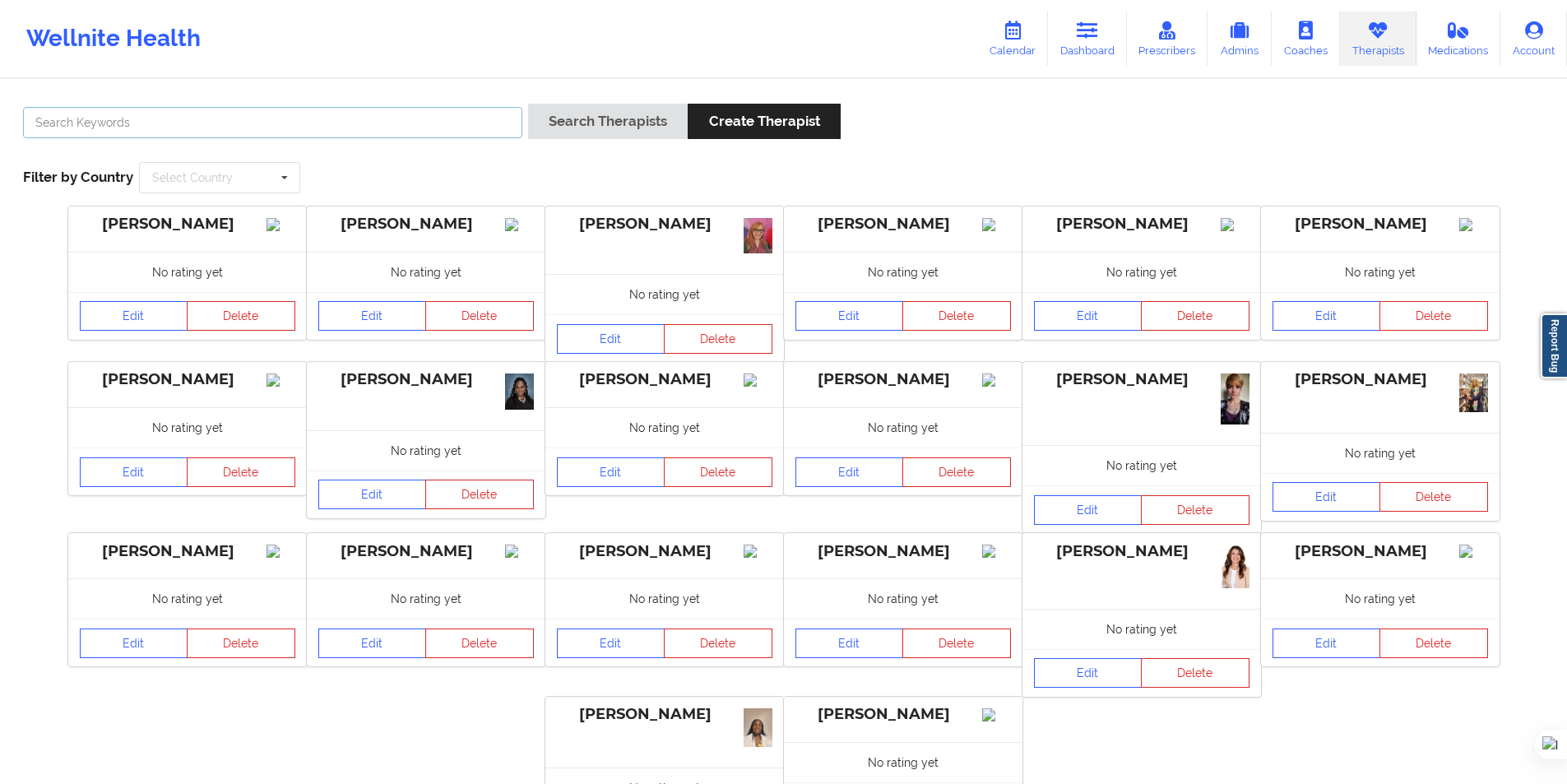
click at [460, 131] on input "text" at bounding box center [273, 122] width 499 height 31
paste input "Mariana Varela Jaramillo"
type input "Mariana Varela Jaramillo"
click at [558, 121] on button "Search Therapists" at bounding box center [608, 121] width 160 height 35
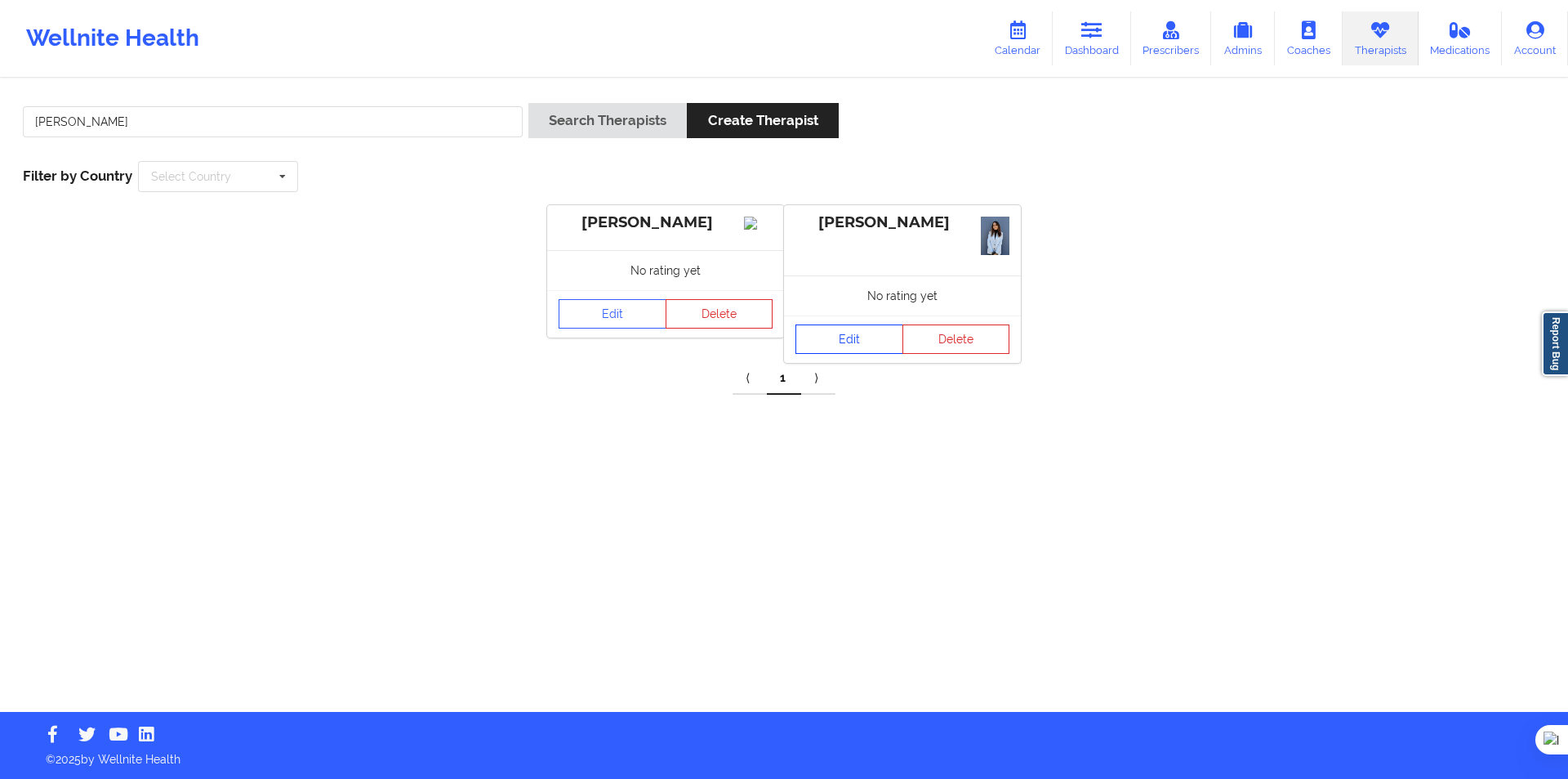
click at [853, 332] on link "Edit" at bounding box center [849, 339] width 108 height 29
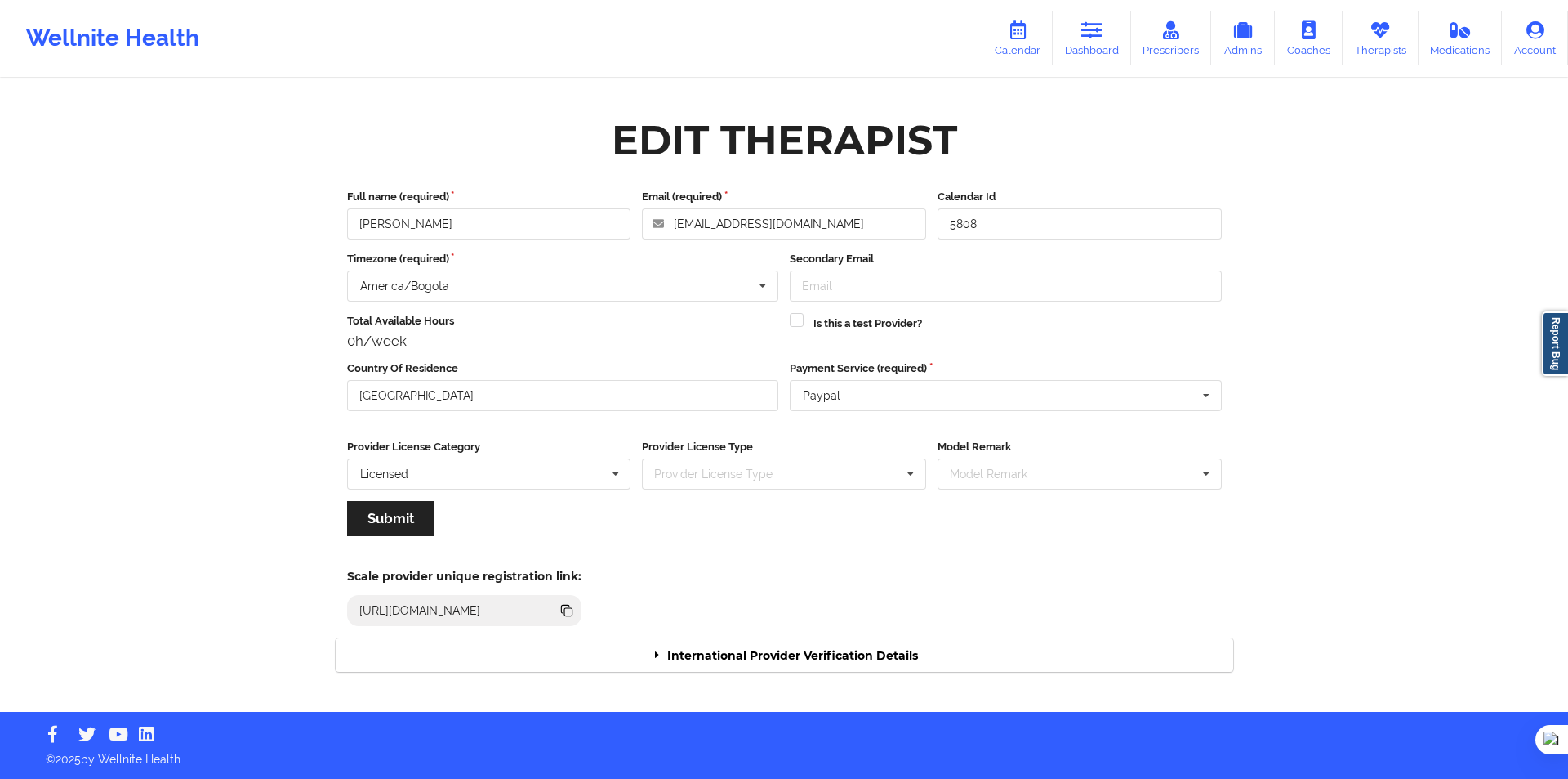
click at [865, 650] on div "International Provider Verification Details" at bounding box center [785, 655] width 898 height 34
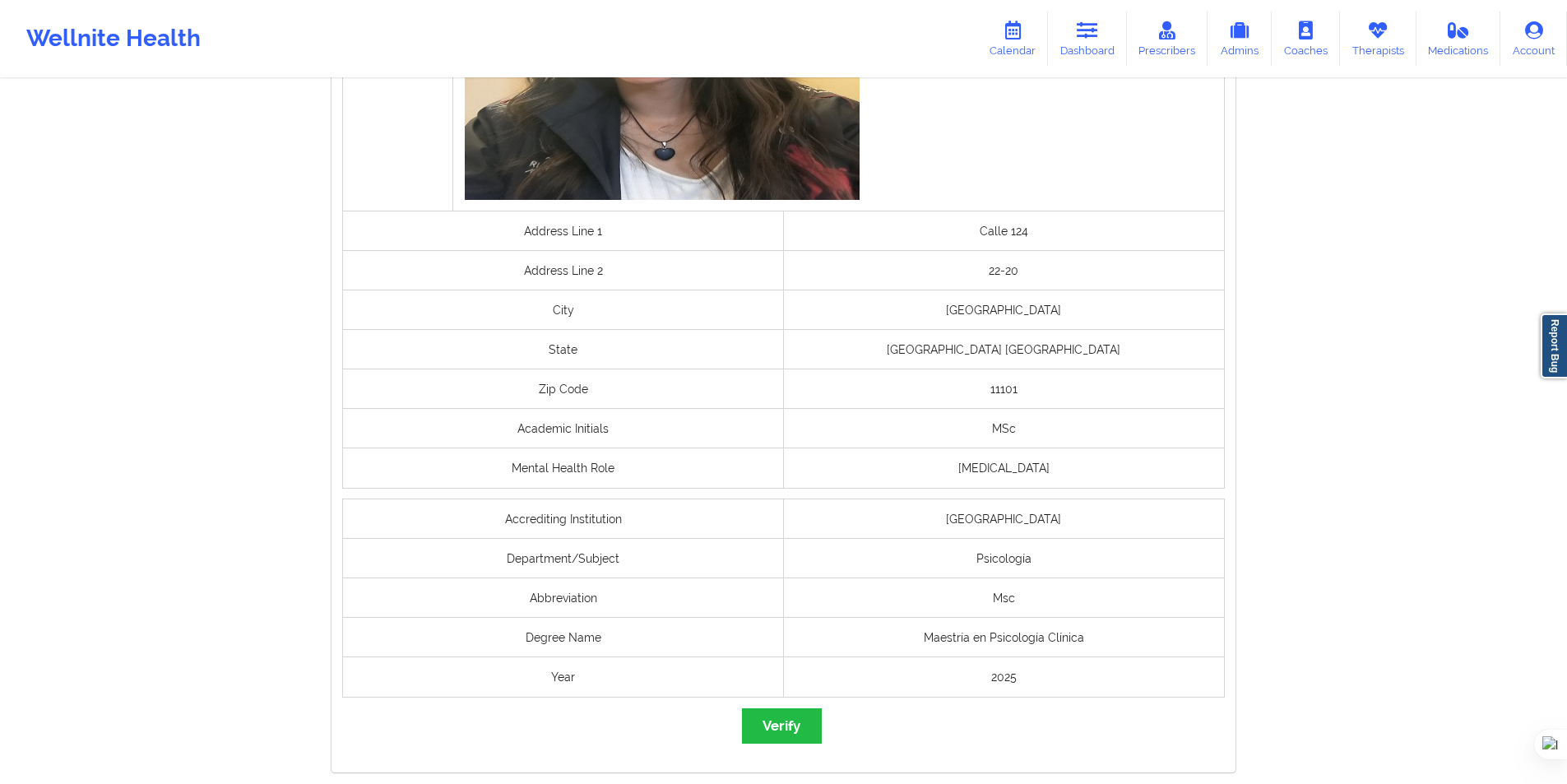
scroll to position [1181, 0]
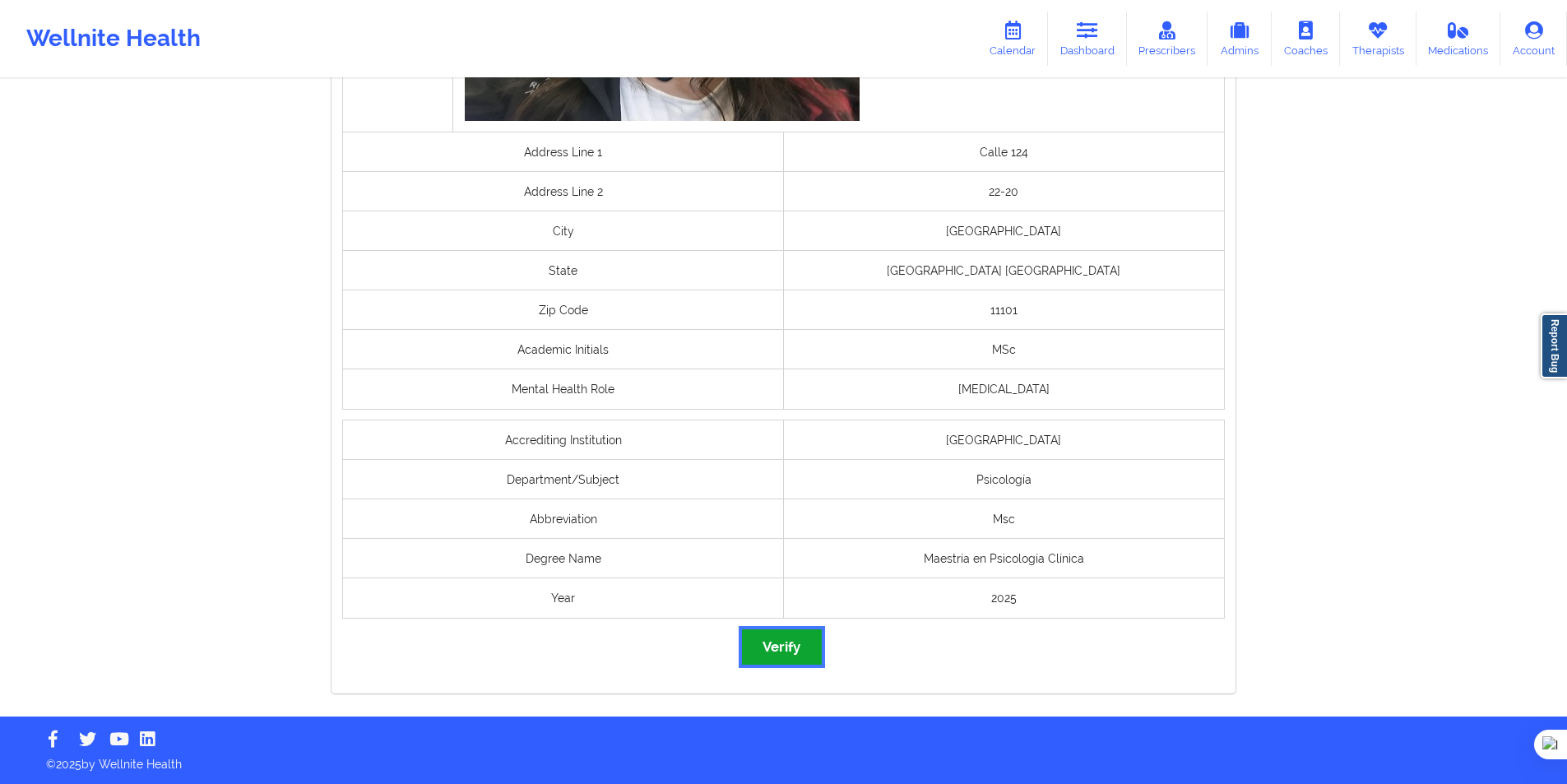
click at [804, 647] on button "Verify" at bounding box center [782, 646] width 79 height 35
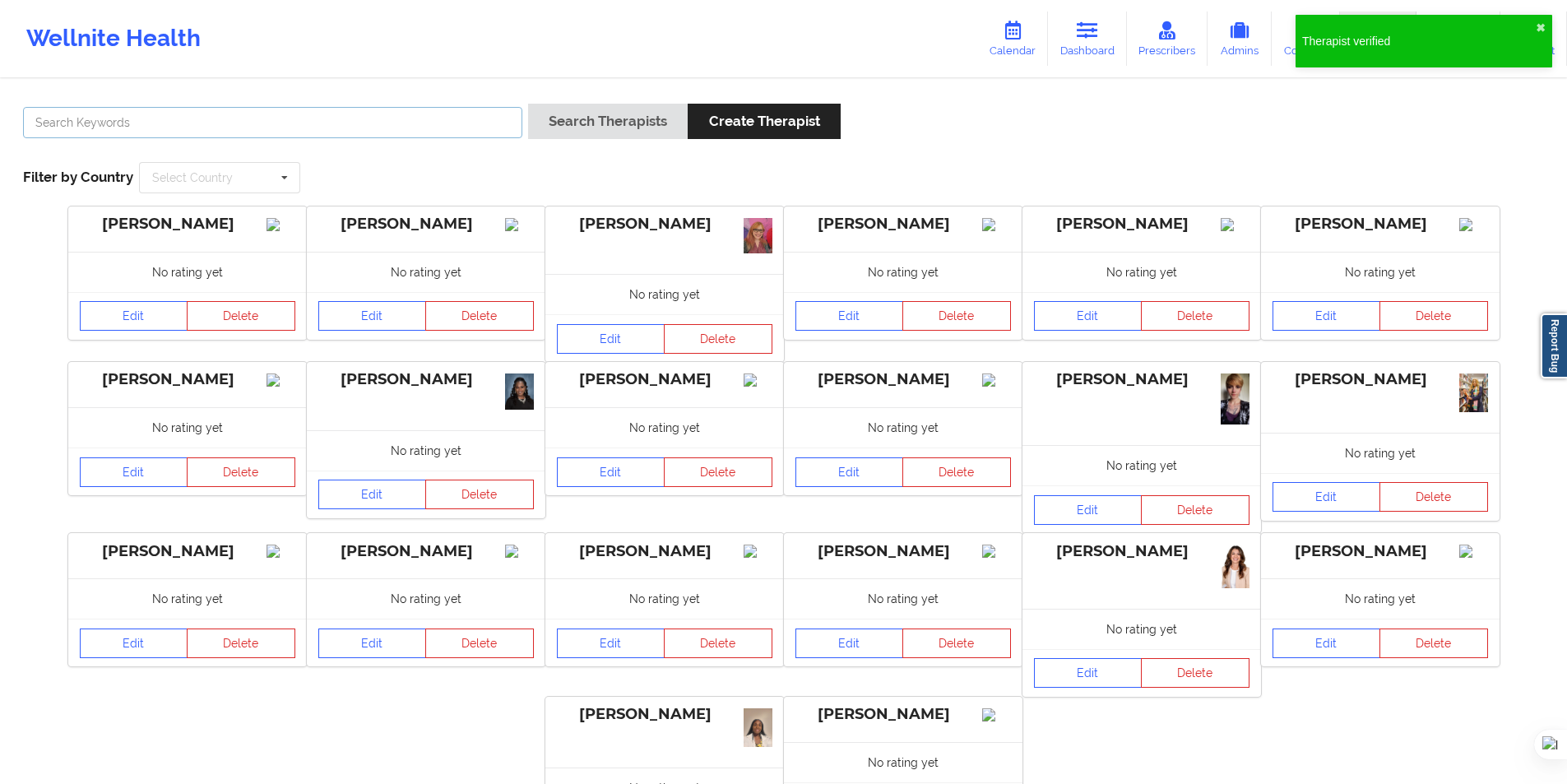
click at [429, 118] on input "text" at bounding box center [273, 122] width 499 height 31
paste input "https://www.google.com/search?q=Natalia+Quintero+Ram%C3%ADrez+psicologa&rlz=1C1…"
type input "https://www.google.com/search?q=Natalia+Quintero+Ram%C3%ADrez+psicologa&rlz=1C1…"
click at [588, 120] on button "Search Therapists" at bounding box center [608, 121] width 160 height 35
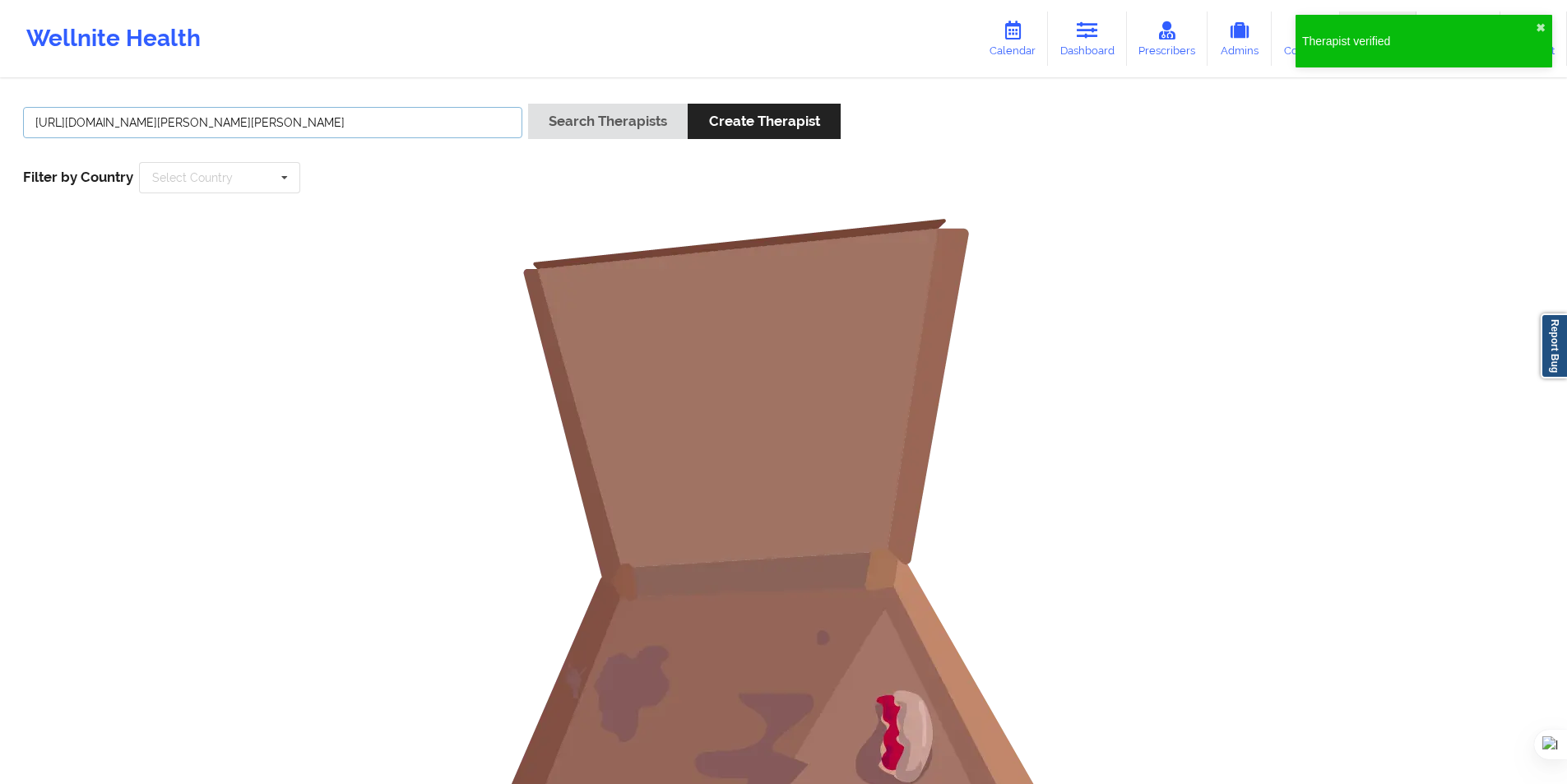
click at [140, 130] on input "https://www.google.com/search?q=Natalia+Quintero+Ram%C3%ADrez+psicologa&rlz=1C1…" at bounding box center [273, 122] width 499 height 31
paste input "Natalia Quintero Ramírez"
type input "Natalia Quintero Ramírez"
click at [577, 126] on button "Search Therapists" at bounding box center [608, 121] width 160 height 35
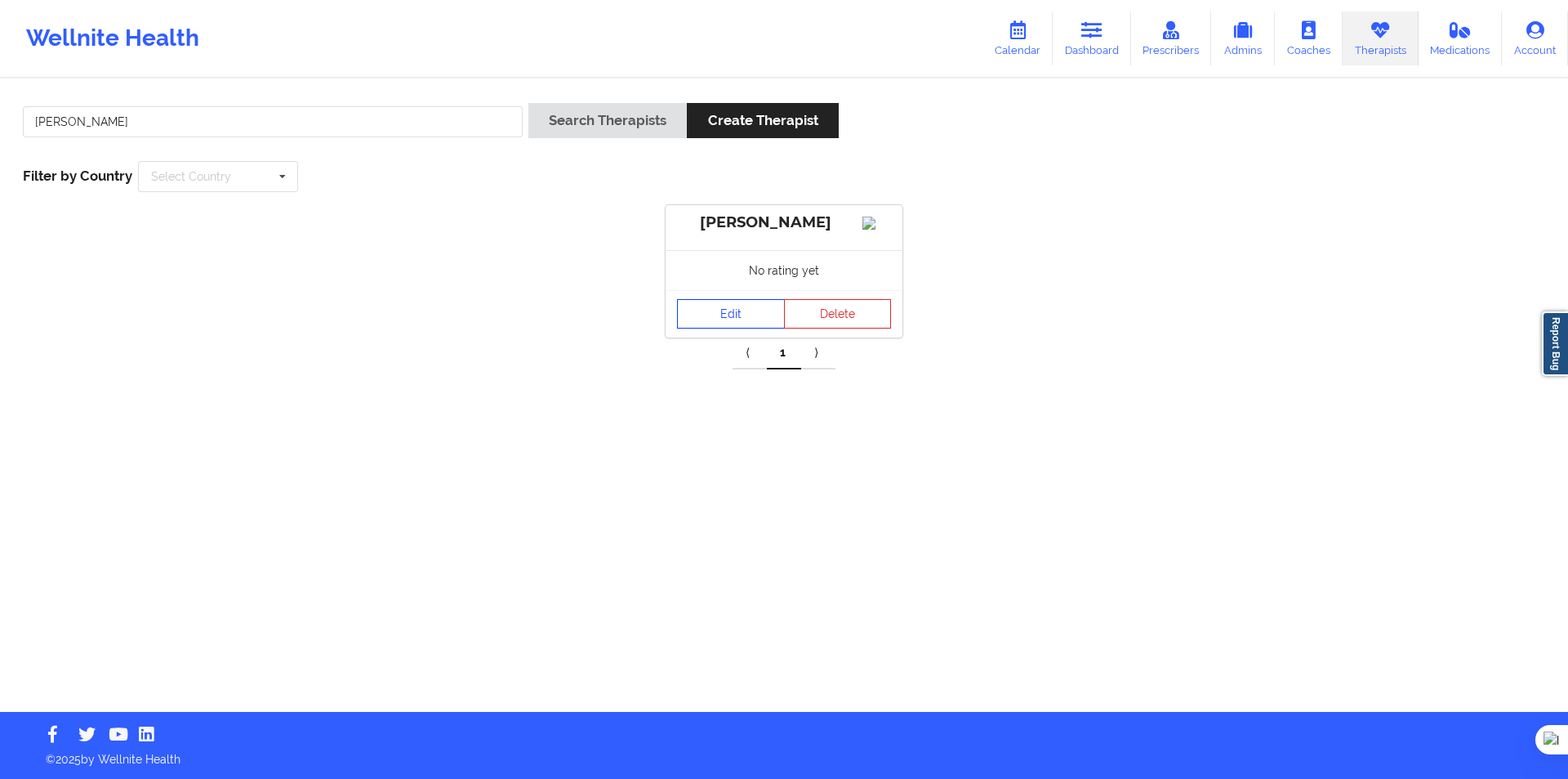
click at [696, 329] on link "Edit" at bounding box center [731, 314] width 108 height 29
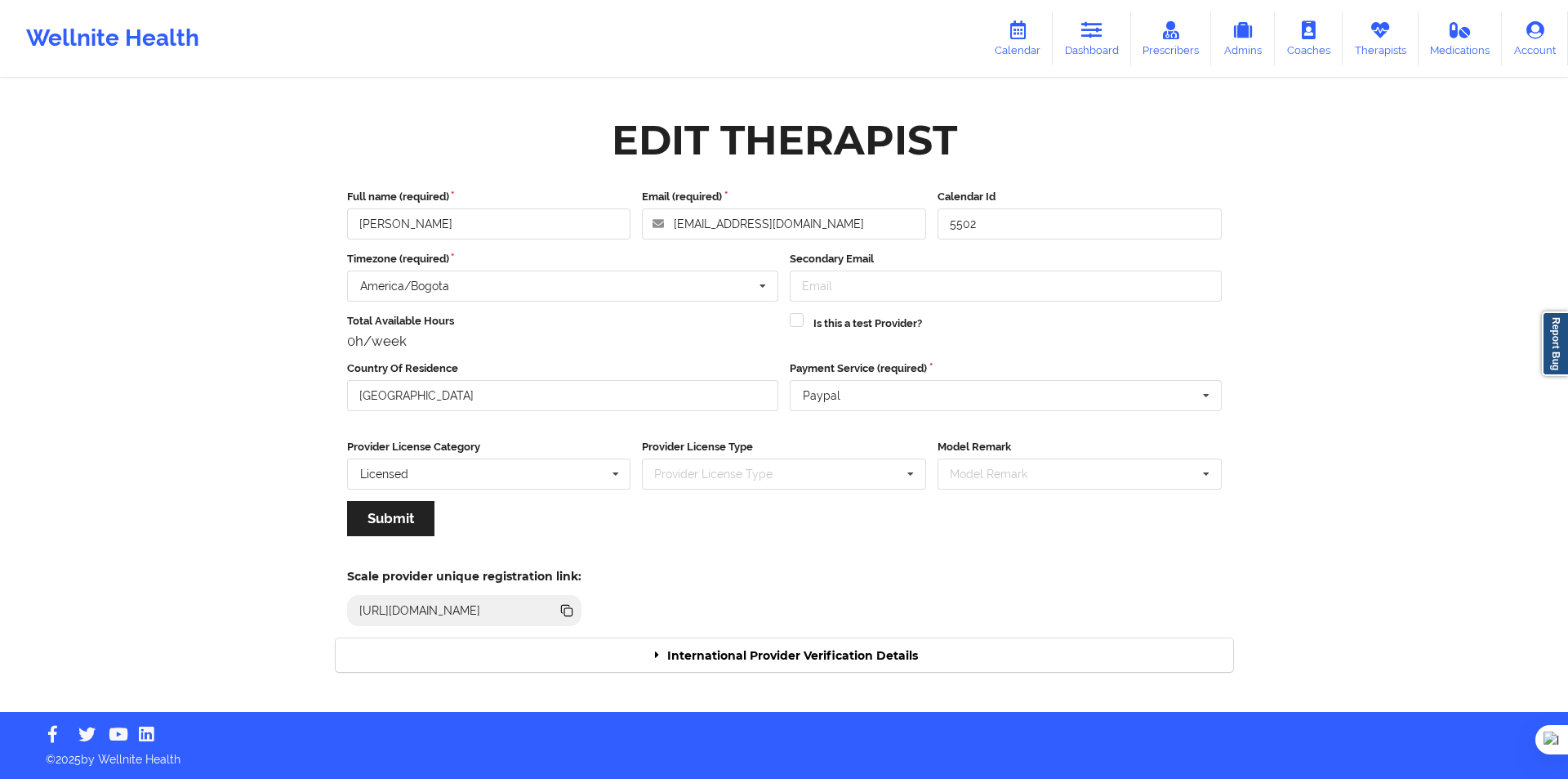
click at [741, 660] on div "International Provider Verification Details" at bounding box center [785, 655] width 898 height 34
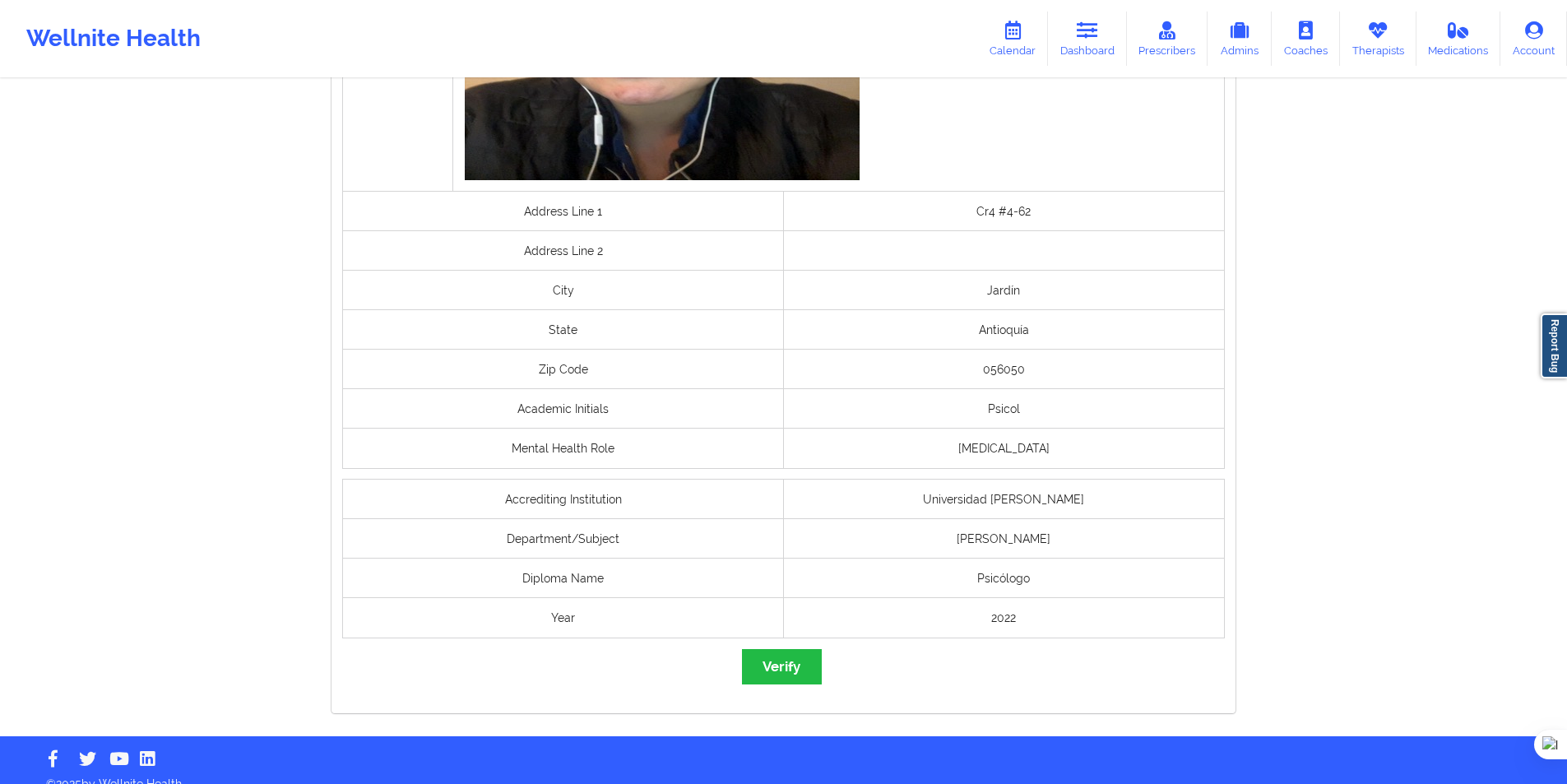
scroll to position [1042, 0]
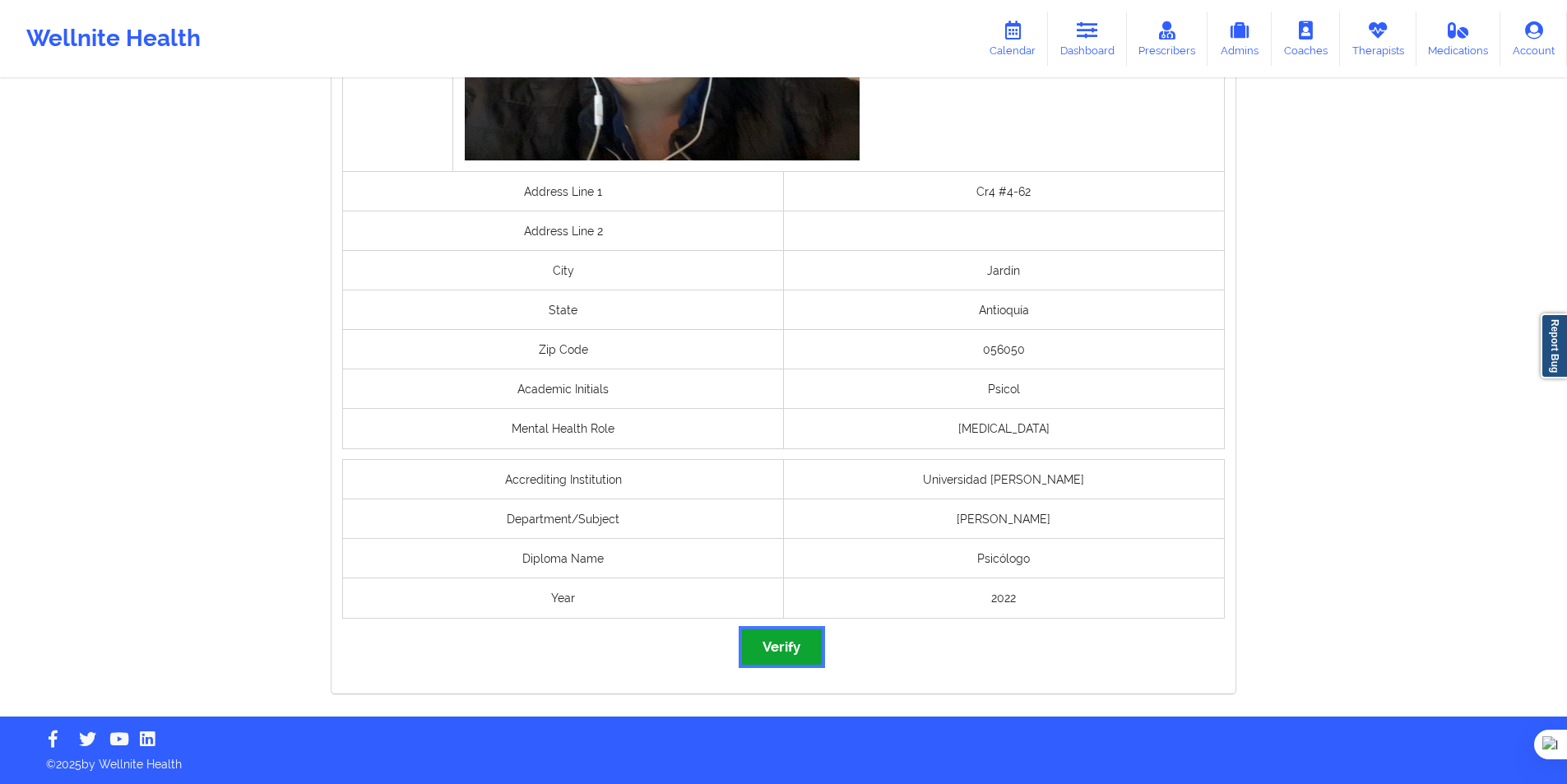
click at [787, 650] on button "Verify" at bounding box center [782, 646] width 79 height 35
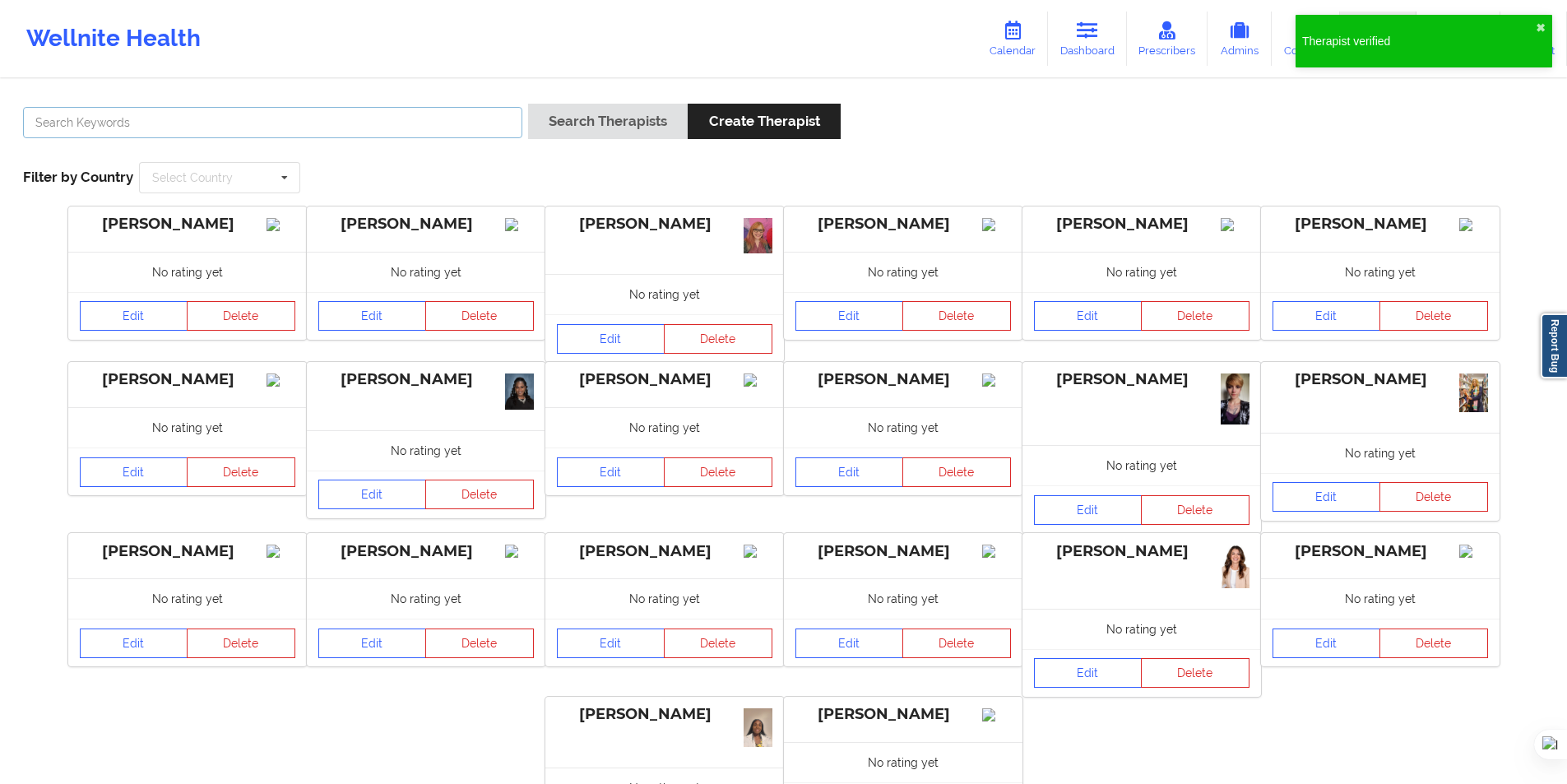
click at [476, 134] on input "text" at bounding box center [273, 122] width 499 height 31
paste input "Valentina Ramírez Cardona"
type input "Valentina Ramírez Cardona"
click at [590, 114] on button "Search Therapists" at bounding box center [608, 121] width 160 height 35
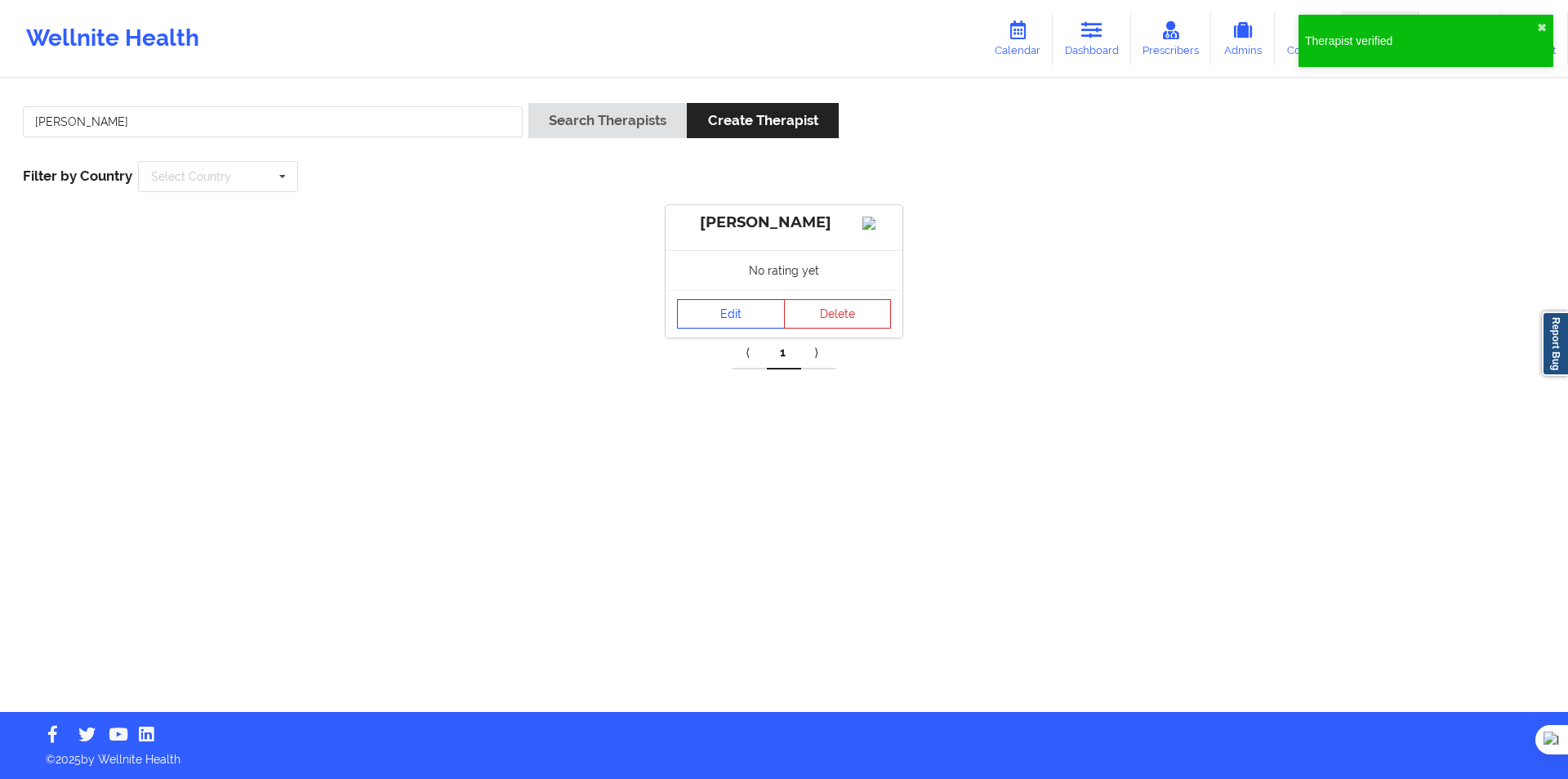
click at [721, 338] on div "Edit Delete" at bounding box center [784, 313] width 237 height 47
click at [733, 329] on link "Edit" at bounding box center [731, 314] width 108 height 29
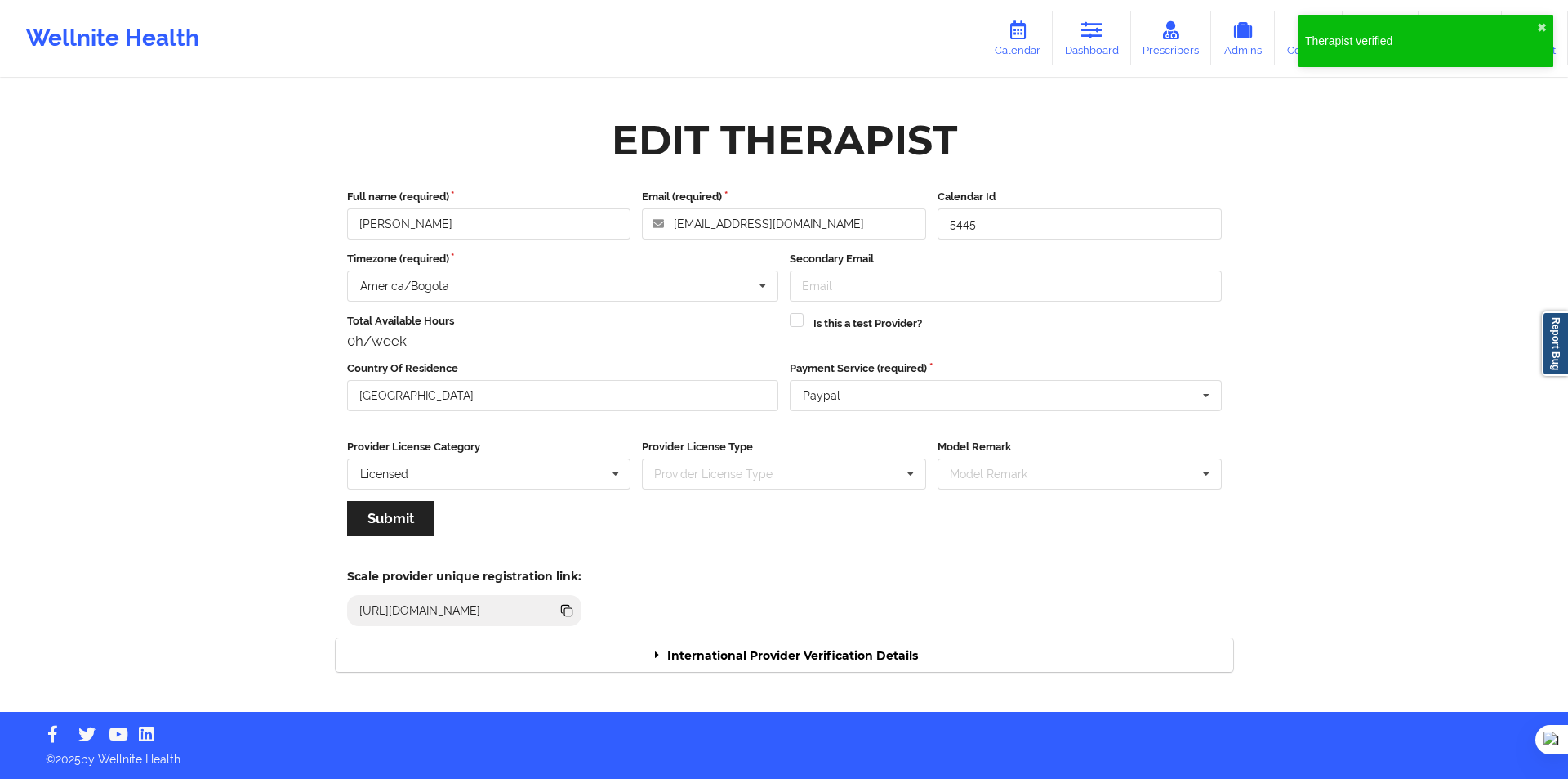
click at [851, 644] on div "International Provider Verification Details" at bounding box center [785, 655] width 898 height 34
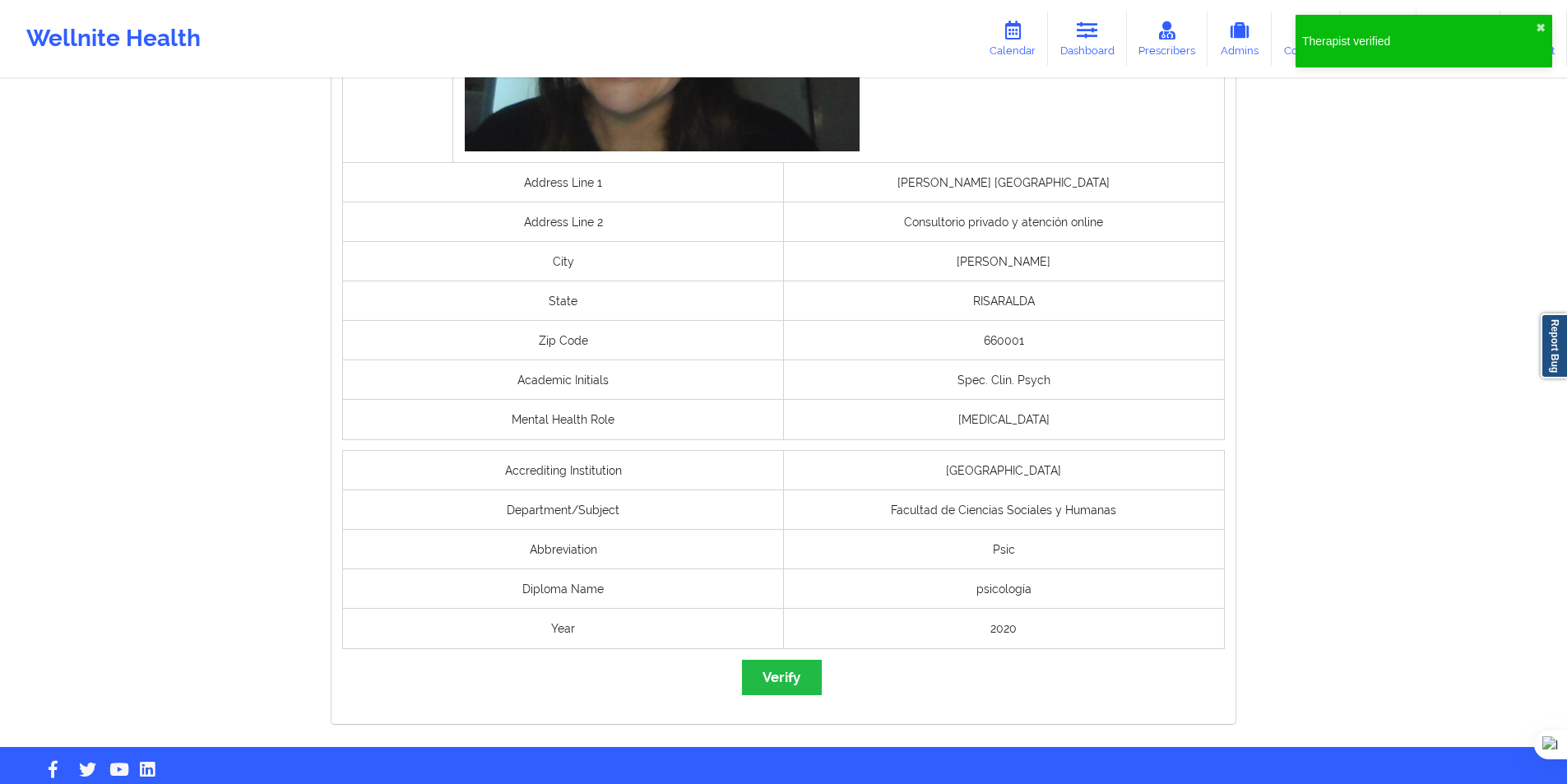
scroll to position [1077, 0]
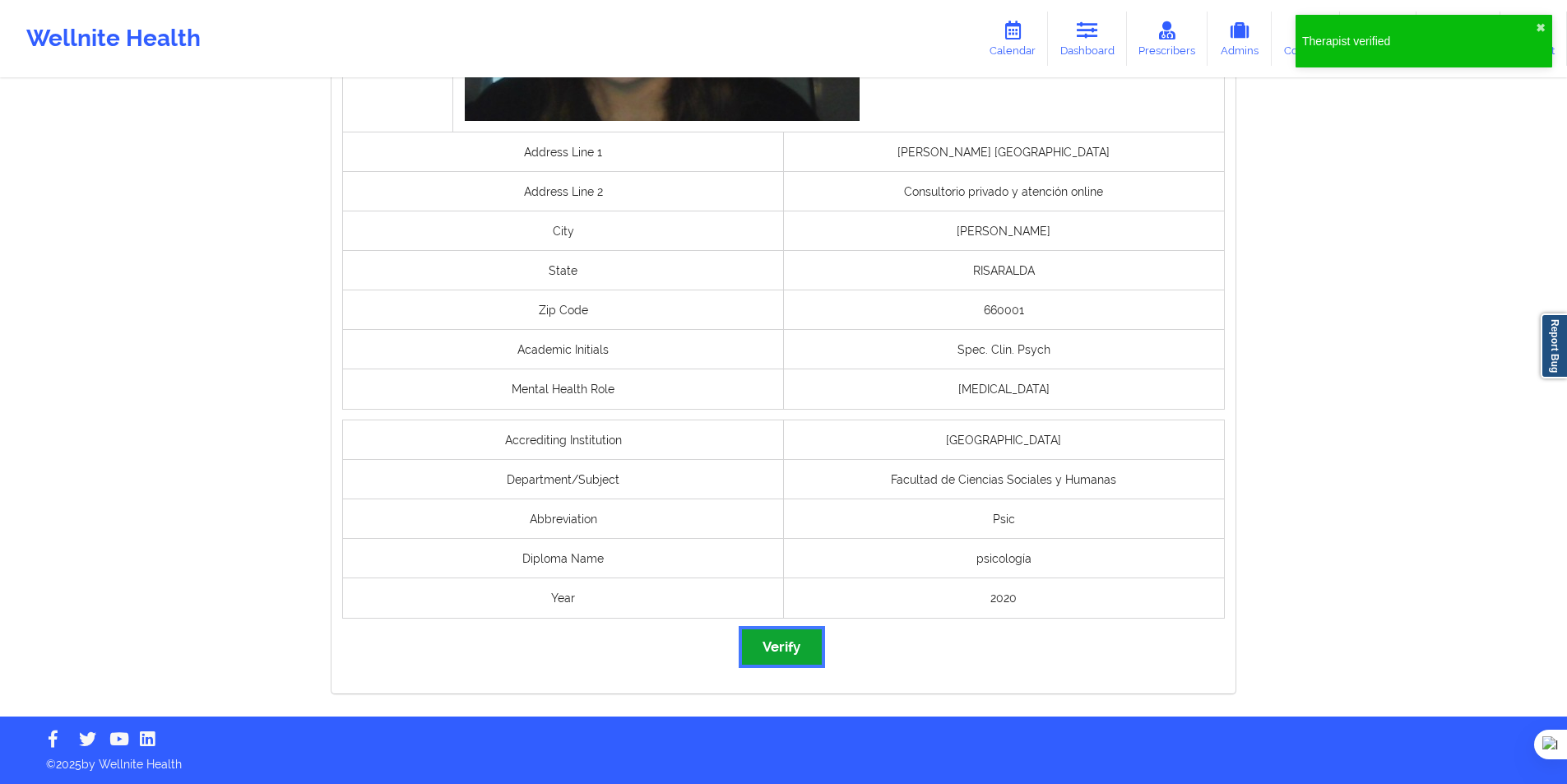
click at [781, 649] on button "Verify" at bounding box center [782, 646] width 79 height 35
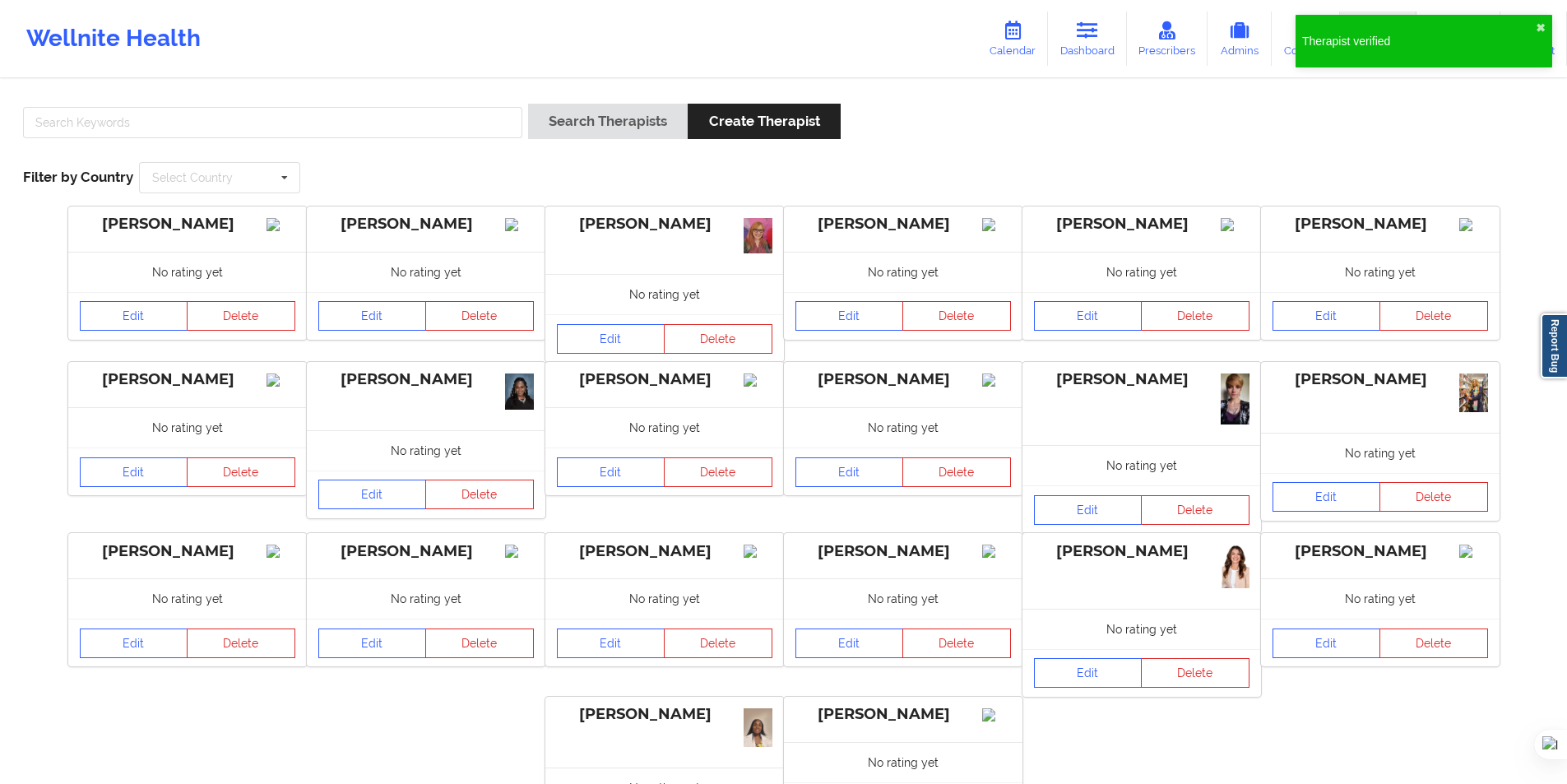
drag, startPoint x: 361, startPoint y: 103, endPoint x: 355, endPoint y: 113, distance: 11.7
click at [357, 109] on div "Search Therapists Create Therapist Filter by Country Select Country Australia C…" at bounding box center [784, 149] width 1545 height 113
click at [354, 116] on input "text" at bounding box center [273, 122] width 499 height 31
click at [538, 112] on button "Search Therapists" at bounding box center [608, 121] width 160 height 35
click at [407, 133] on input "text" at bounding box center [273, 122] width 499 height 31
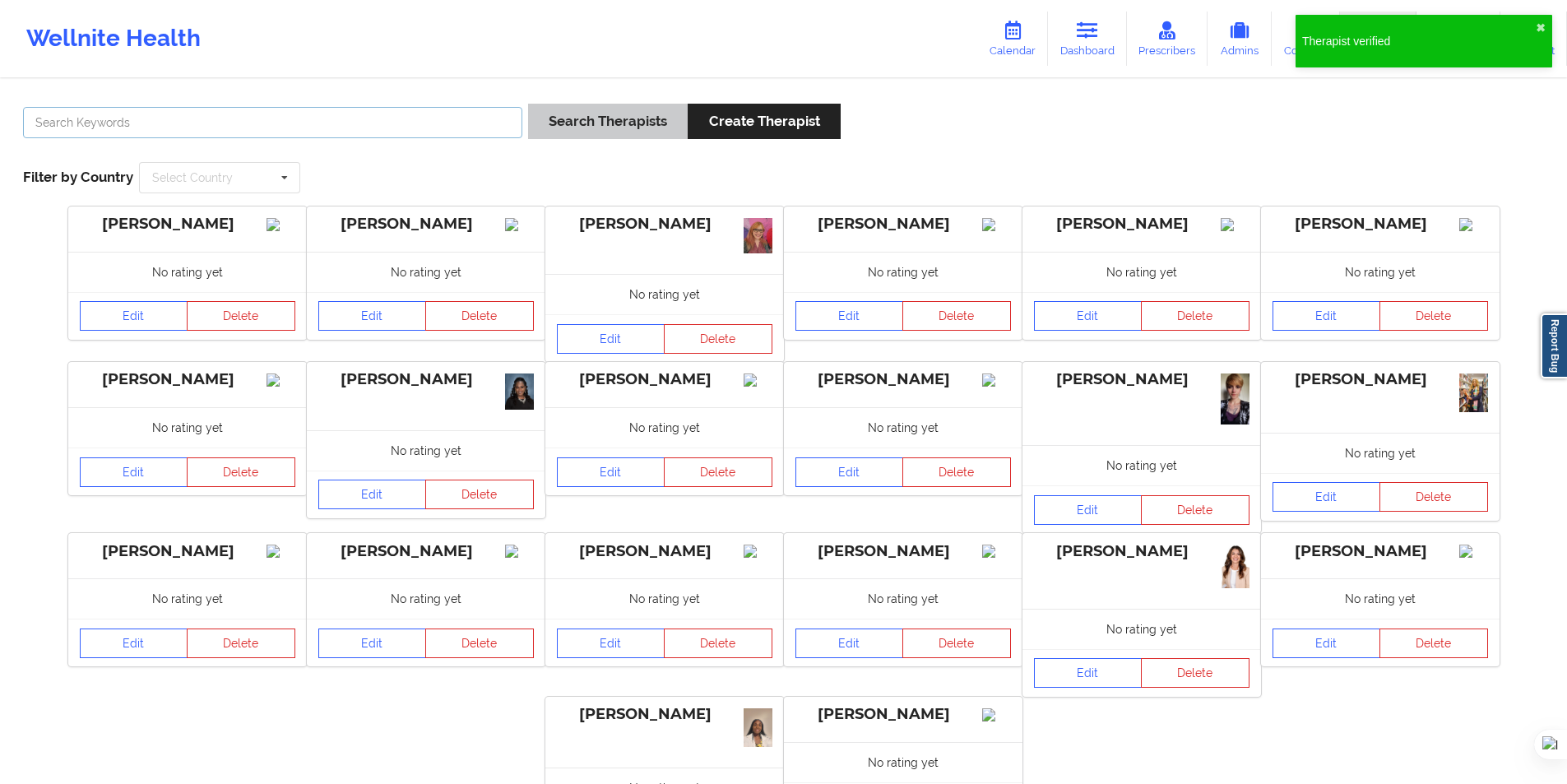
paste input "Verificado"
click at [571, 124] on button "Search Therapists" at bounding box center [608, 121] width 160 height 35
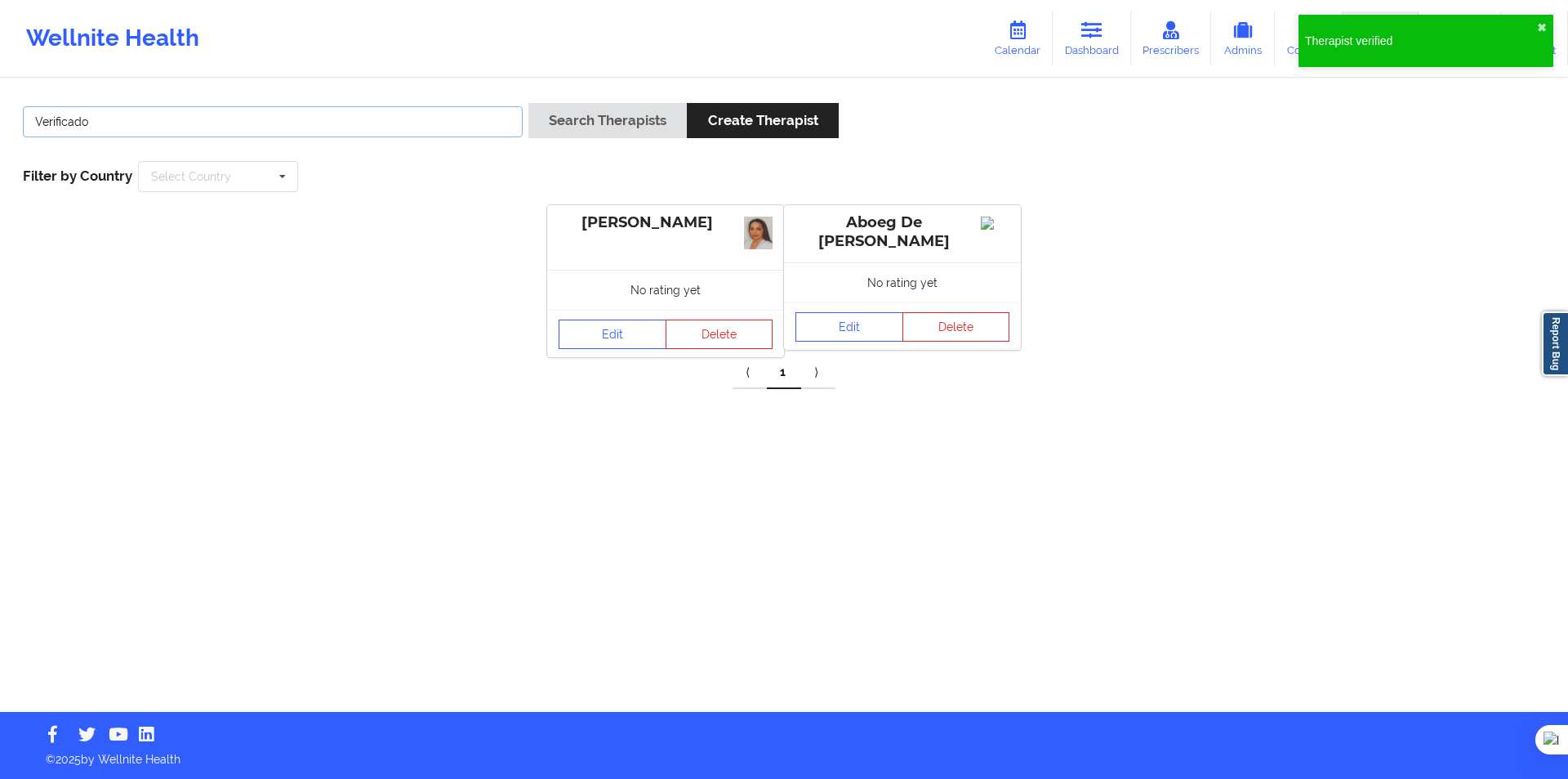
drag, startPoint x: 172, startPoint y: 123, endPoint x: -121, endPoint y: 136, distance: 293.3
click at [0, 136] on html "Therapist verified ✖︎ Wellnite Health Calendar Dashboard Prescribers Admins Coa…" at bounding box center [784, 390] width 1568 height 779
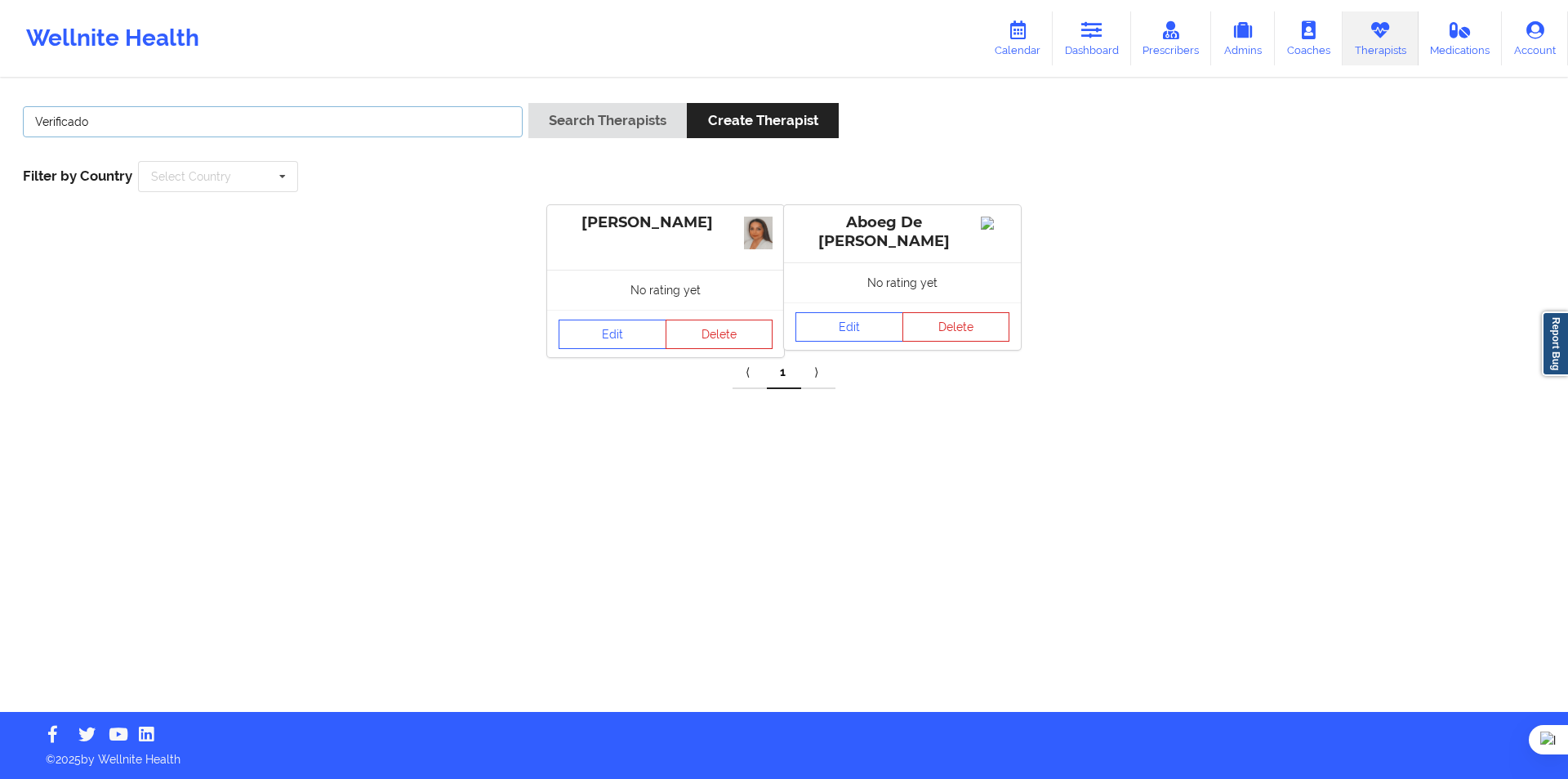
paste input "Johanna Sanchez Elizalde"
type input "Johanna Sanchez Elizalde"
click at [573, 127] on button "Search Therapists" at bounding box center [608, 120] width 159 height 35
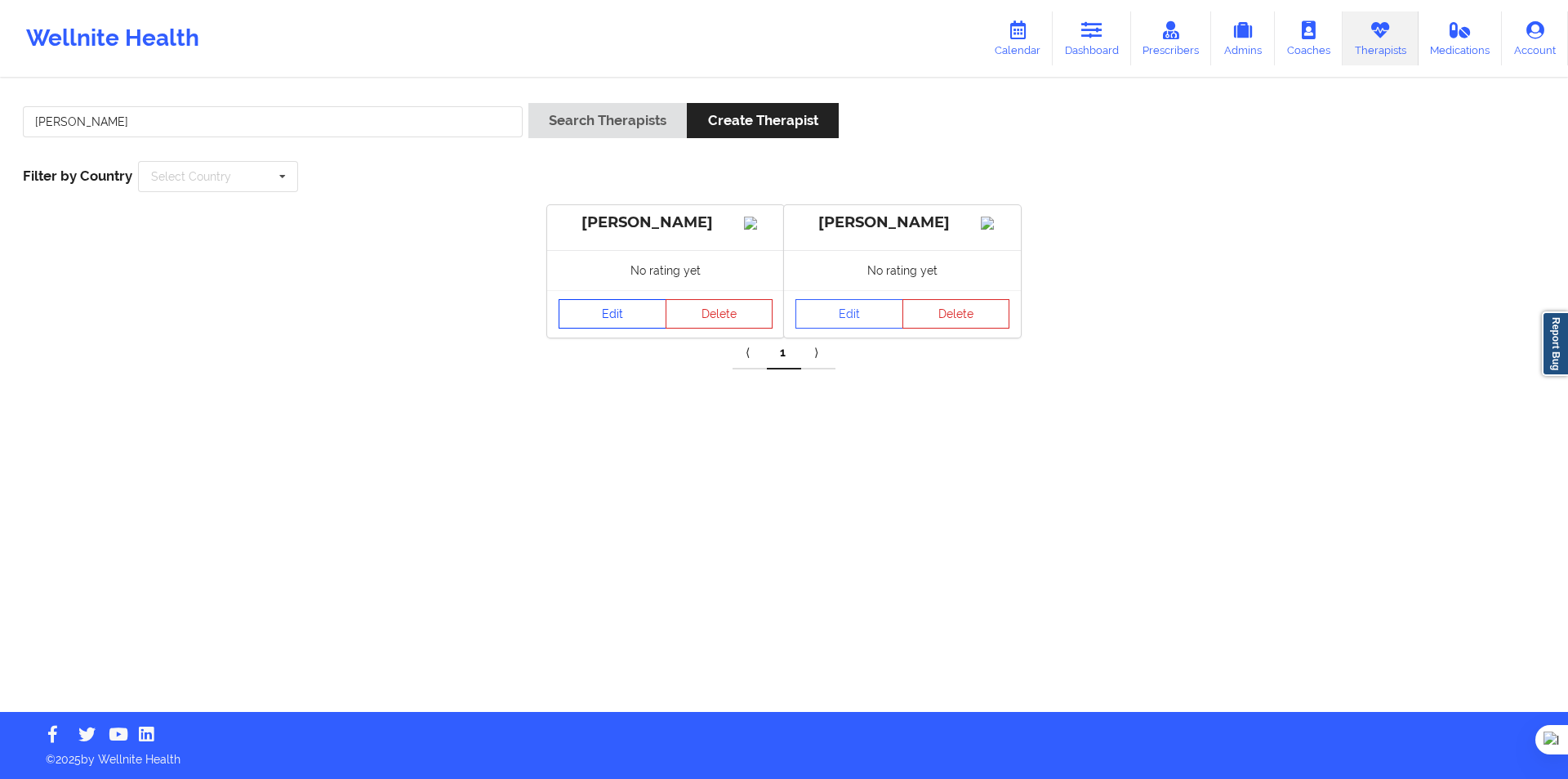
click at [615, 326] on link "Edit" at bounding box center [612, 314] width 108 height 29
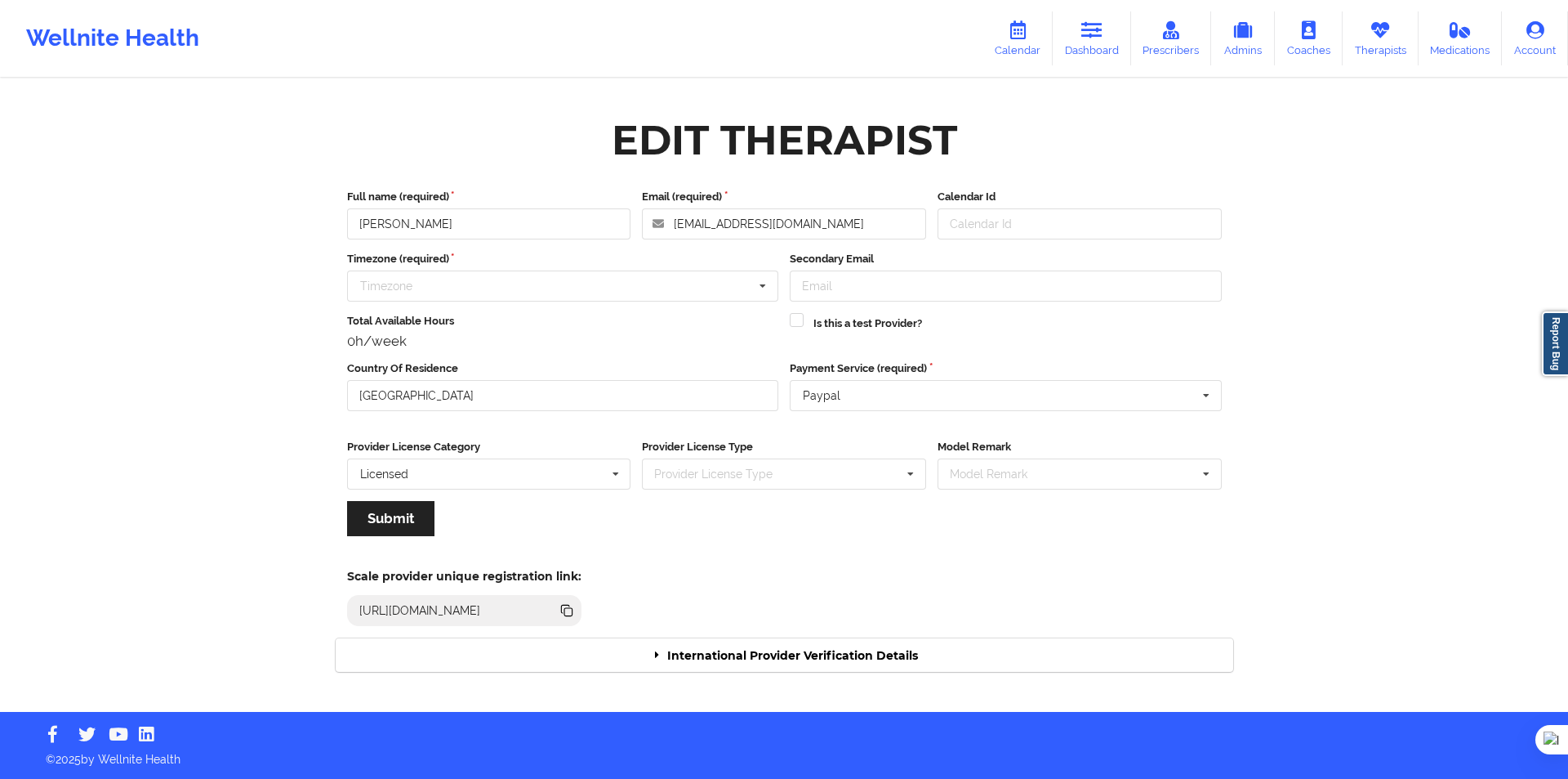
drag, startPoint x: 773, startPoint y: 672, endPoint x: 773, endPoint y: 660, distance: 12.0
click at [773, 668] on div "Edit Therapist Full name (required) Johanna Sanchez Elizalde Email (required) m…" at bounding box center [784, 396] width 920 height 574
click at [776, 657] on div "International Provider Verification Details" at bounding box center [785, 655] width 898 height 34
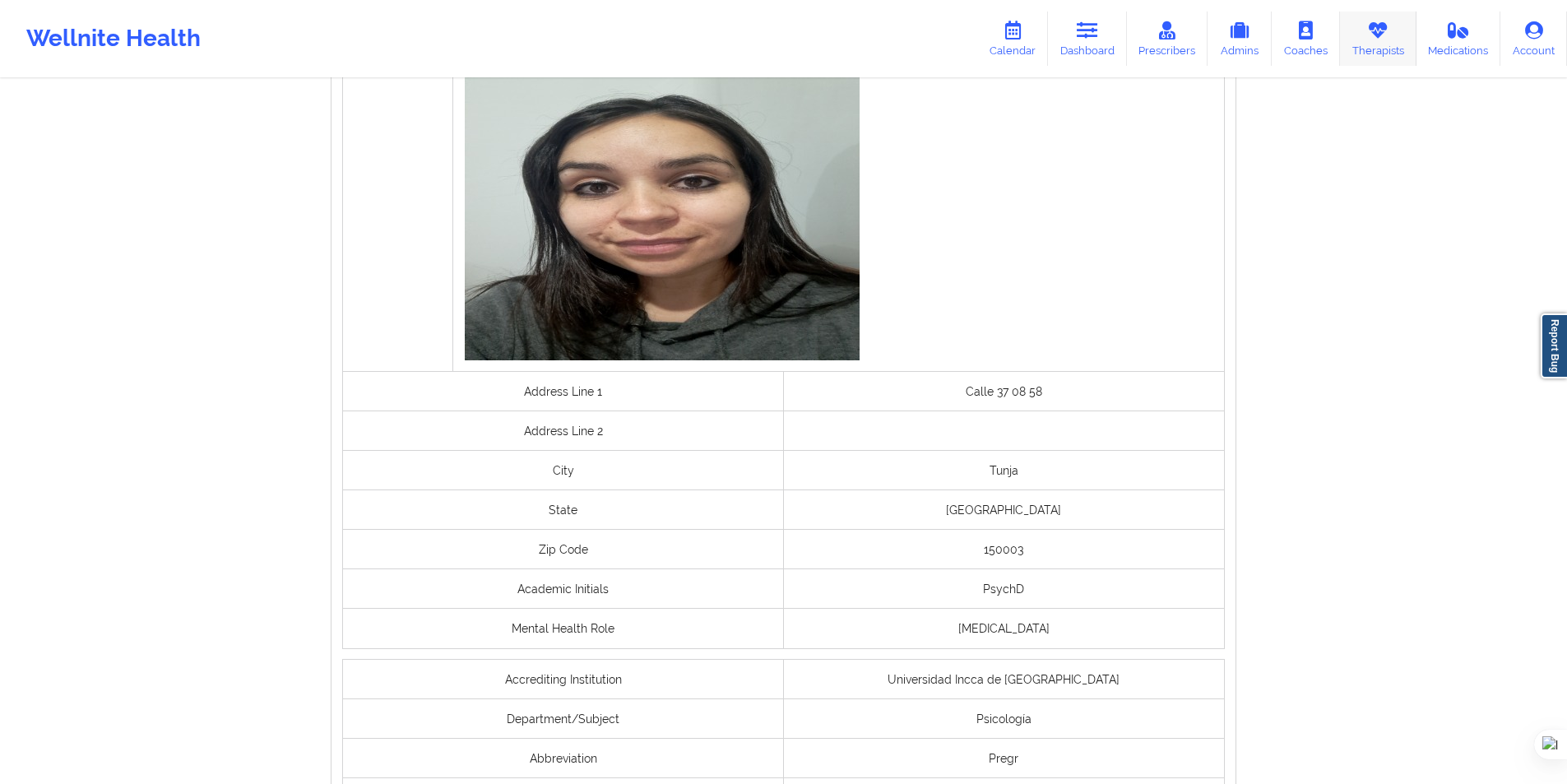
scroll to position [823, 0]
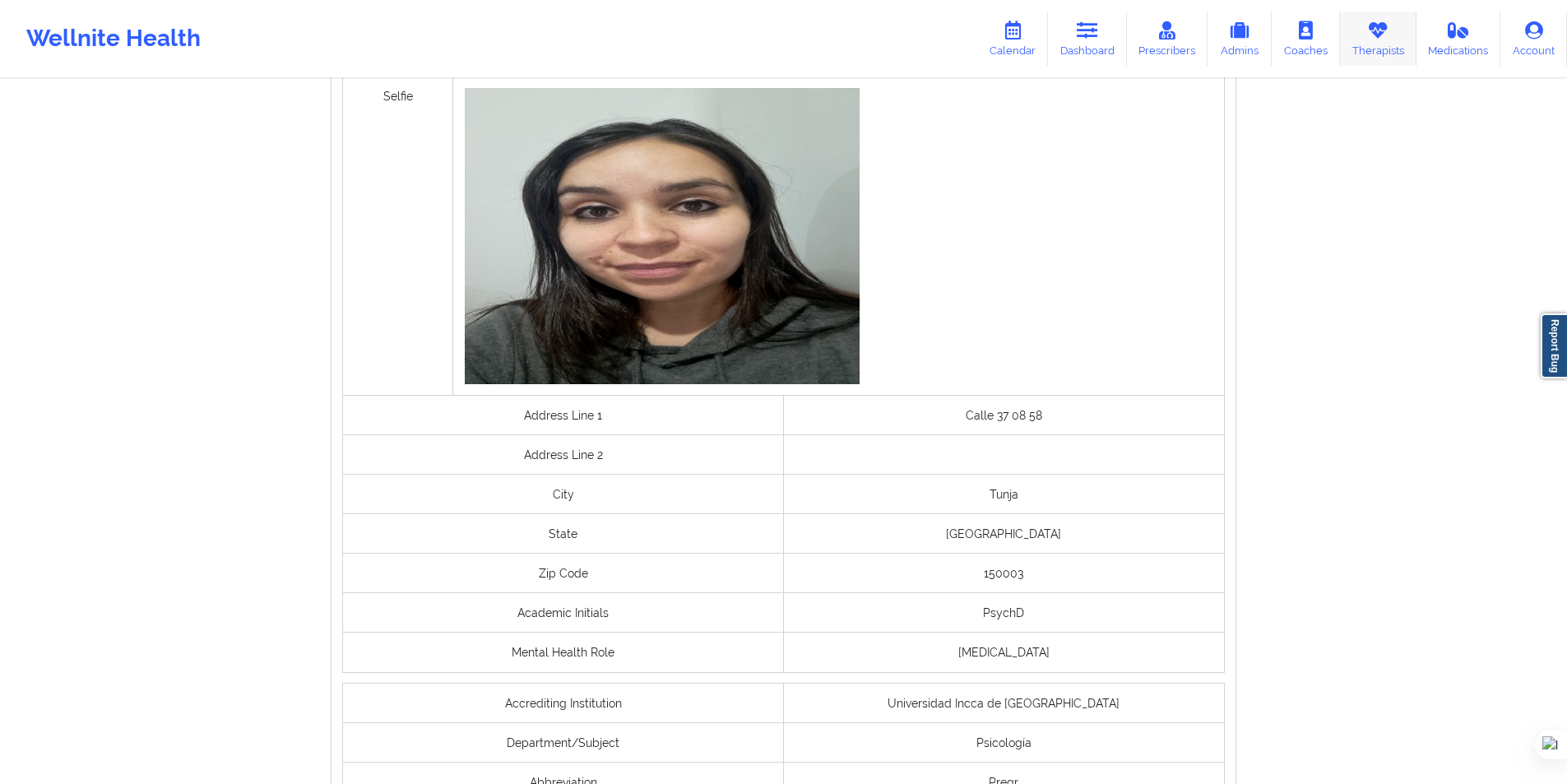
click at [1387, 50] on link "Therapists" at bounding box center [1378, 39] width 76 height 55
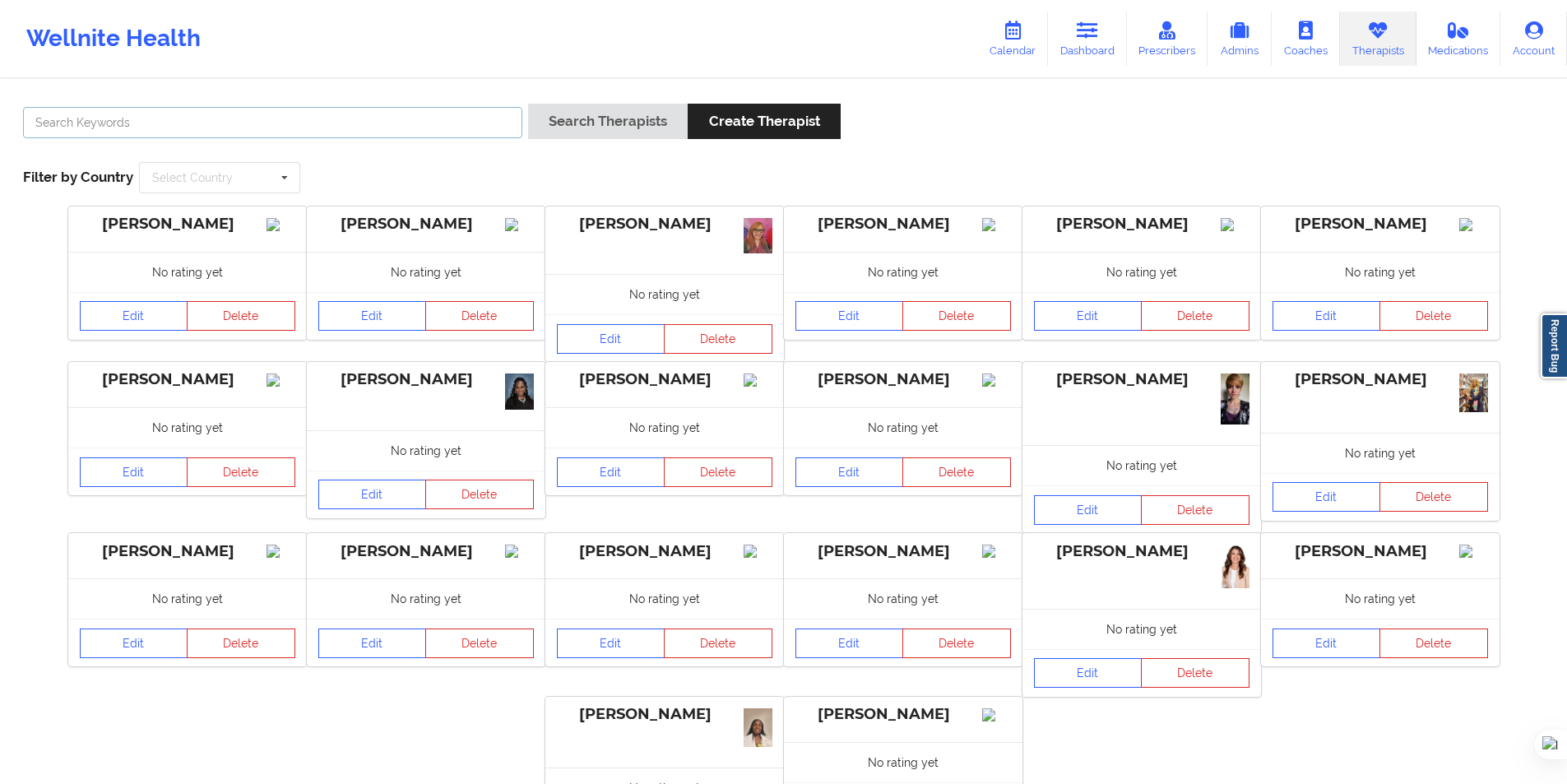
click at [471, 119] on input "text" at bounding box center [273, 122] width 499 height 31
paste input "Johanna Sanchez Elizalde"
type input "Johanna Sanchez Elizalde"
drag, startPoint x: 574, startPoint y: 117, endPoint x: 648, endPoint y: 179, distance: 96.5
click at [575, 117] on button "Search Therapists" at bounding box center [608, 121] width 160 height 35
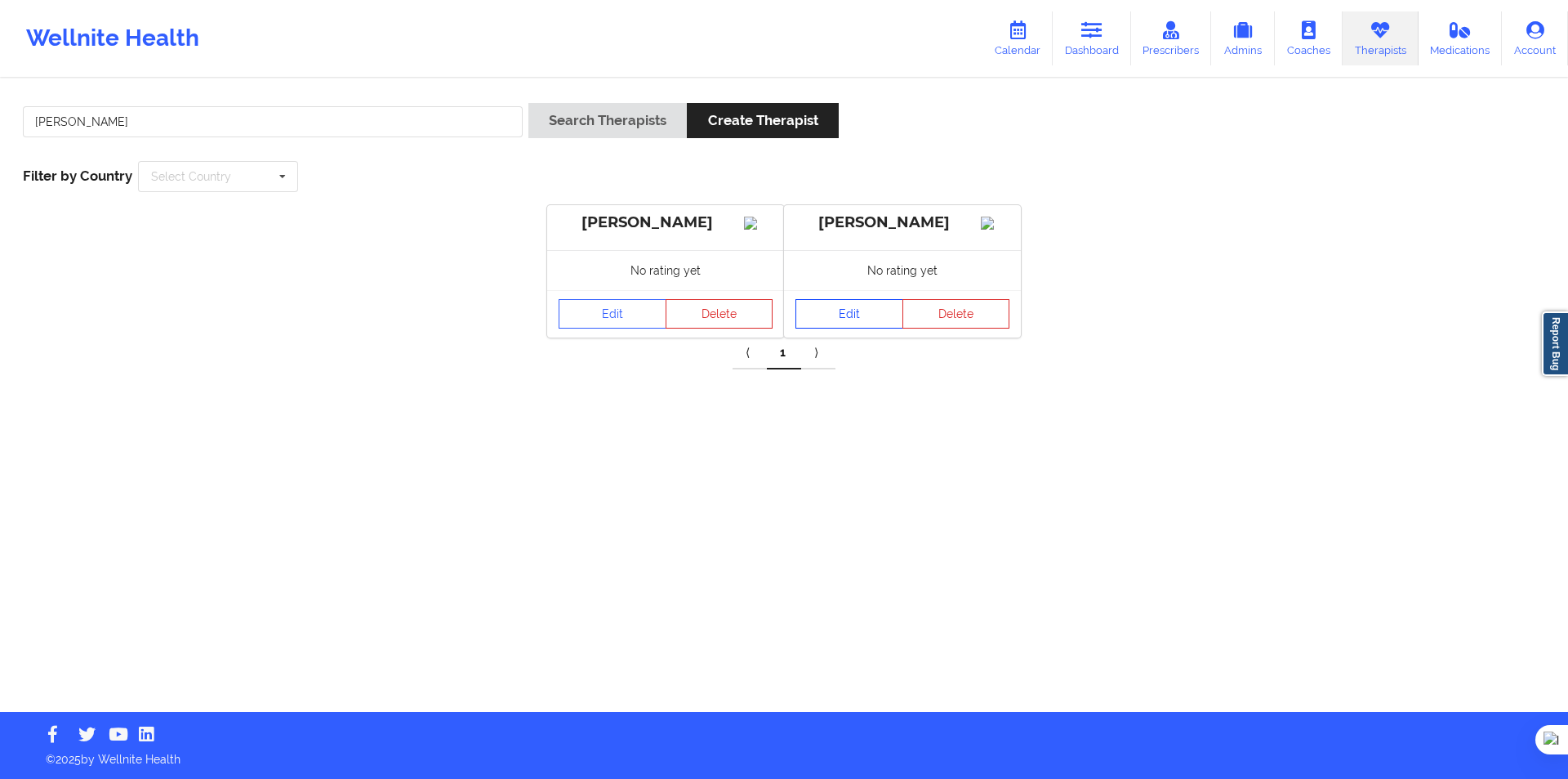
click at [814, 324] on link "Edit" at bounding box center [849, 314] width 108 height 29
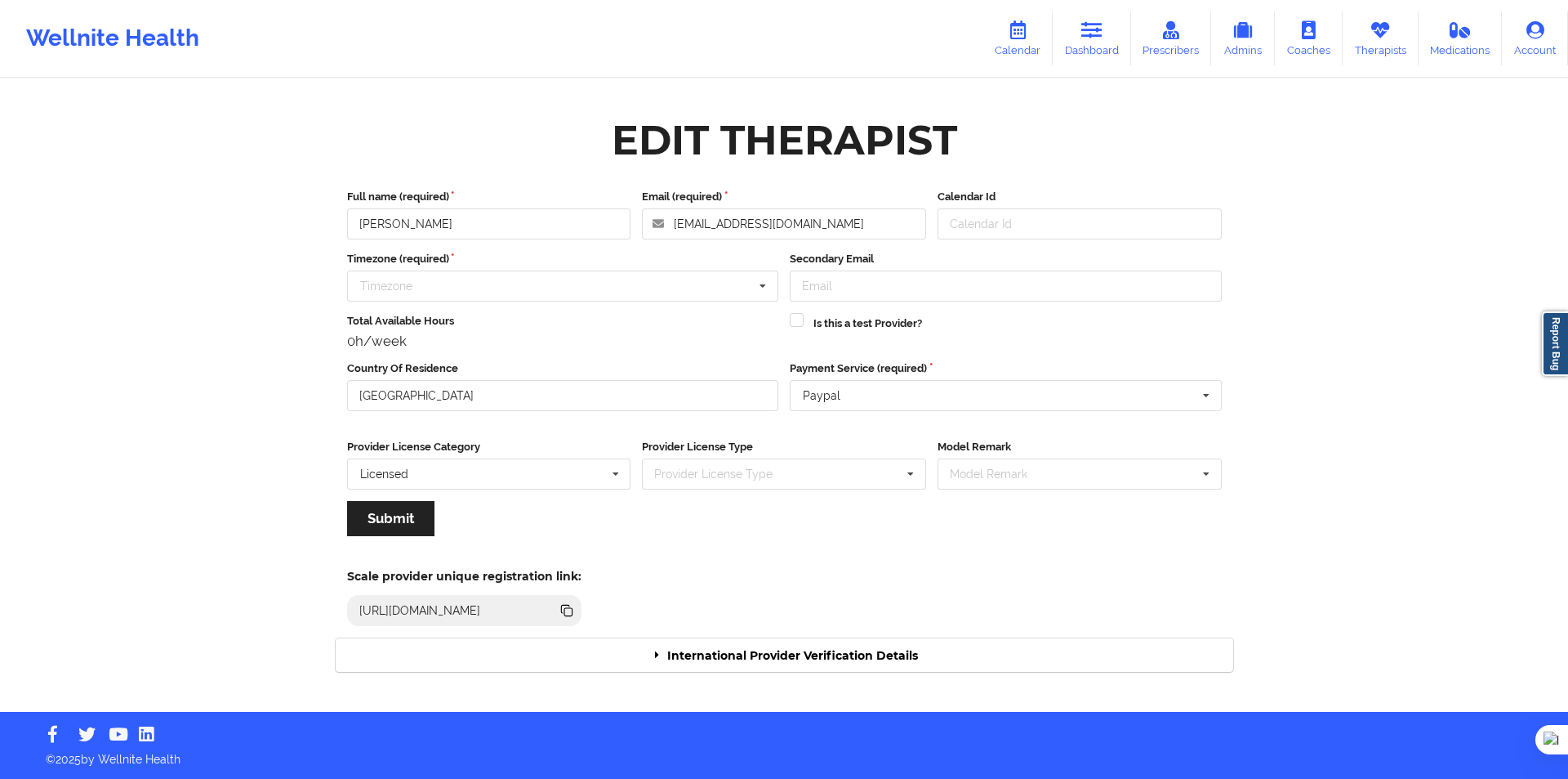
click at [842, 644] on div "International Provider Verification Details" at bounding box center [785, 655] width 898 height 34
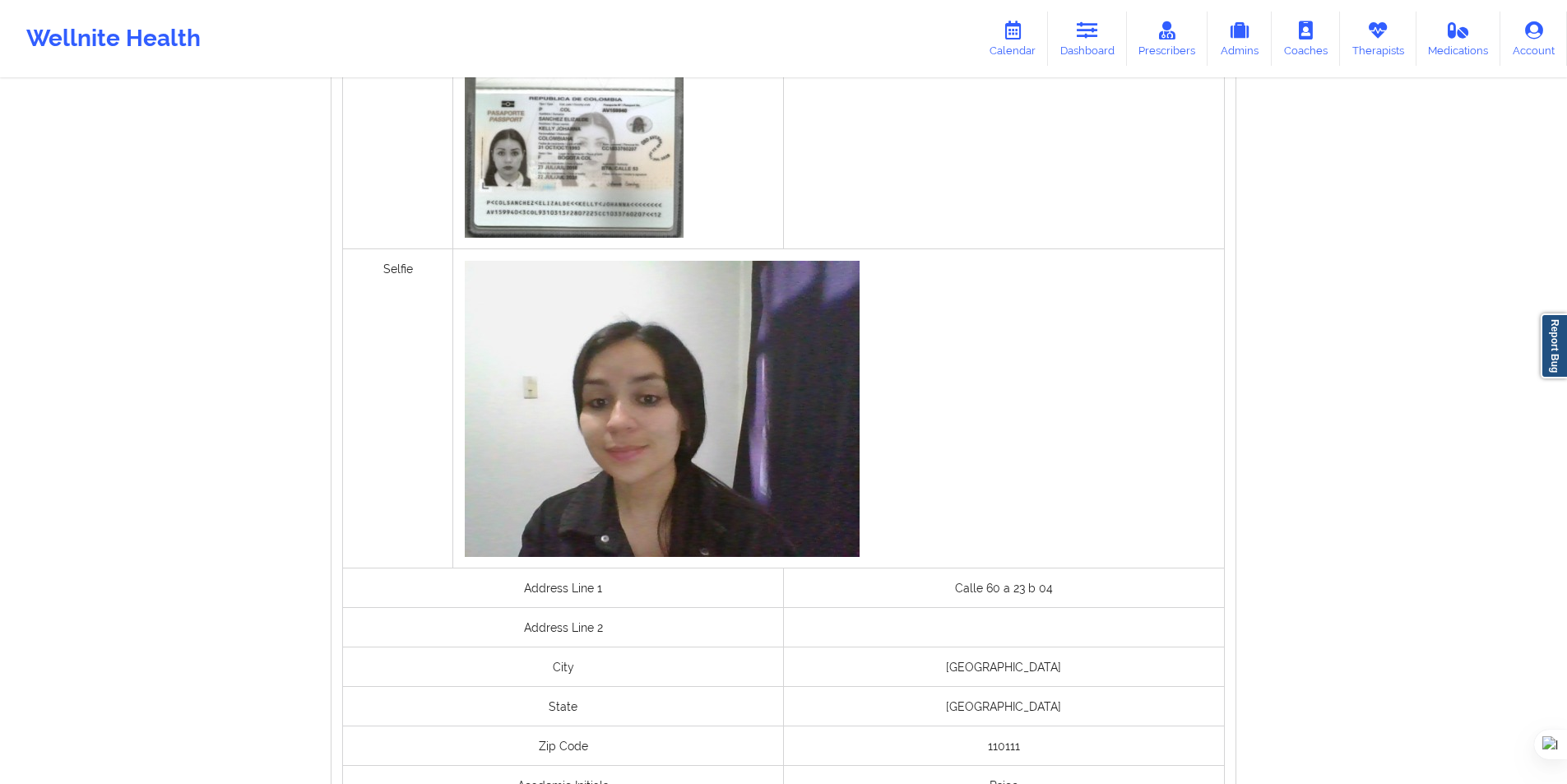
scroll to position [1181, 0]
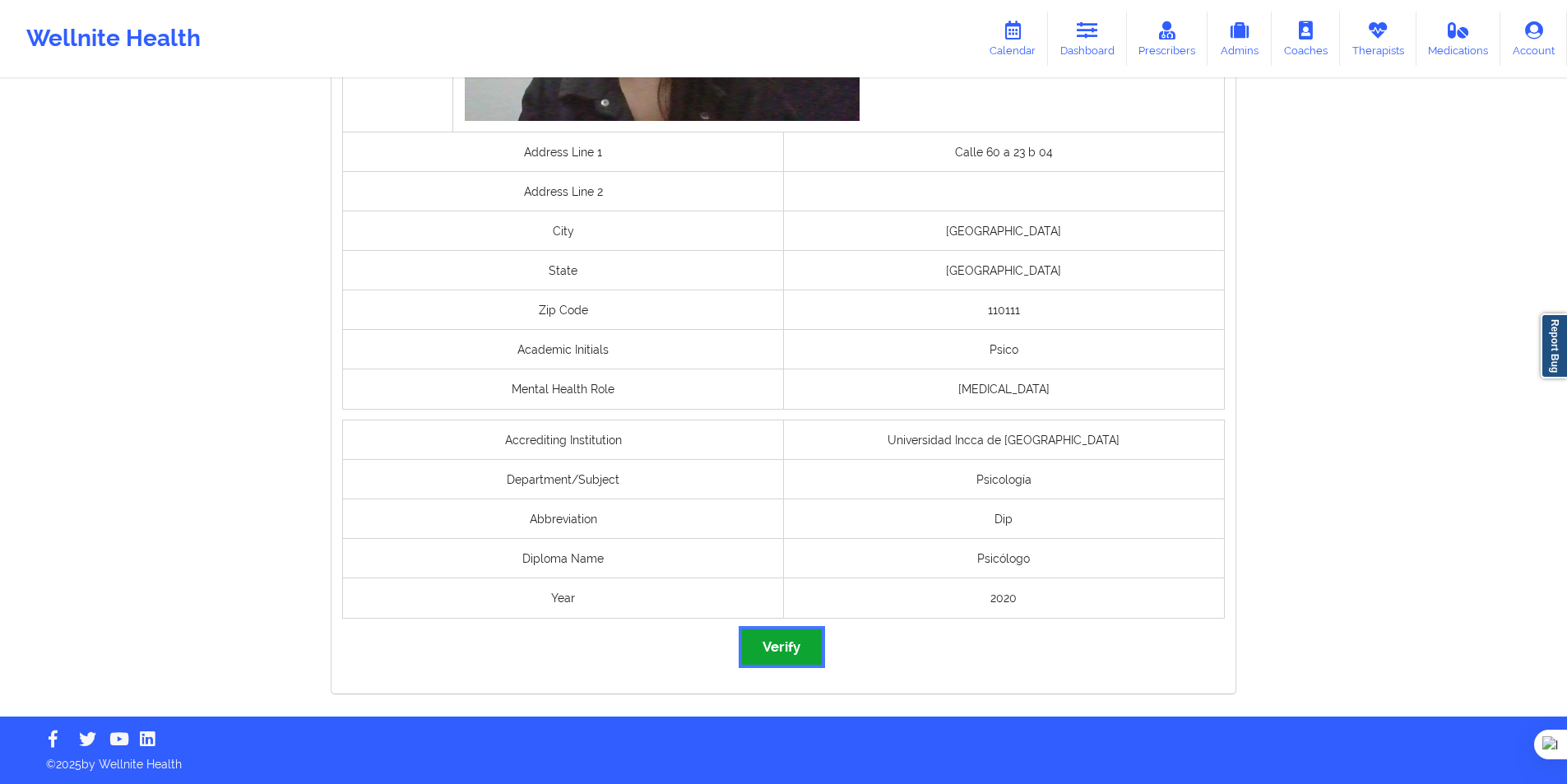
click at [802, 644] on button "Verify" at bounding box center [782, 646] width 79 height 35
click at [774, 634] on button "Verify" at bounding box center [782, 646] width 79 height 35
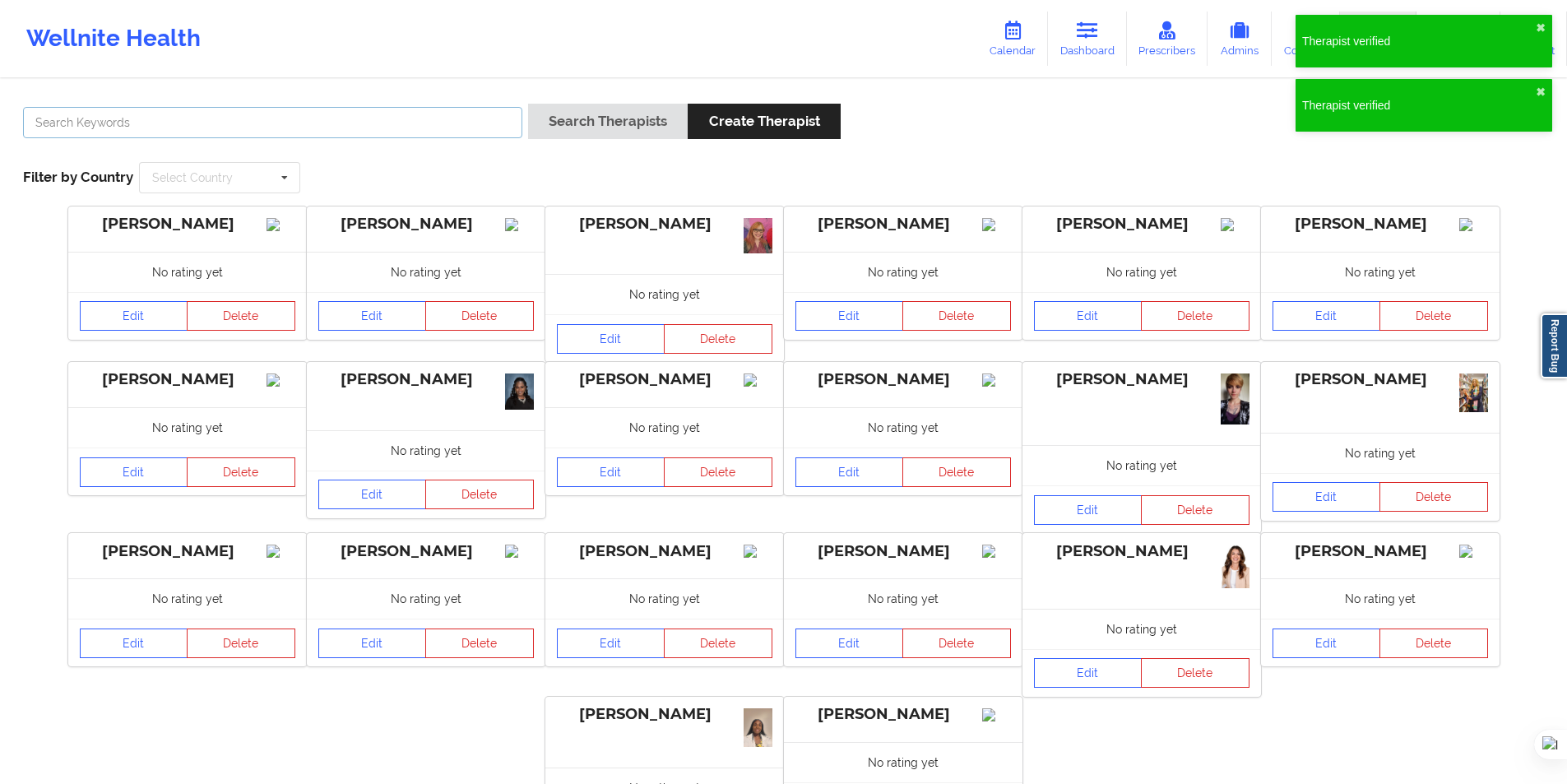
click at [467, 114] on input "text" at bounding box center [273, 122] width 499 height 31
paste input "Dana Alejandra Rico Ariza"
type input "Dana Alejandra Rico Ariza"
click at [587, 132] on button "Search Therapists" at bounding box center [608, 121] width 160 height 35
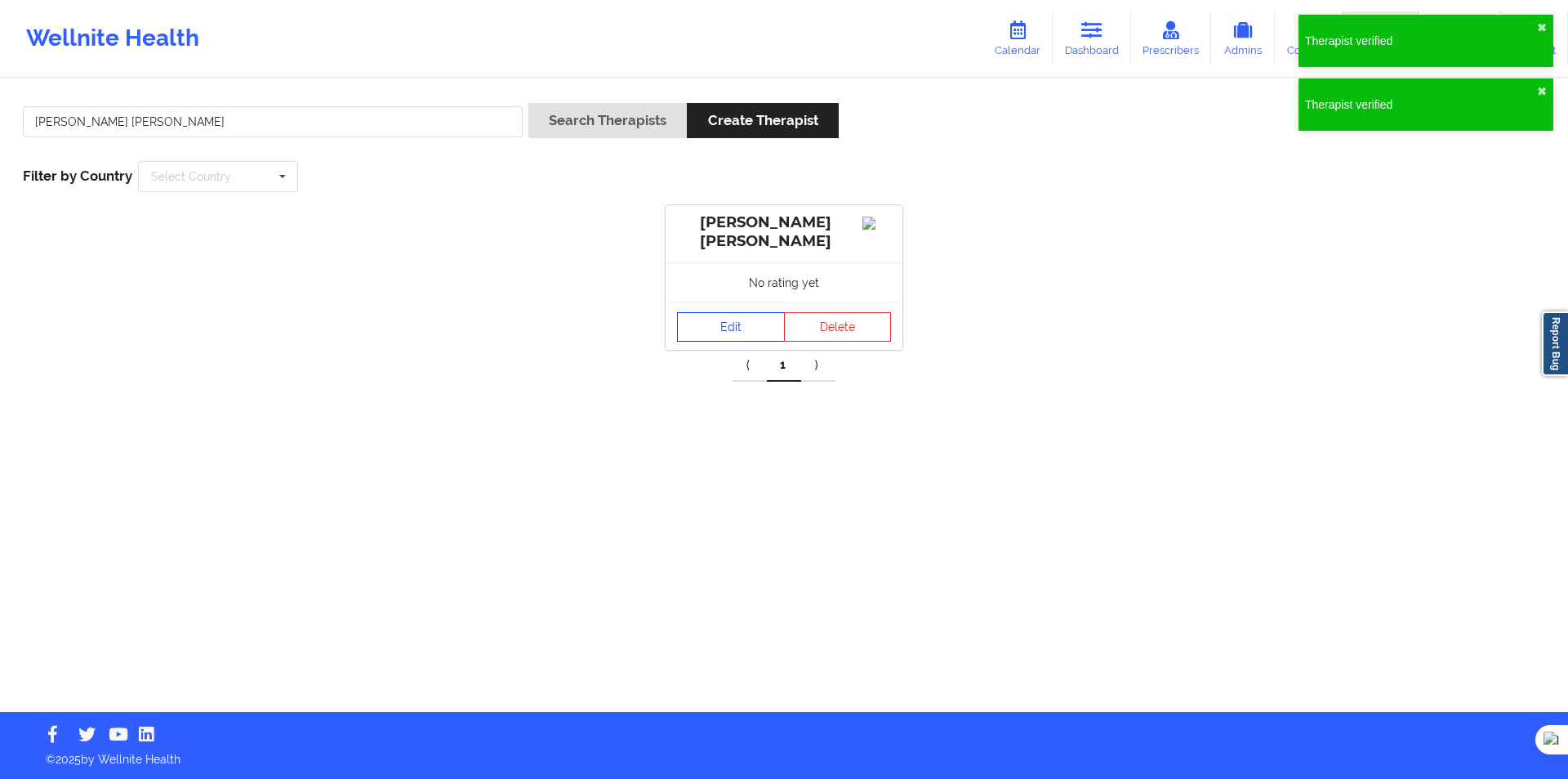
click at [721, 337] on link "Edit" at bounding box center [731, 326] width 108 height 29
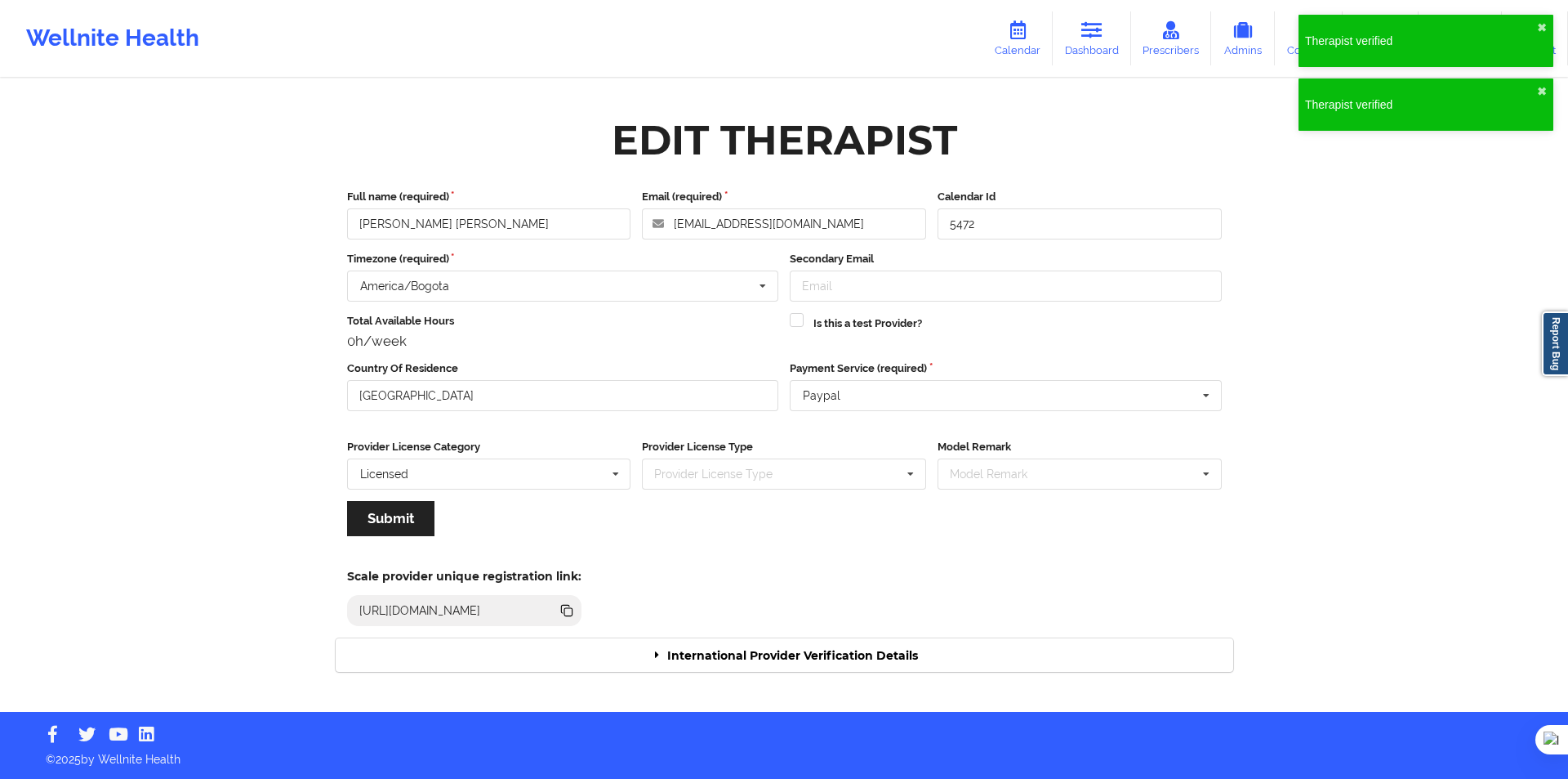
click at [690, 652] on div "International Provider Verification Details" at bounding box center [785, 655] width 898 height 34
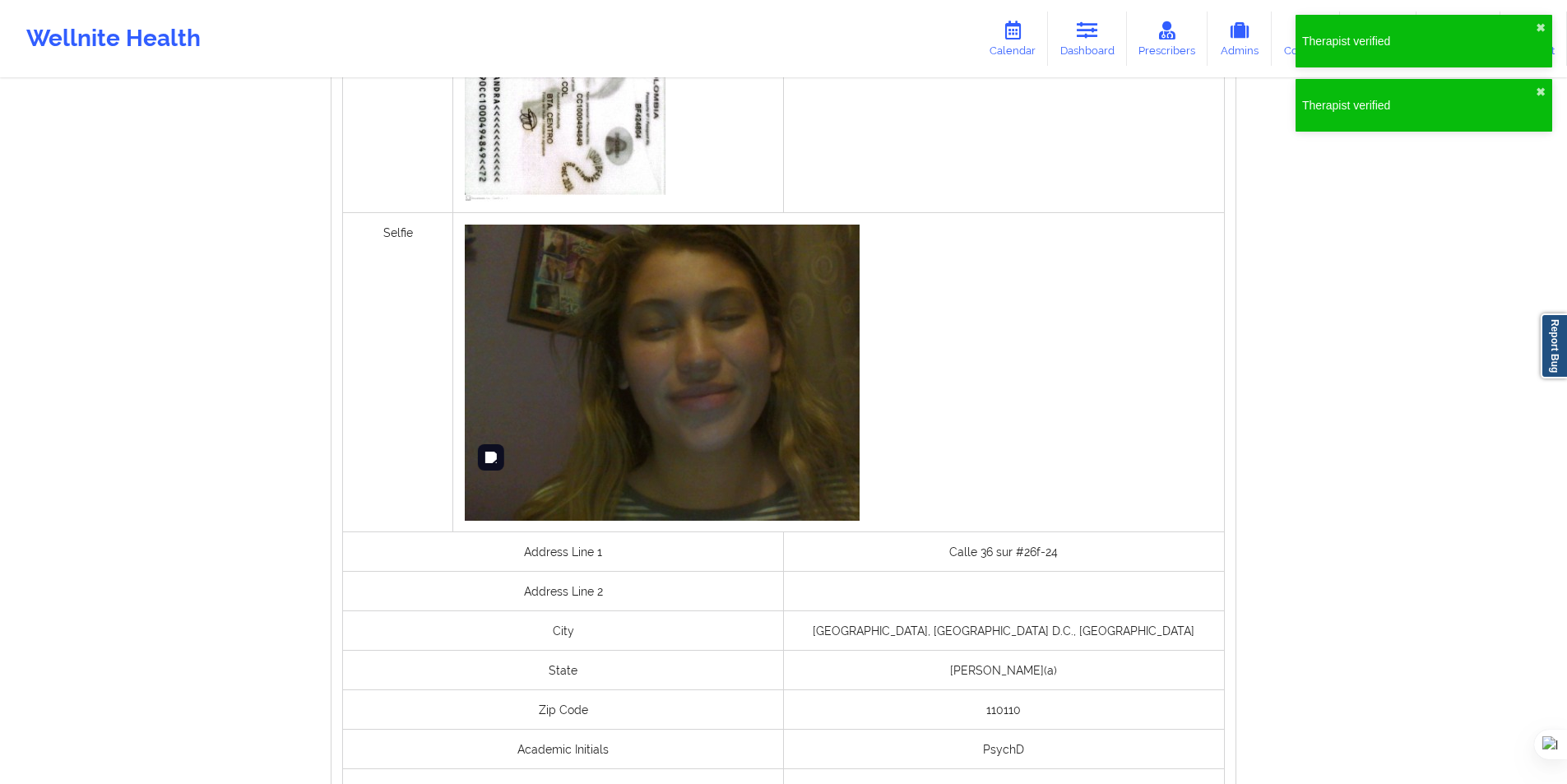
scroll to position [1069, 0]
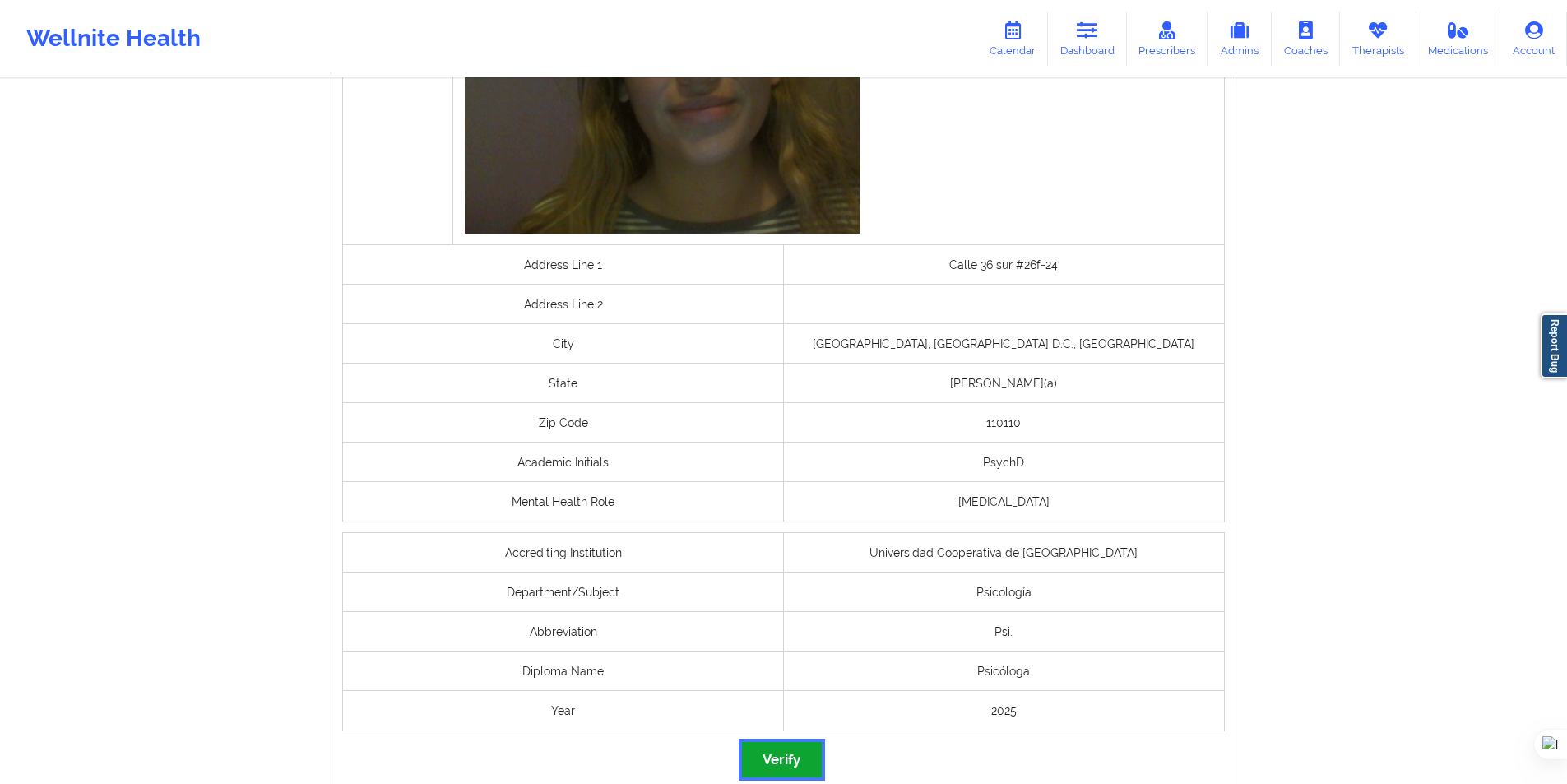
click at [792, 759] on button "Verify" at bounding box center [782, 759] width 79 height 35
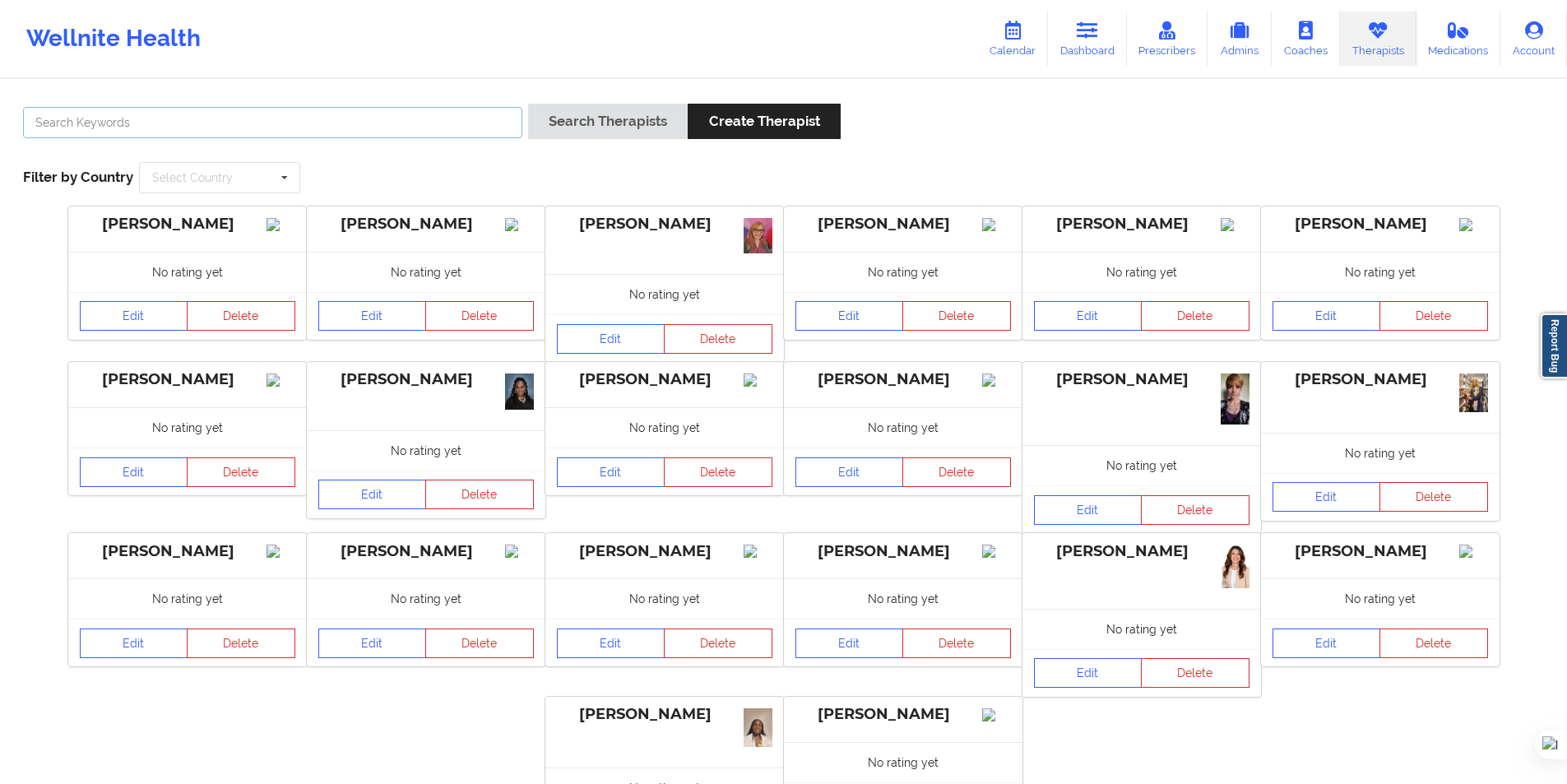
click at [434, 107] on input "text" at bounding box center [273, 122] width 499 height 31
paste input "[PERSON_NAME] [PERSON_NAME]"
type input "[PERSON_NAME] [PERSON_NAME]"
click at [550, 124] on button "Search Therapists" at bounding box center [608, 121] width 160 height 35
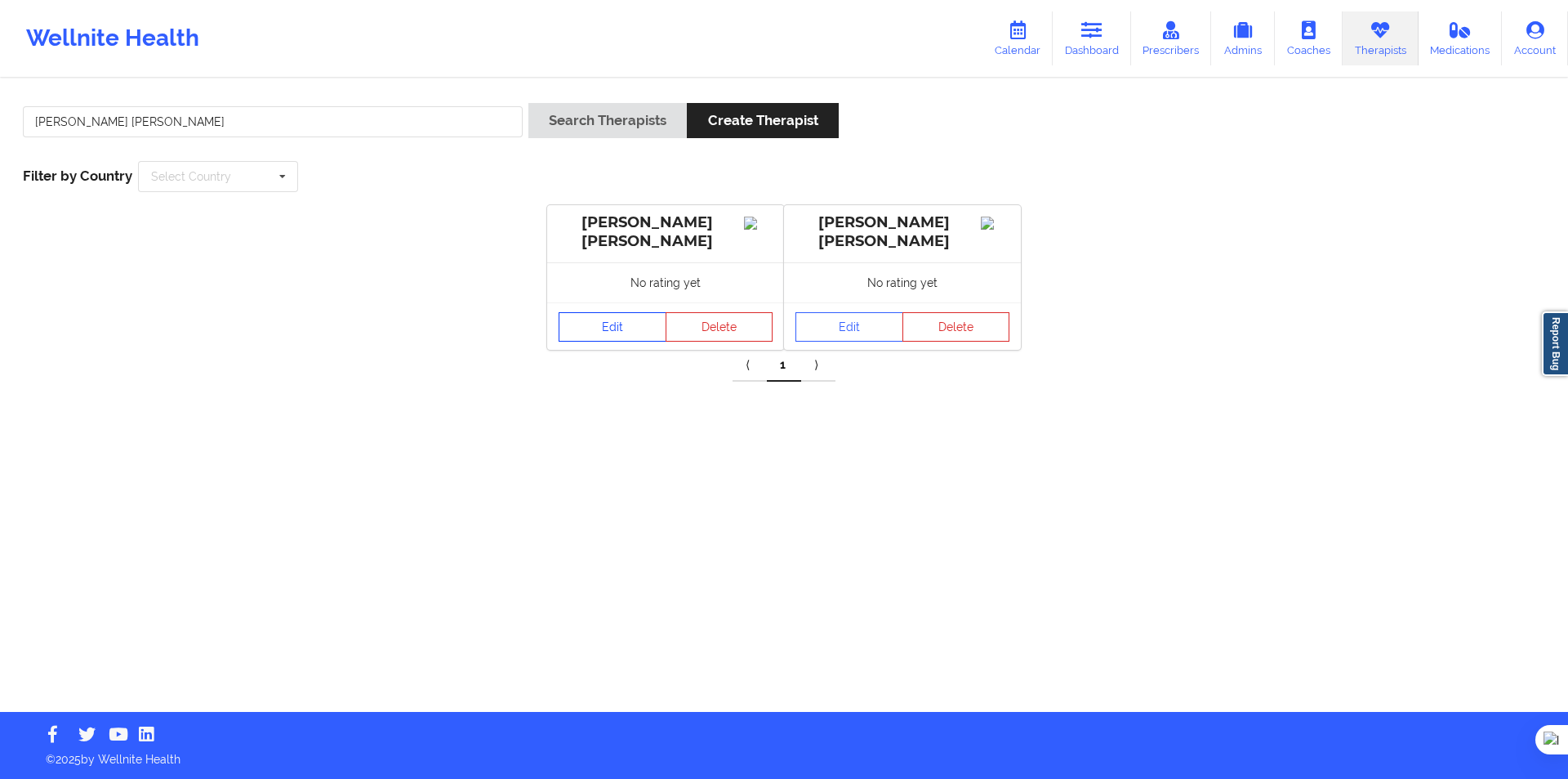
click at [637, 327] on link "Edit" at bounding box center [612, 326] width 108 height 29
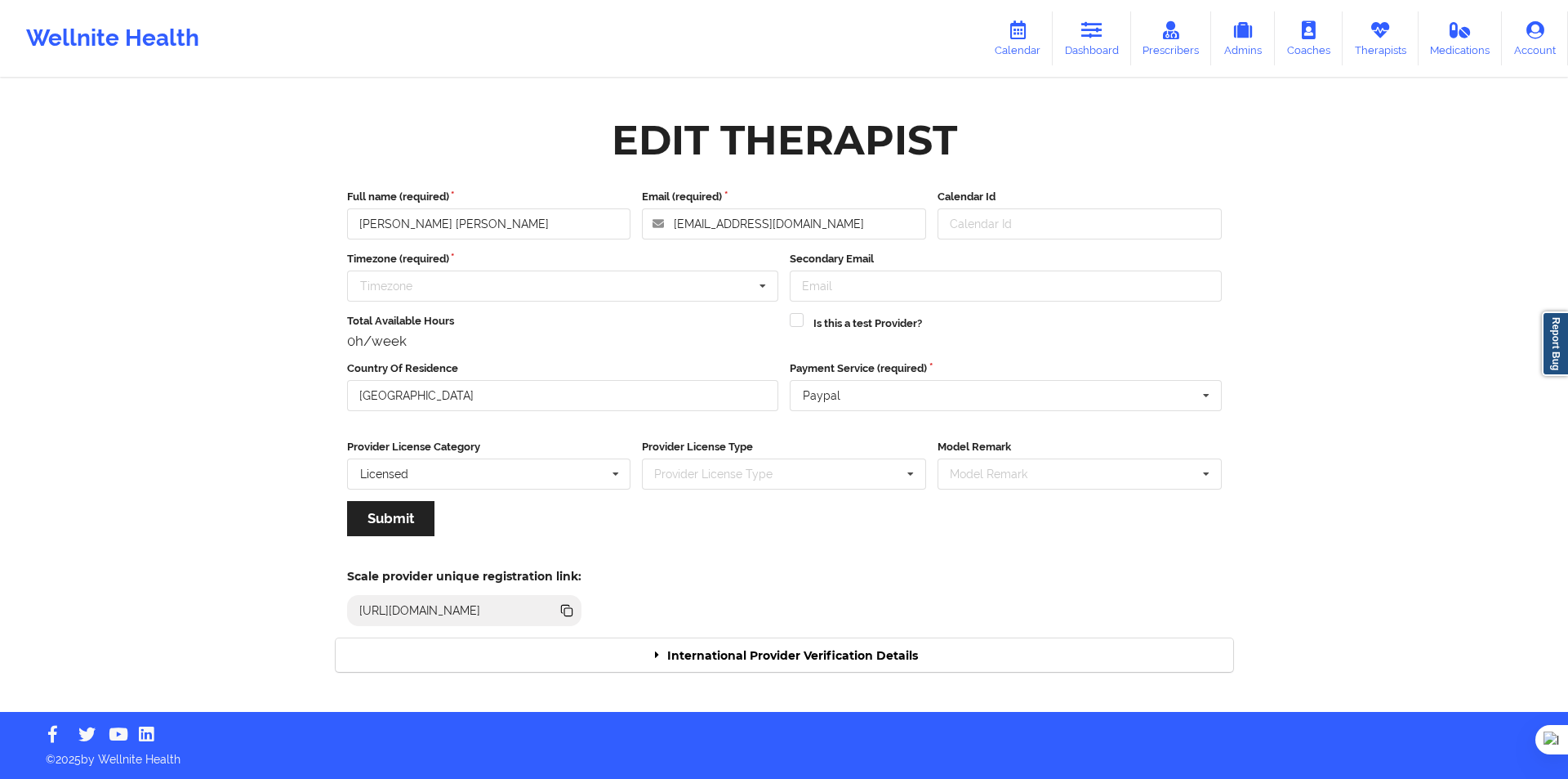
click at [737, 654] on div "International Provider Verification Details" at bounding box center [785, 655] width 898 height 34
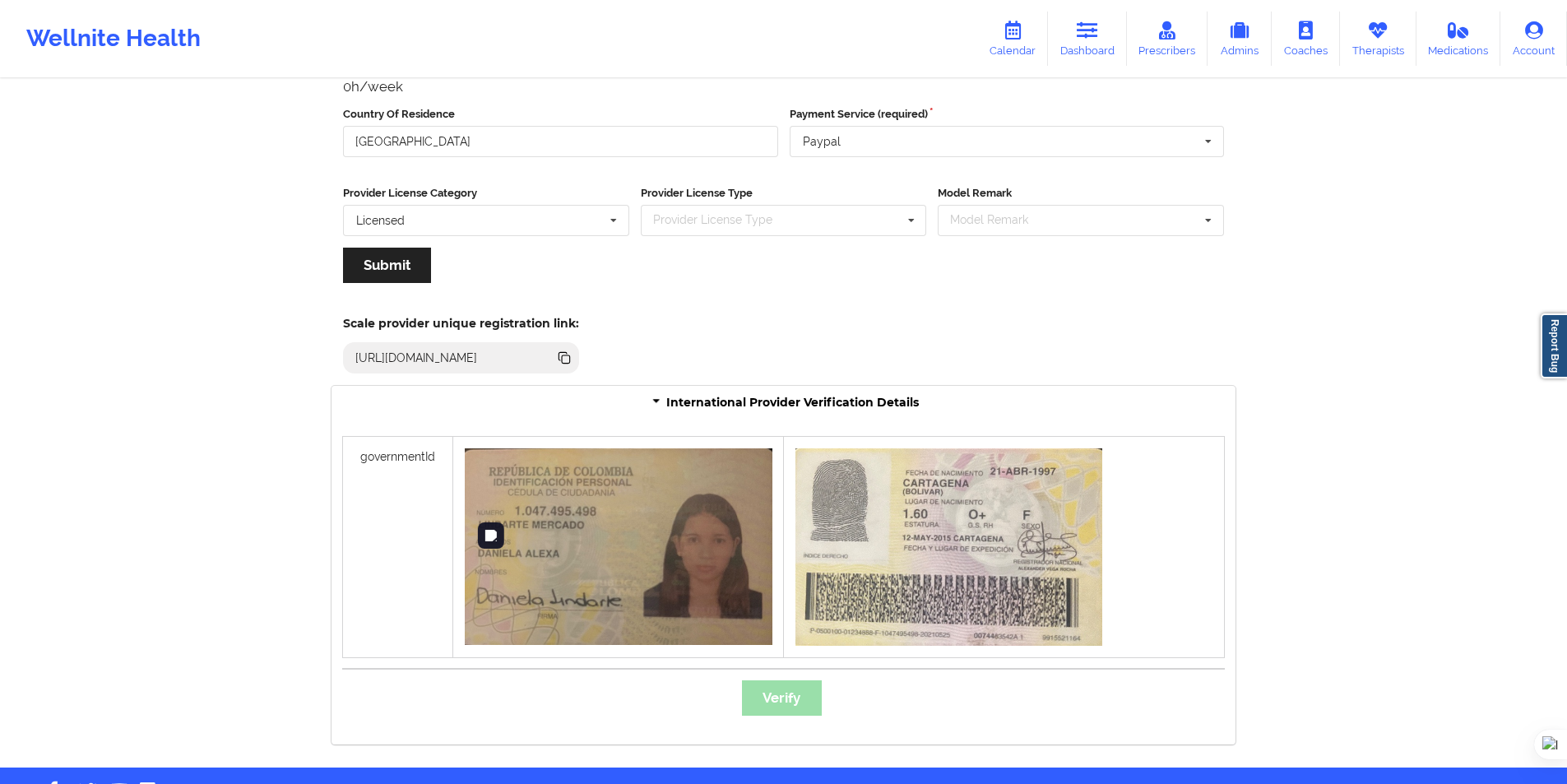
scroll to position [291, 0]
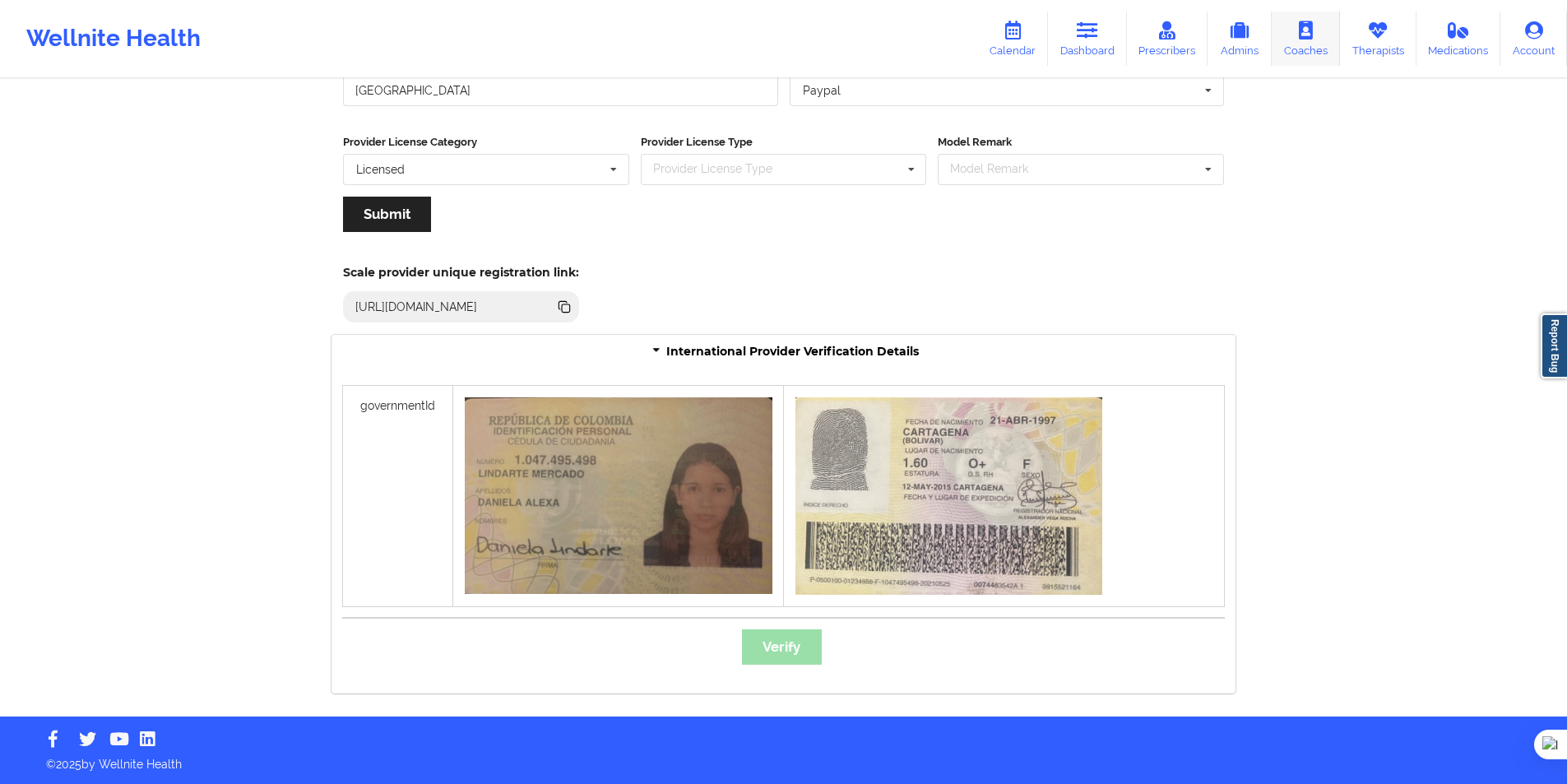
drag, startPoint x: 1378, startPoint y: 35, endPoint x: 1315, endPoint y: 53, distance: 65.5
click at [1378, 34] on icon at bounding box center [1379, 30] width 22 height 18
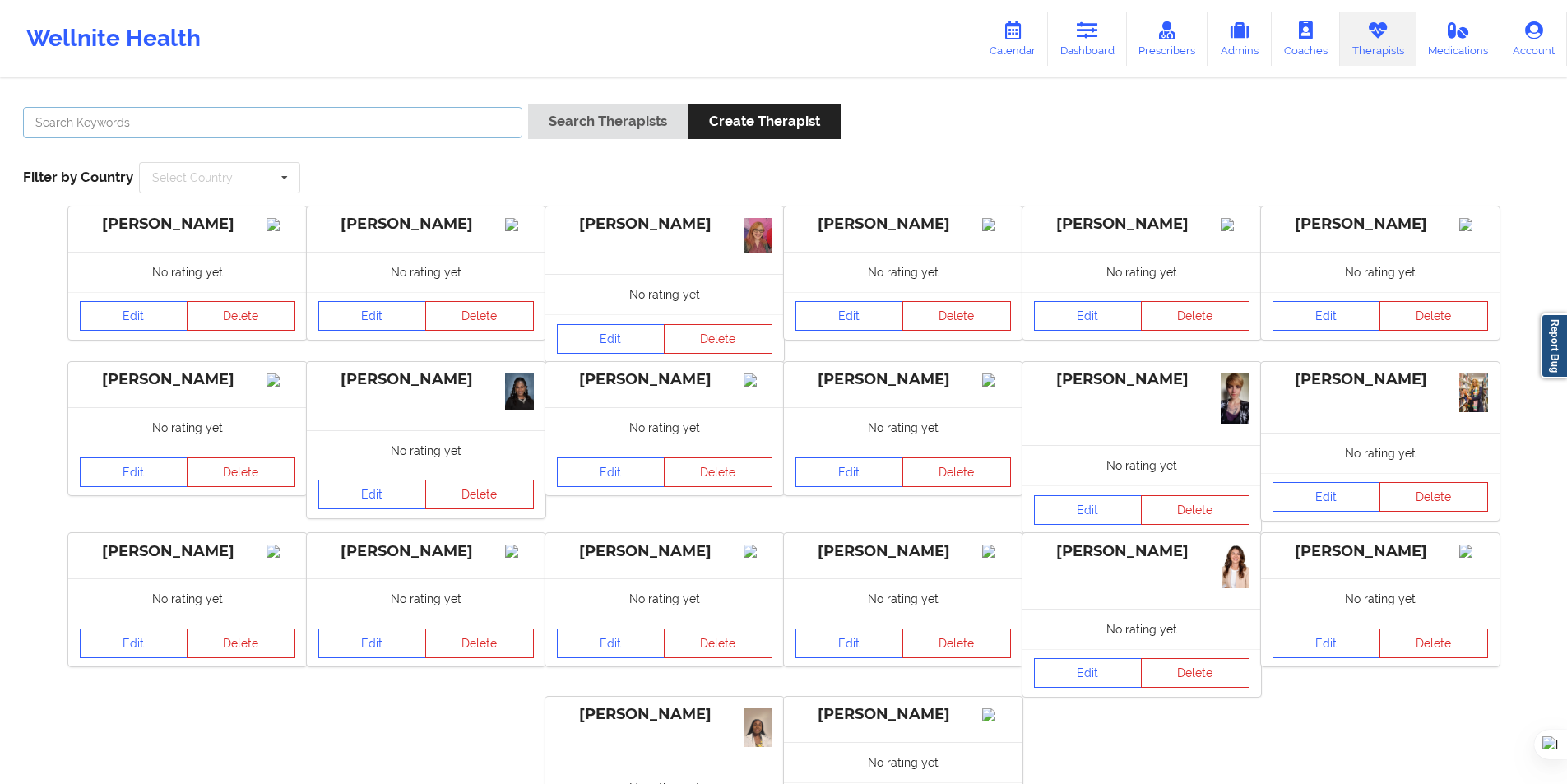
click at [407, 126] on input "text" at bounding box center [273, 122] width 499 height 31
paste input "[PERSON_NAME] [PERSON_NAME]"
type input "[PERSON_NAME] [PERSON_NAME]"
click at [529, 129] on button "Search Therapists" at bounding box center [608, 121] width 160 height 35
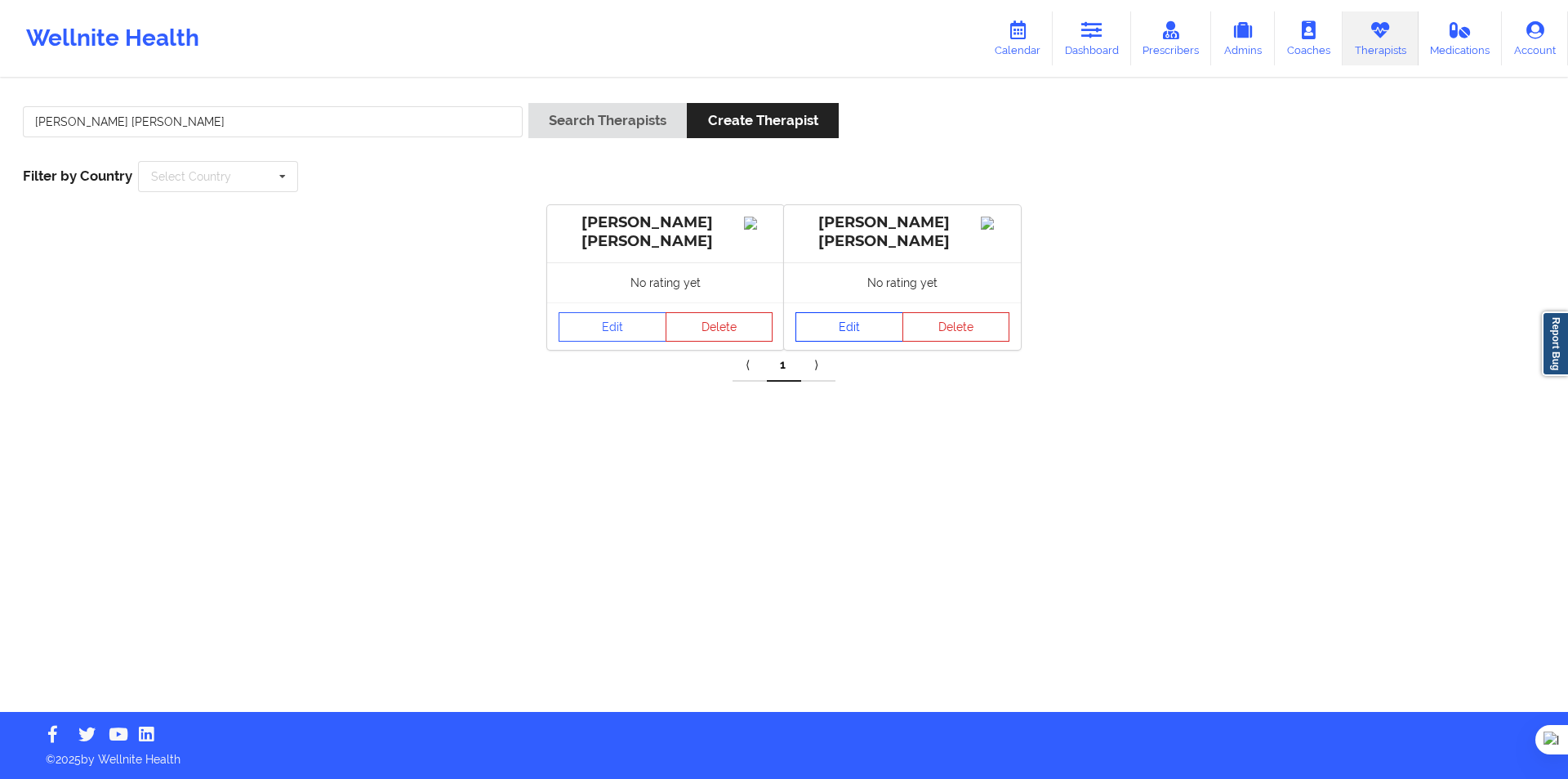
click at [839, 340] on link "Edit" at bounding box center [849, 326] width 108 height 29
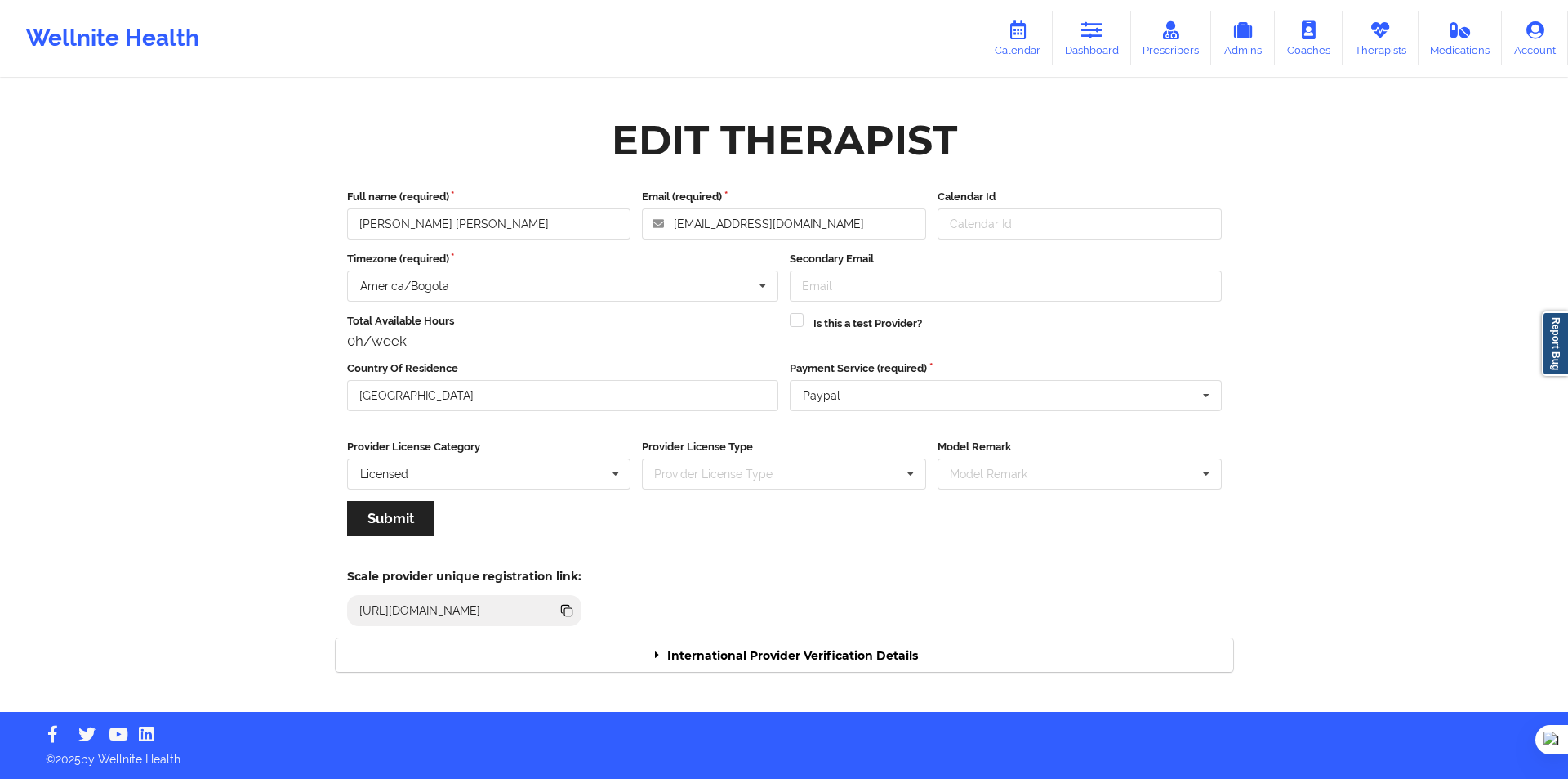
click at [854, 636] on div "Scale provider unique registration link: https://www.wellnite.co/practice/regis…" at bounding box center [784, 592] width 920 height 90
click at [869, 647] on div "International Provider Verification Details" at bounding box center [785, 655] width 898 height 34
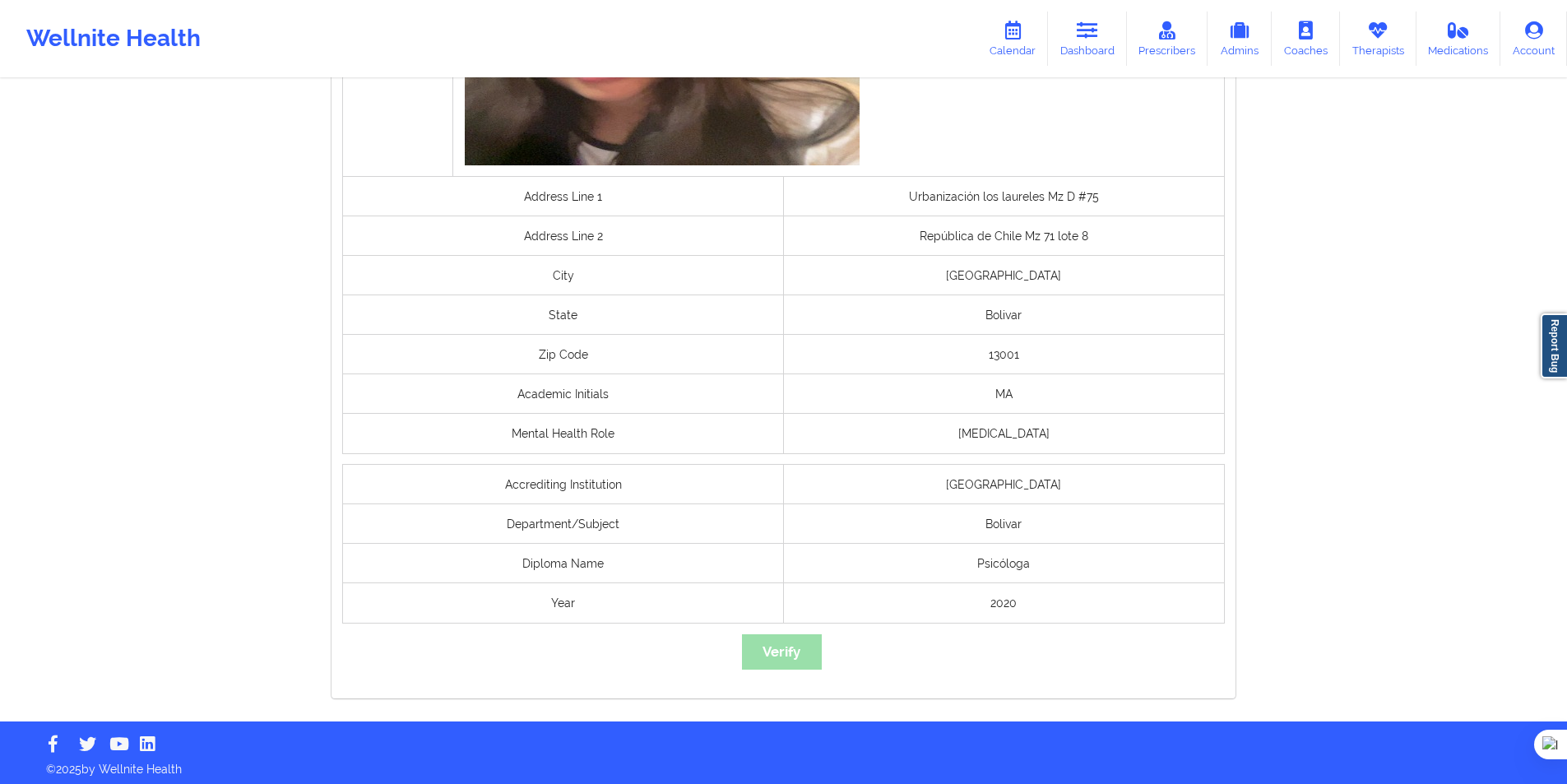
scroll to position [1043, 0]
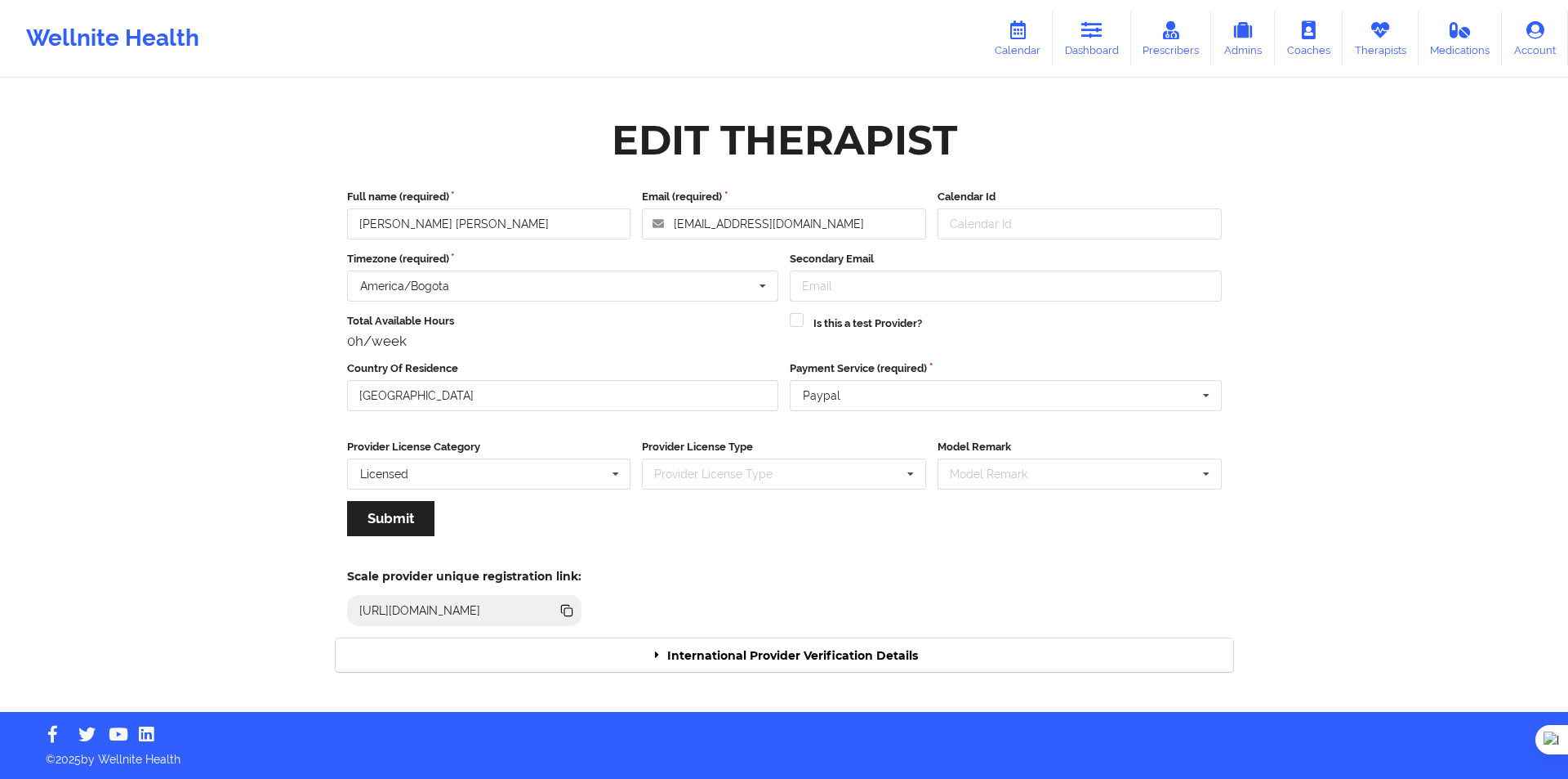
click at [847, 648] on div "International Provider Verification Details" at bounding box center [785, 655] width 898 height 34
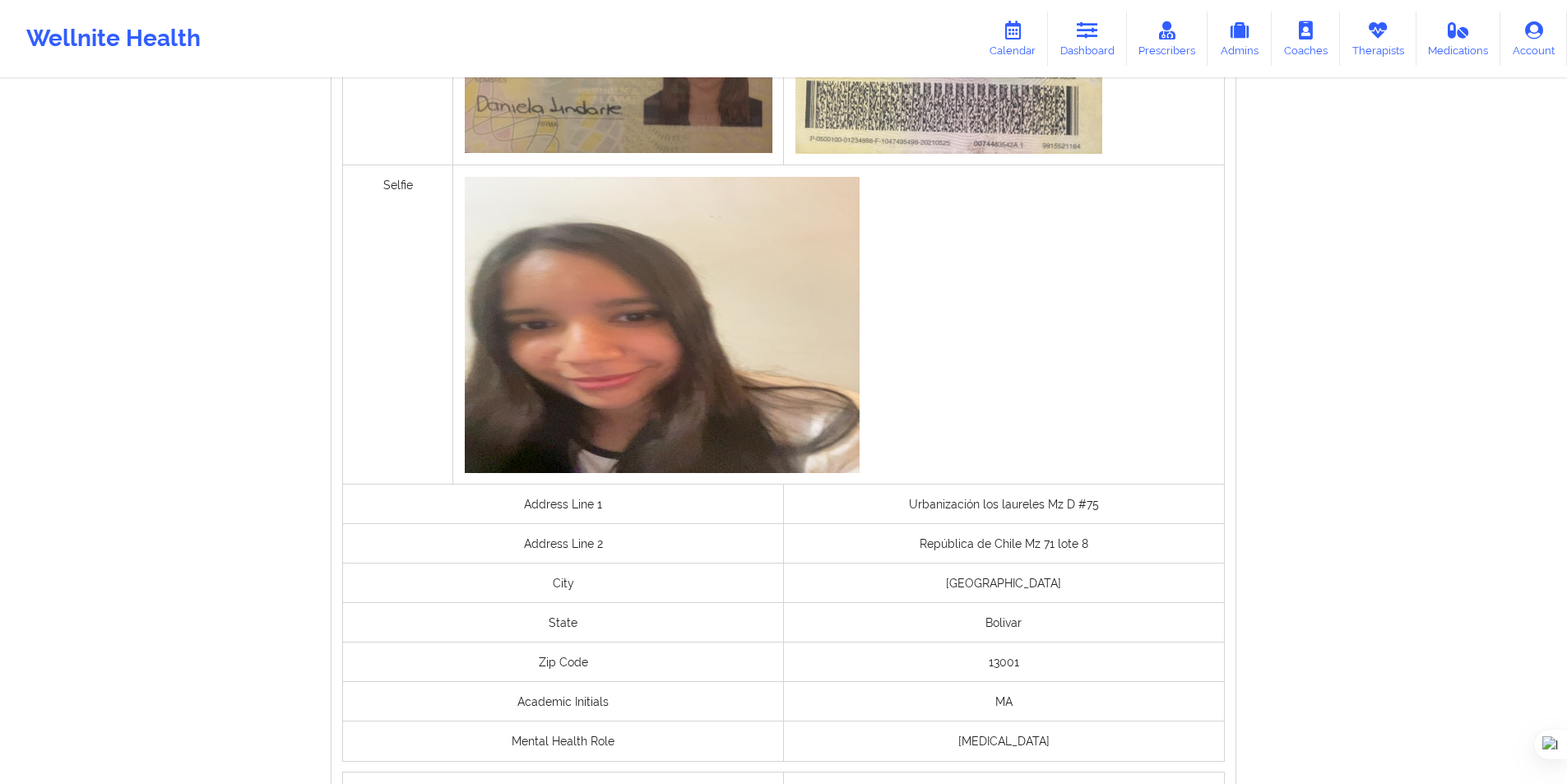
scroll to position [1043, 0]
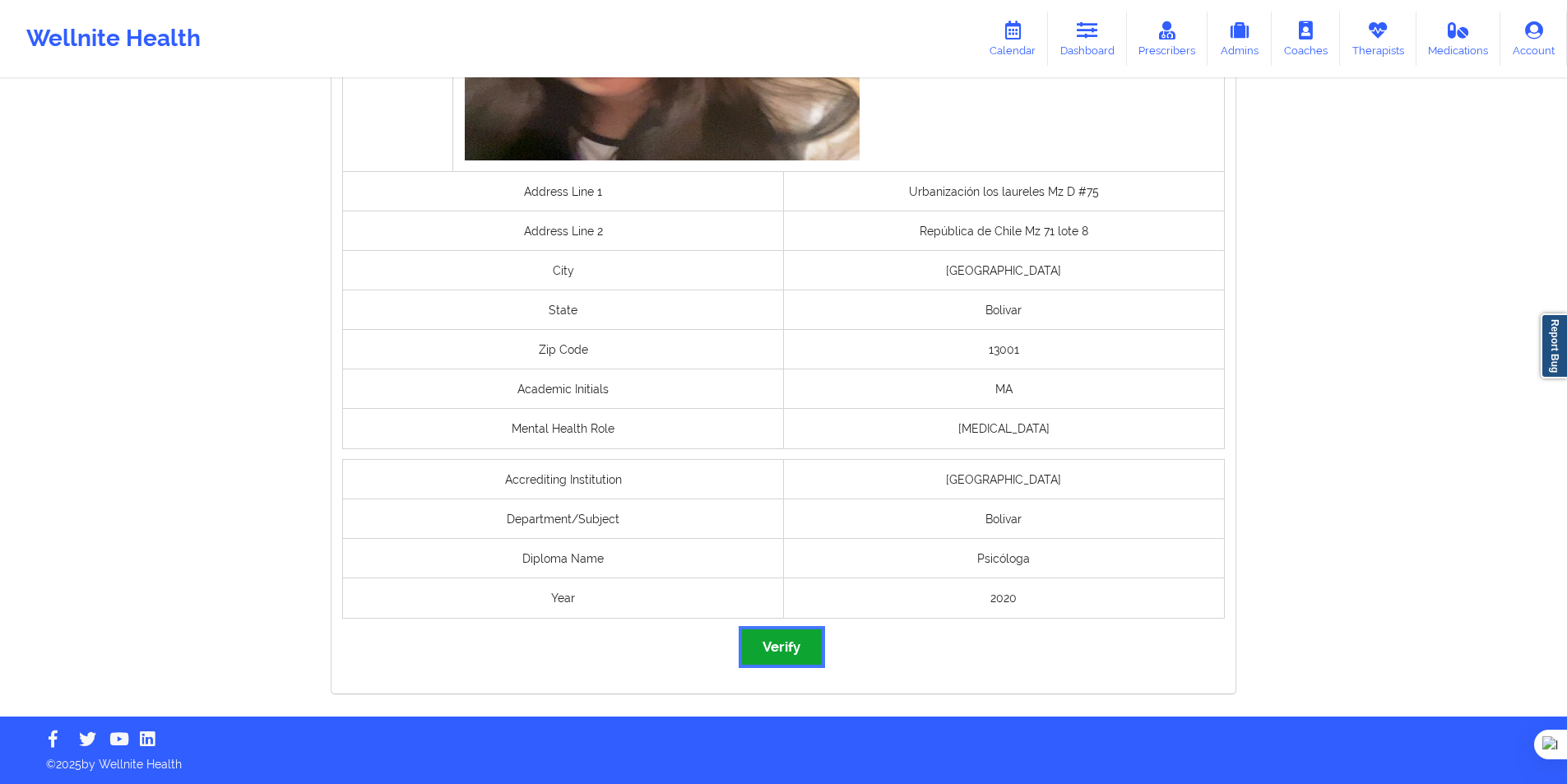
click at [804, 655] on button "Verify" at bounding box center [782, 646] width 79 height 35
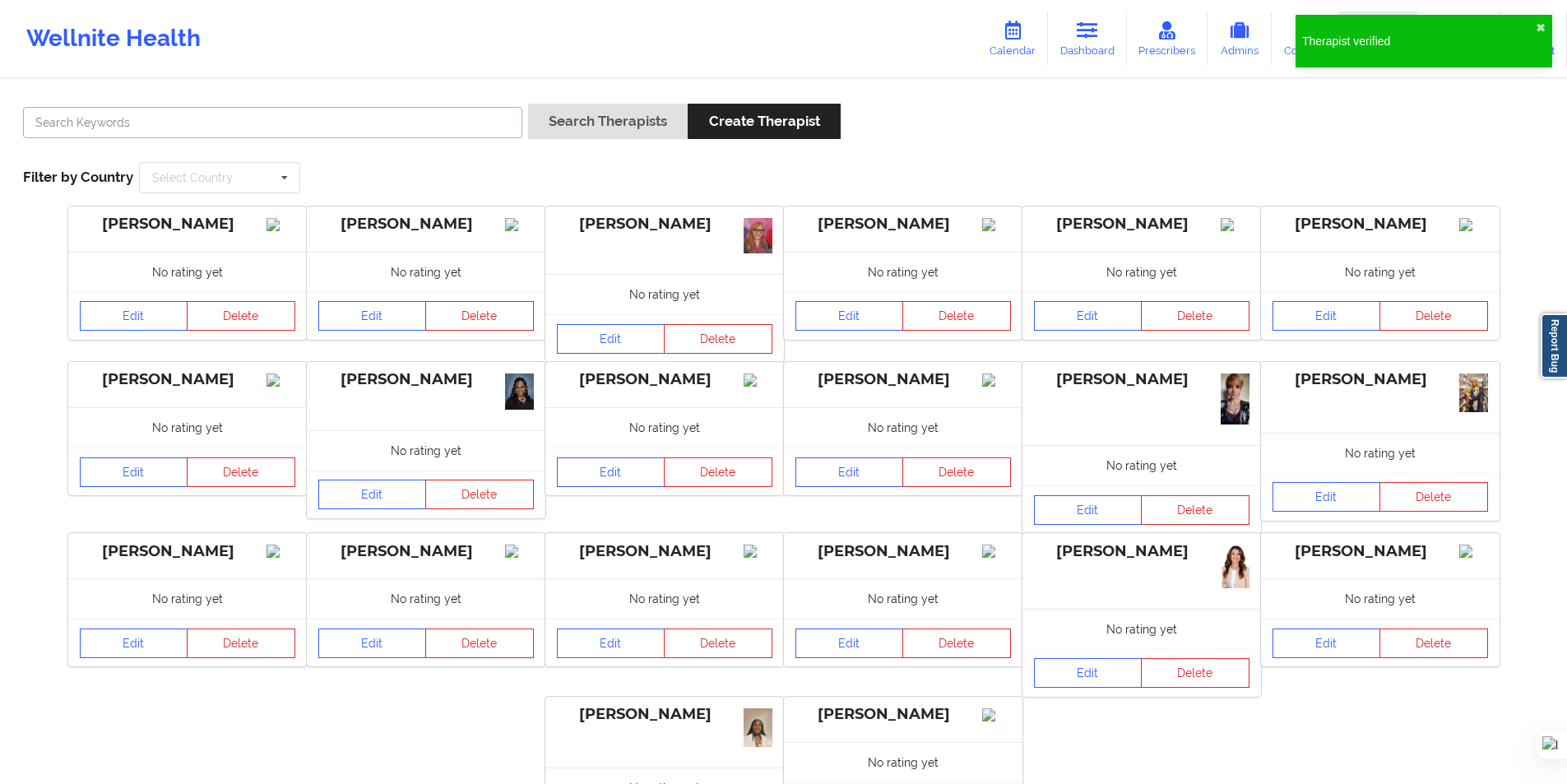
click at [451, 133] on input "text" at bounding box center [273, 122] width 499 height 31
paste input "[PERSON_NAME] [PERSON_NAME]"
type input "[PERSON_NAME] [PERSON_NAME]"
click at [556, 131] on button "Search Therapists" at bounding box center [608, 121] width 160 height 35
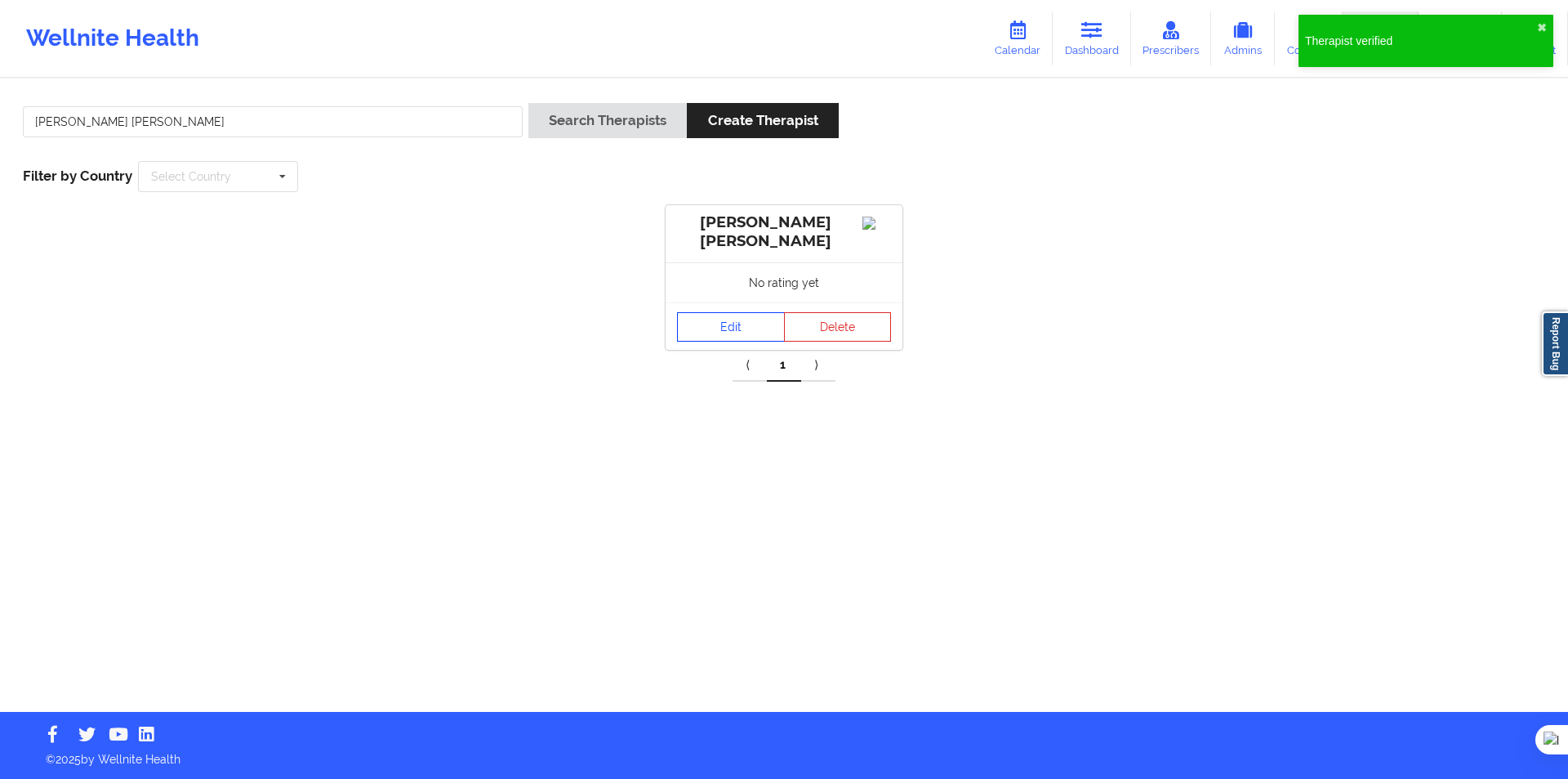
click at [726, 337] on link "Edit" at bounding box center [731, 326] width 108 height 29
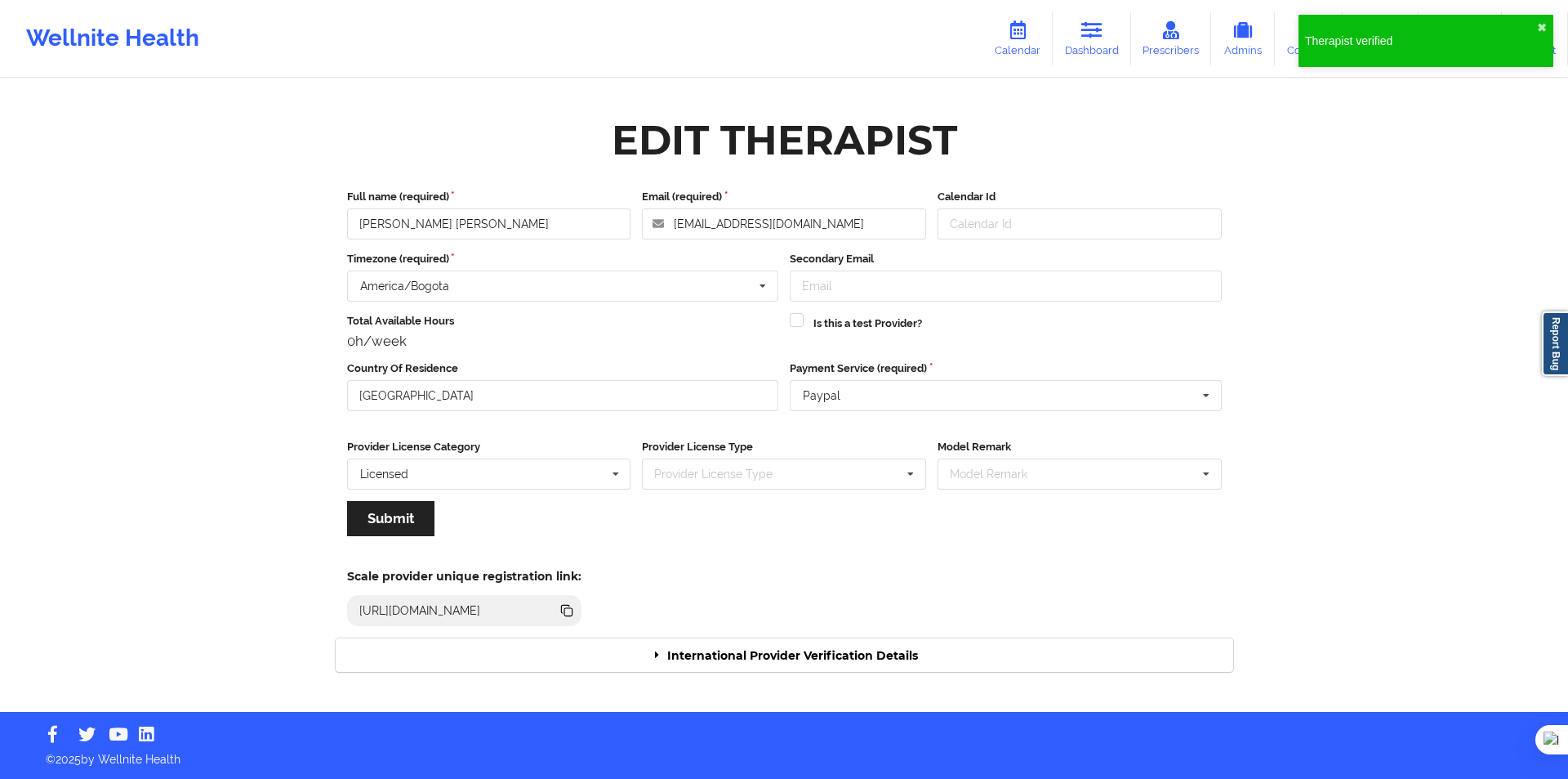
click at [682, 643] on div "International Provider Verification Details" at bounding box center [785, 655] width 898 height 34
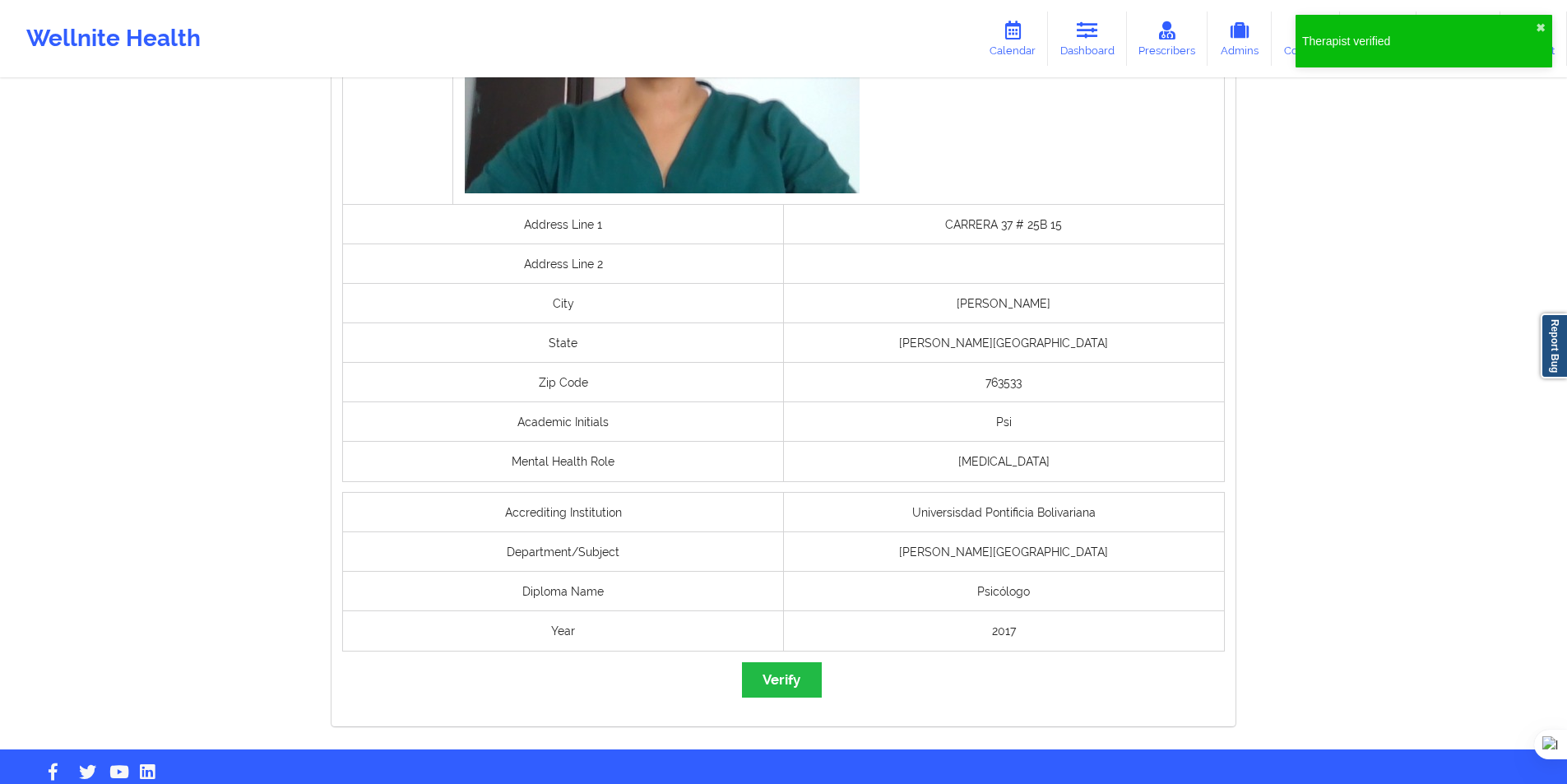
scroll to position [1142, 0]
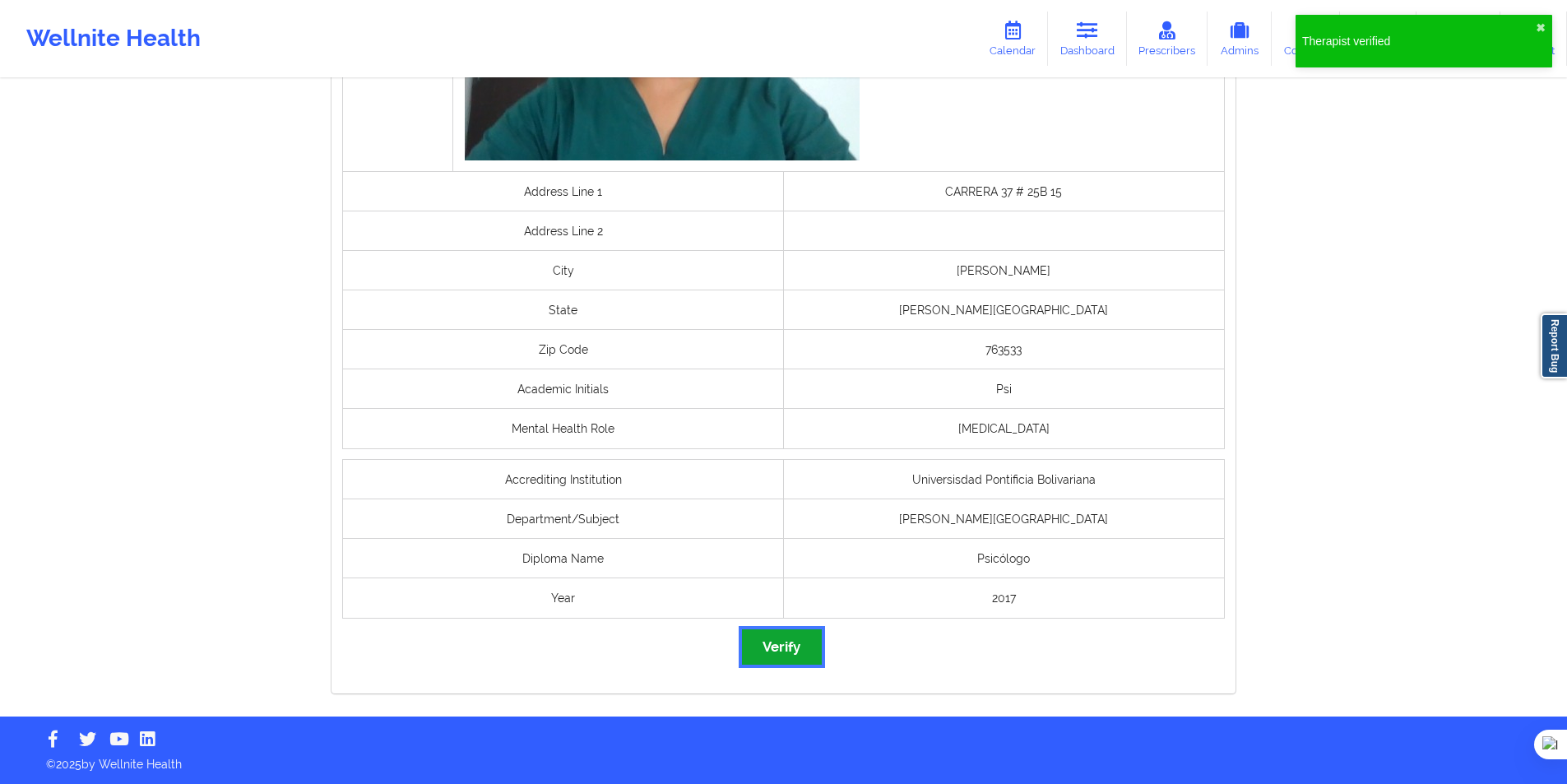
click at [786, 654] on button "Verify" at bounding box center [782, 646] width 79 height 35
